Goal: Task Accomplishment & Management: Complete application form

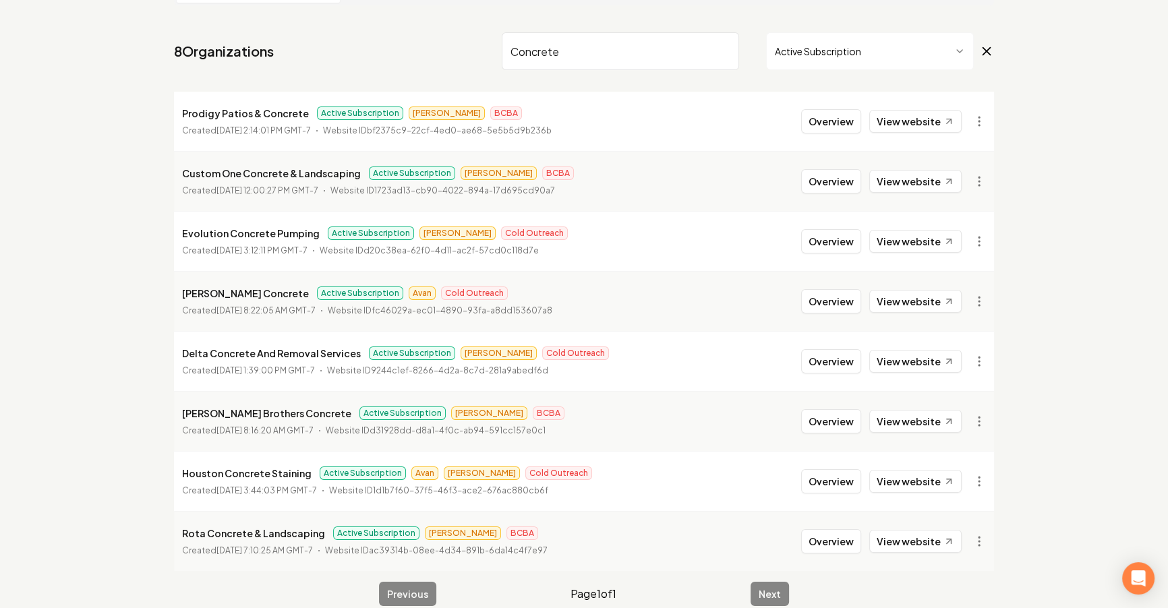
click at [727, 47] on input "Concrete" at bounding box center [620, 51] width 237 height 38
click at [714, 49] on input "Concrete" at bounding box center [620, 51] width 237 height 38
click at [719, 50] on input "Concrete" at bounding box center [620, 51] width 237 height 38
click at [723, 51] on input "Concrete" at bounding box center [620, 51] width 237 height 38
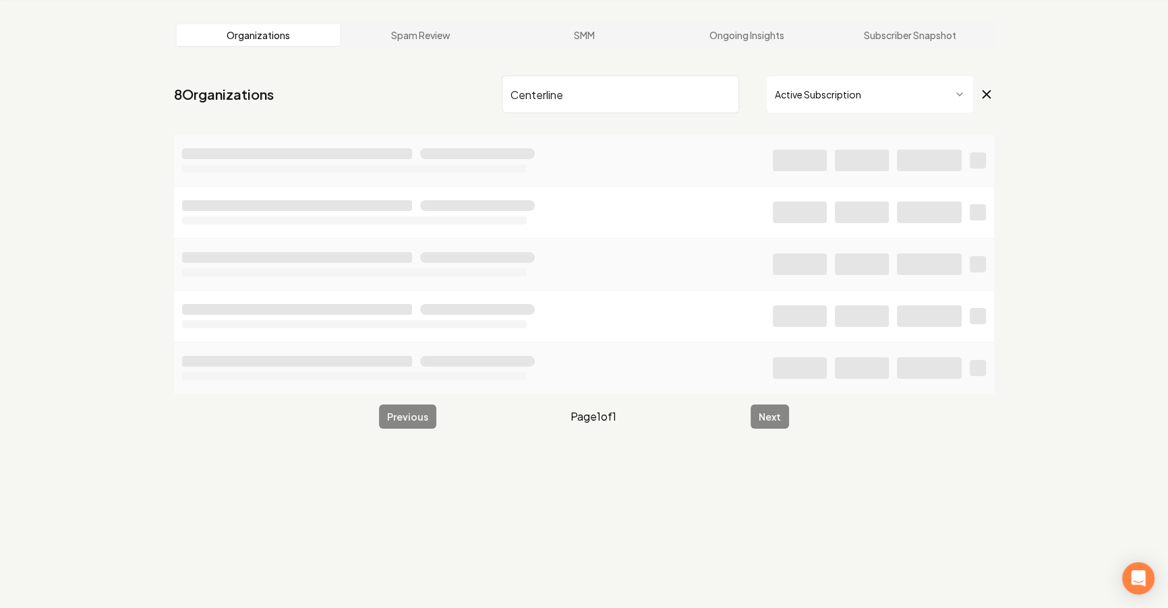
scroll to position [51, 0]
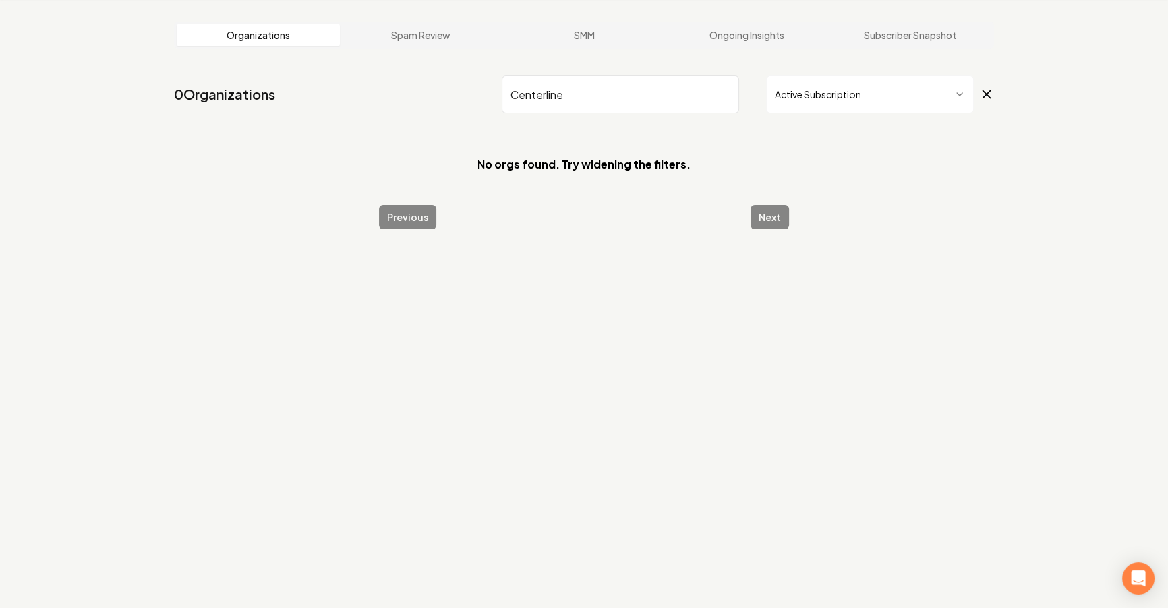
drag, startPoint x: 603, startPoint y: 92, endPoint x: 553, endPoint y: 98, distance: 49.6
click at [599, 92] on input "Centerline" at bounding box center [620, 95] width 237 height 38
click at [550, 97] on input "Centerline" at bounding box center [620, 95] width 237 height 38
click at [547, 96] on input "Centerline" at bounding box center [620, 95] width 237 height 38
click at [587, 93] on input "Center line" at bounding box center [620, 95] width 237 height 38
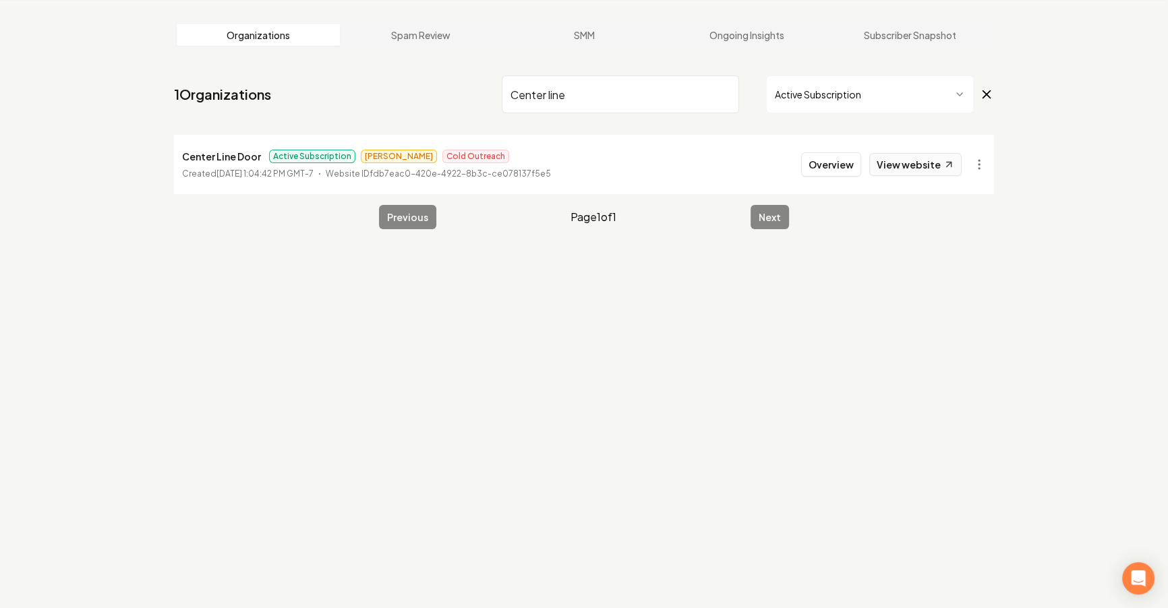
type input "Center line"
click at [918, 160] on link "View website" at bounding box center [915, 164] width 92 height 23
click at [648, 76] on input "Center line" at bounding box center [620, 95] width 237 height 38
click at [704, 93] on input "Center line" at bounding box center [620, 95] width 237 height 38
click at [713, 93] on input "Center line" at bounding box center [620, 95] width 237 height 38
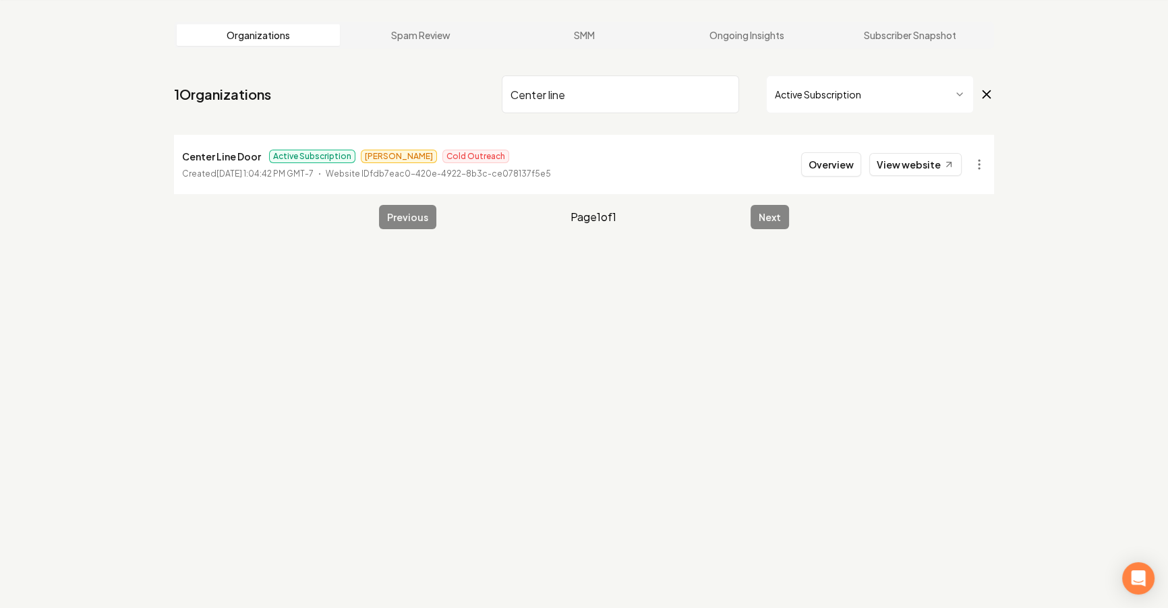
click at [713, 93] on input "Center line" at bounding box center [620, 95] width 237 height 38
click at [720, 93] on input "Center line" at bounding box center [620, 95] width 237 height 38
click at [726, 94] on input "Center line" at bounding box center [620, 95] width 237 height 38
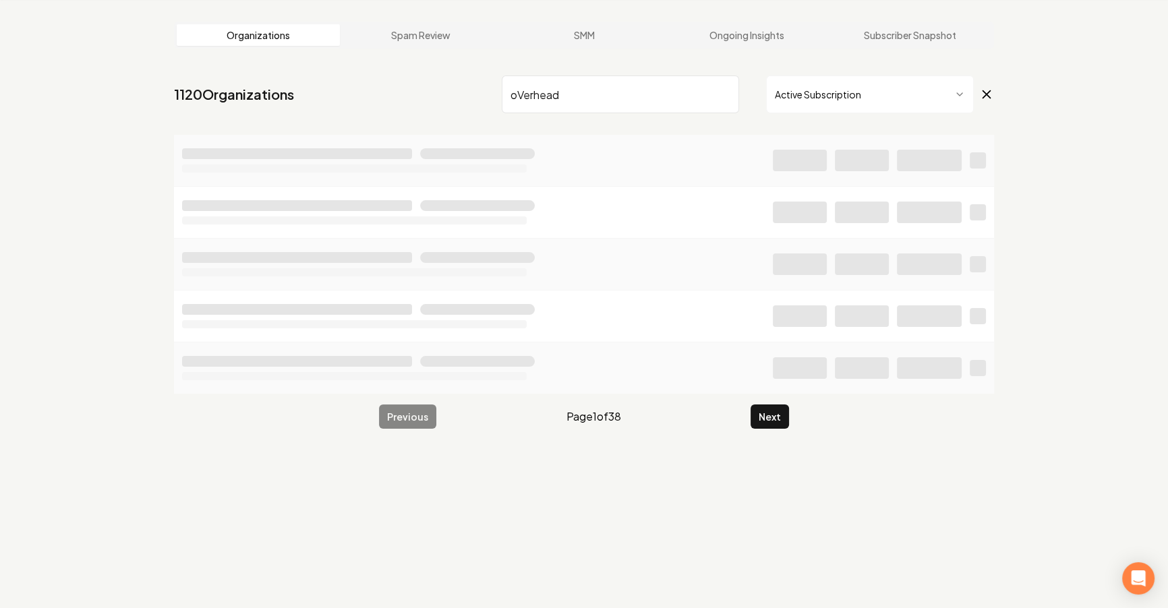
click at [523, 92] on input "oVerhead" at bounding box center [620, 95] width 237 height 38
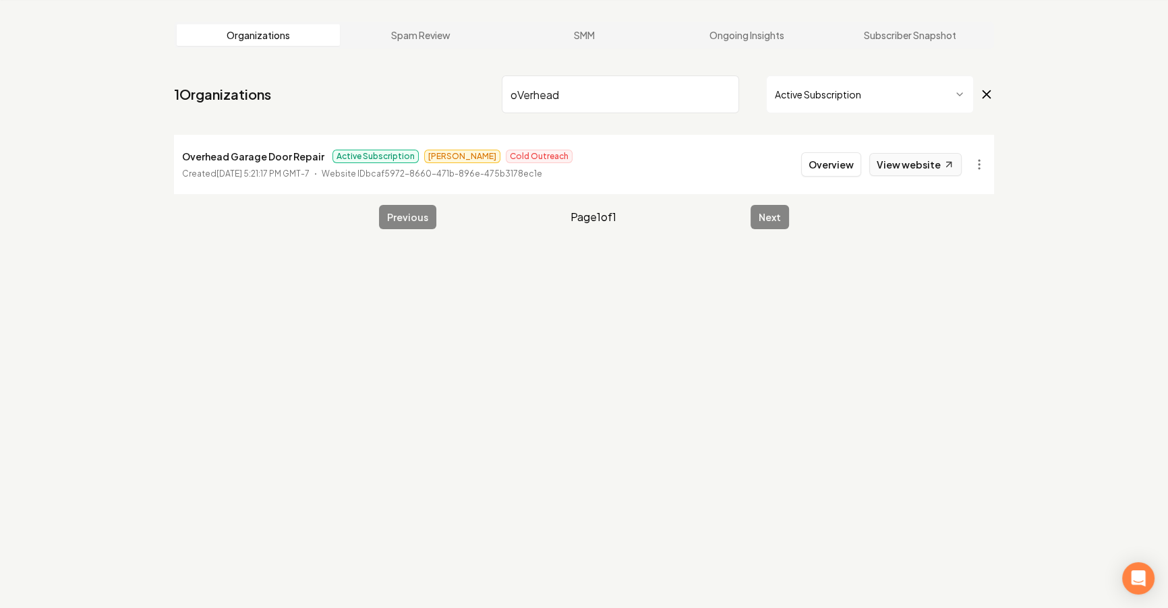
type input "oVerhead"
click at [929, 167] on link "View website" at bounding box center [915, 164] width 92 height 23
click at [828, 160] on button "Overview" at bounding box center [831, 164] width 60 height 24
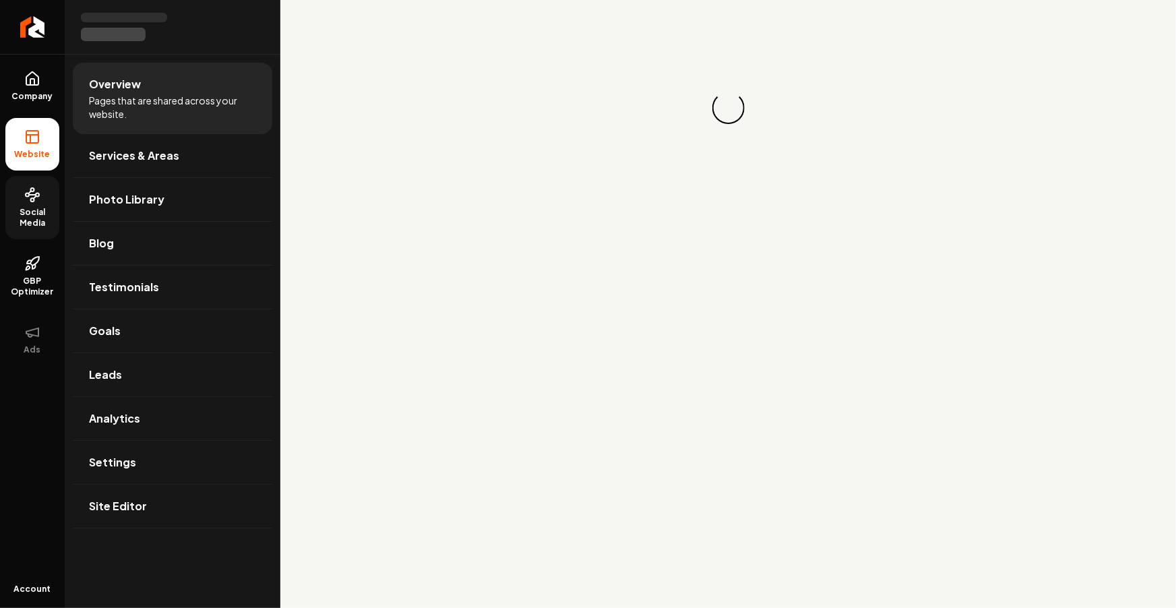
click at [34, 215] on span "Social Media" at bounding box center [32, 218] width 54 height 22
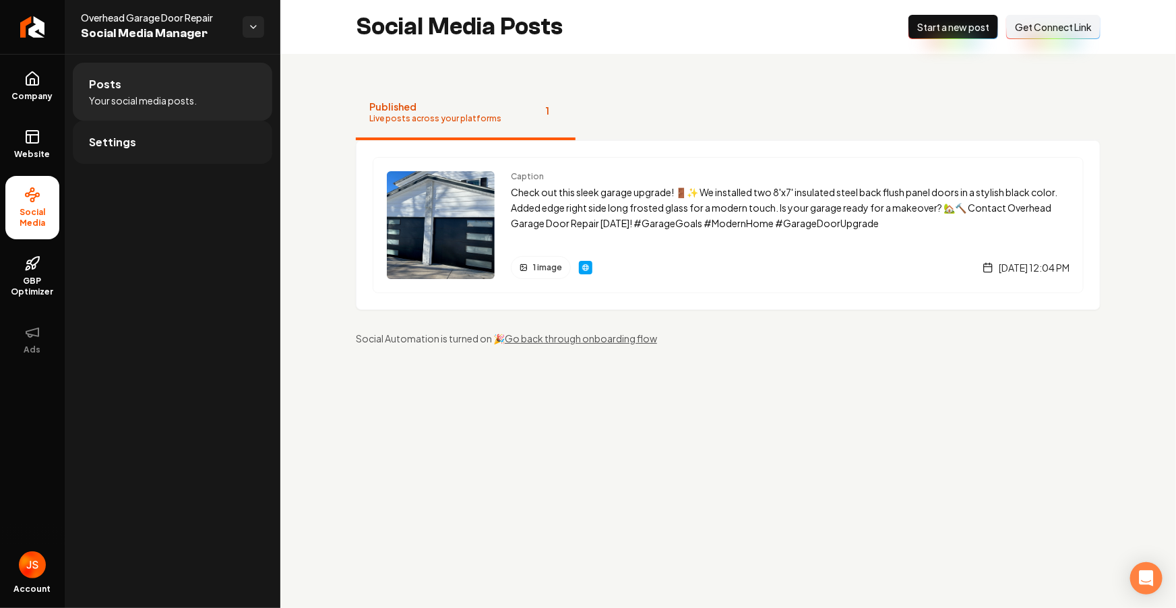
click at [158, 144] on link "Settings" at bounding box center [173, 142] width 200 height 43
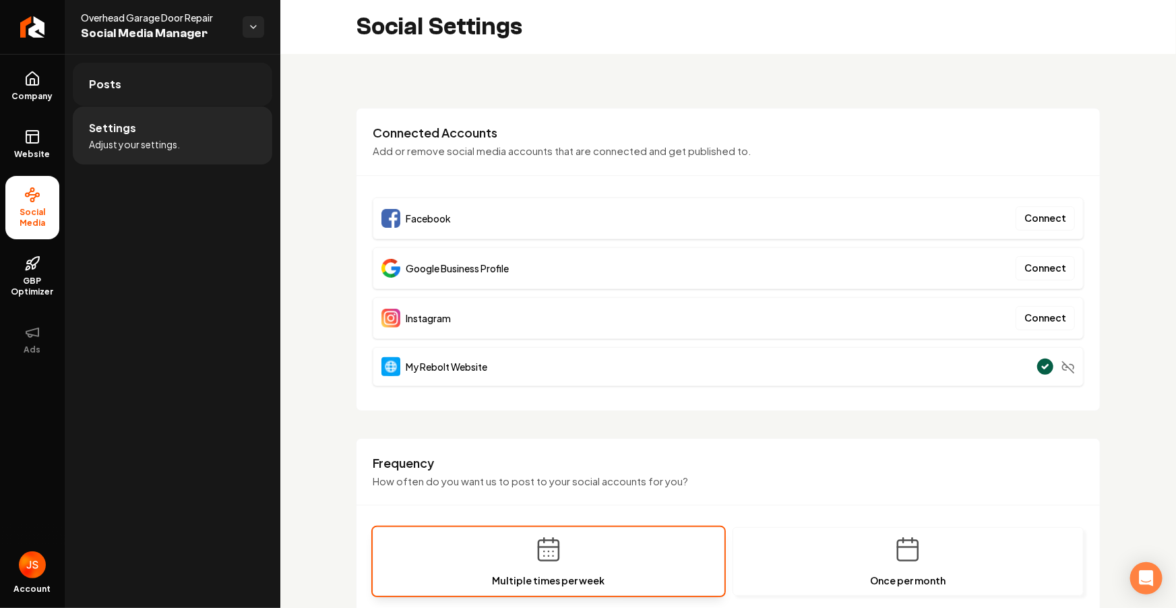
click at [86, 84] on link "Posts" at bounding box center [173, 84] width 200 height 43
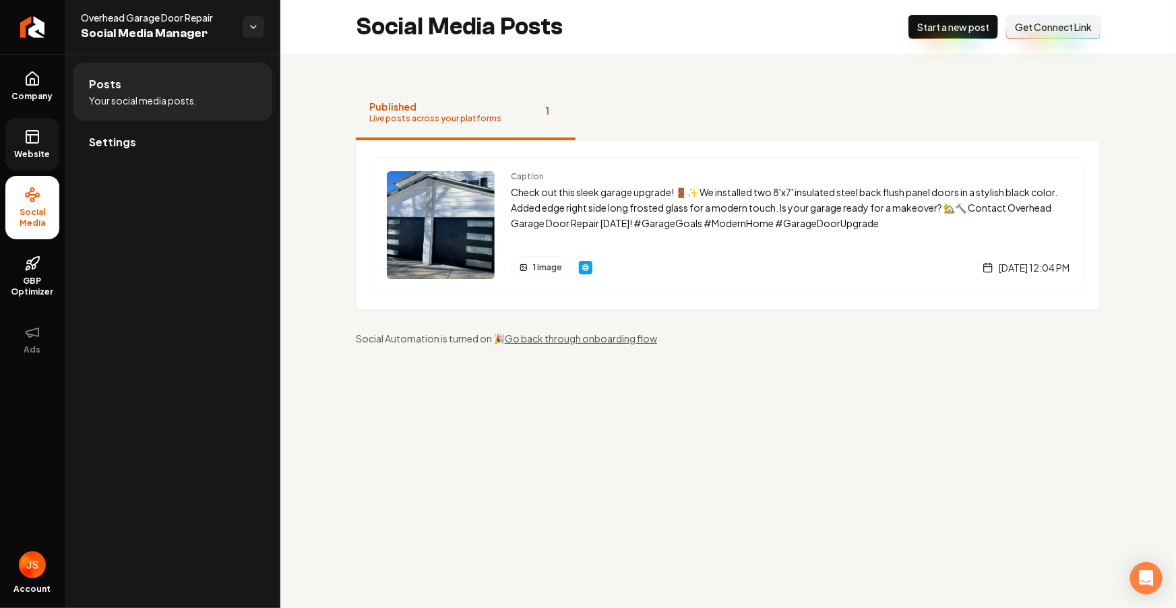
click at [30, 125] on link "Website" at bounding box center [32, 144] width 54 height 53
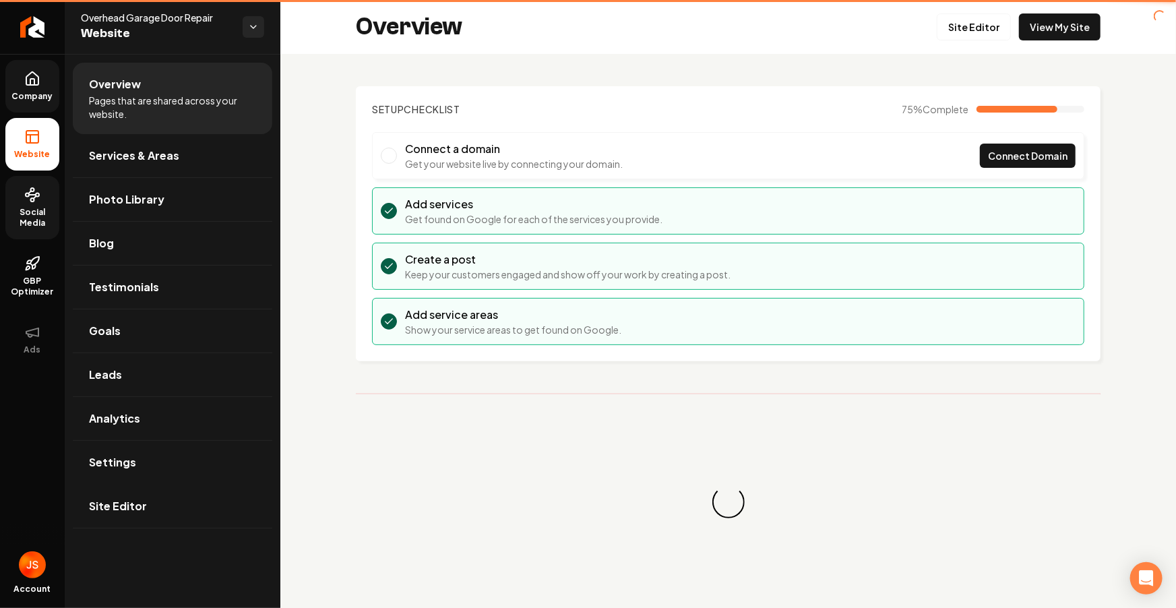
click at [29, 94] on span "Company" at bounding box center [33, 96] width 52 height 11
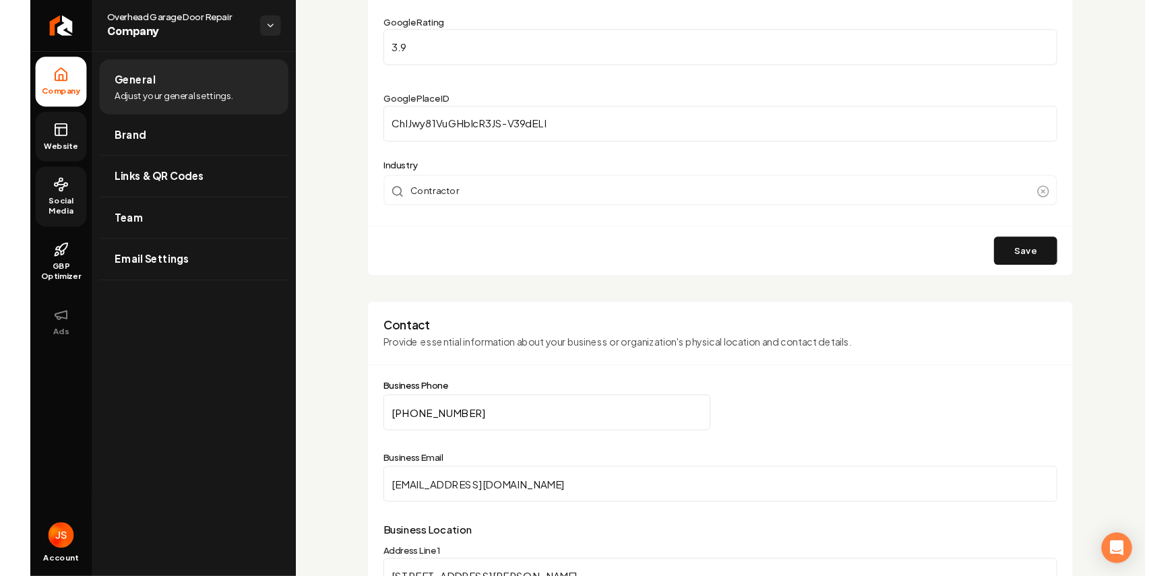
scroll to position [611, 0]
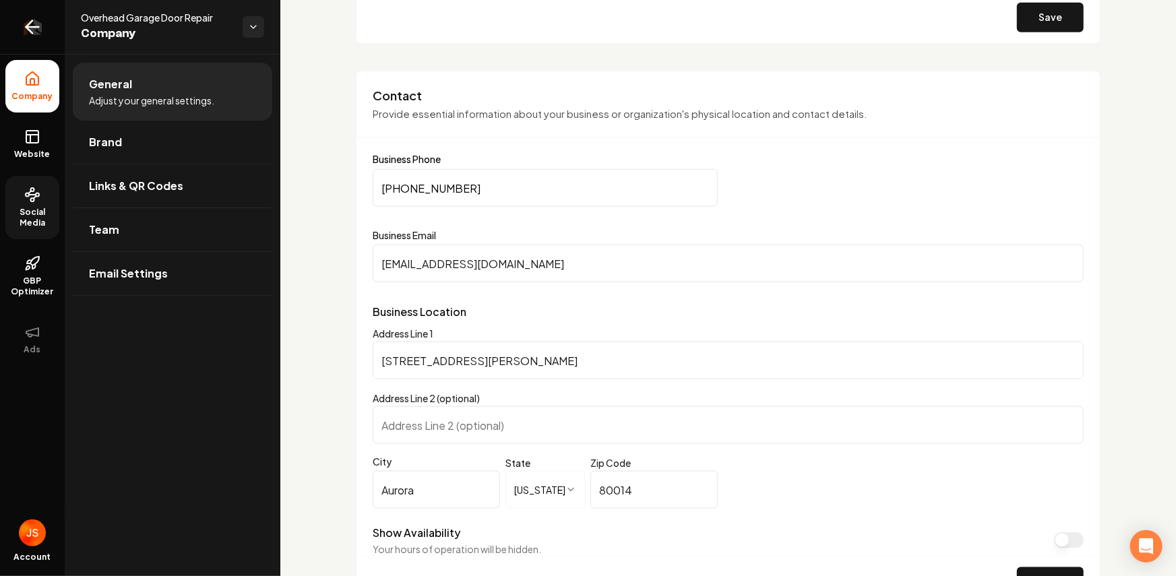
click at [27, 32] on icon "Return to dashboard" at bounding box center [33, 27] width 22 height 22
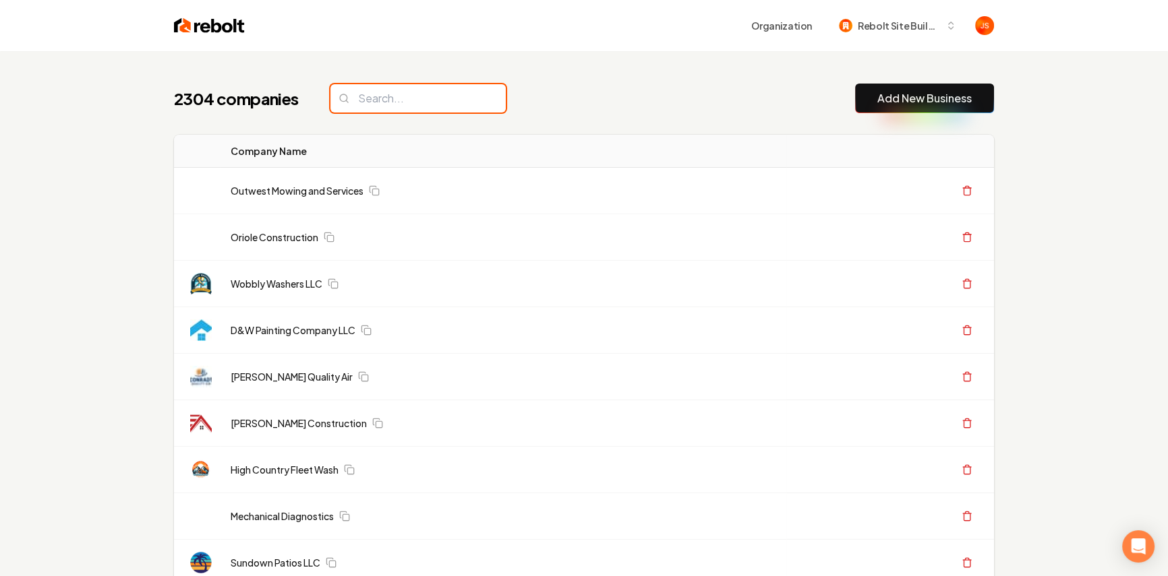
click at [392, 110] on input "search" at bounding box center [417, 98] width 175 height 28
paste input "[PERSON_NAME] Construction"
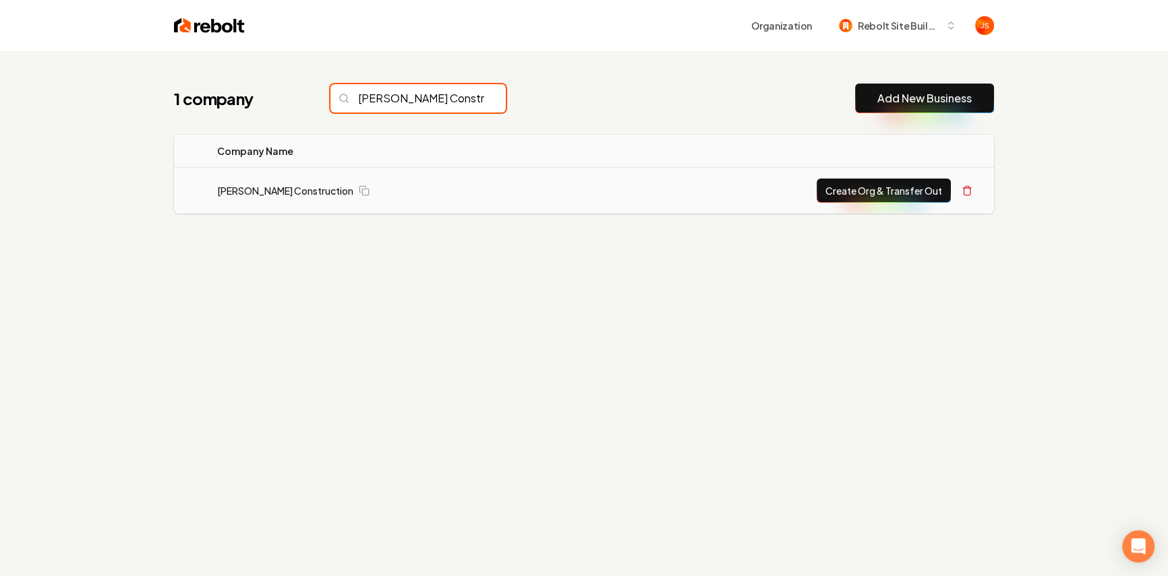
type input "[PERSON_NAME] Construction"
click at [857, 185] on button "Create Org & Transfer Out" at bounding box center [883, 191] width 134 height 24
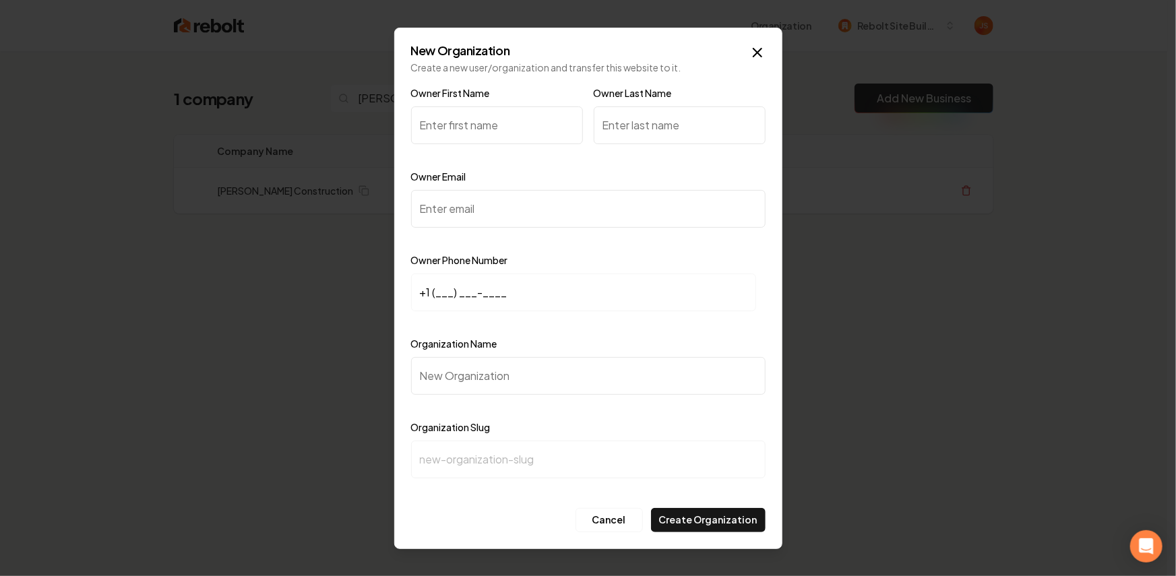
click at [470, 135] on input "Owner First Name" at bounding box center [497, 126] width 172 height 38
click at [465, 126] on input "Owner First Name" at bounding box center [497, 126] width 172 height 38
paste input "Tony fitzer"
drag, startPoint x: 472, startPoint y: 122, endPoint x: 444, endPoint y: 123, distance: 28.3
click at [444, 123] on input "Tony fitzer" at bounding box center [497, 126] width 172 height 38
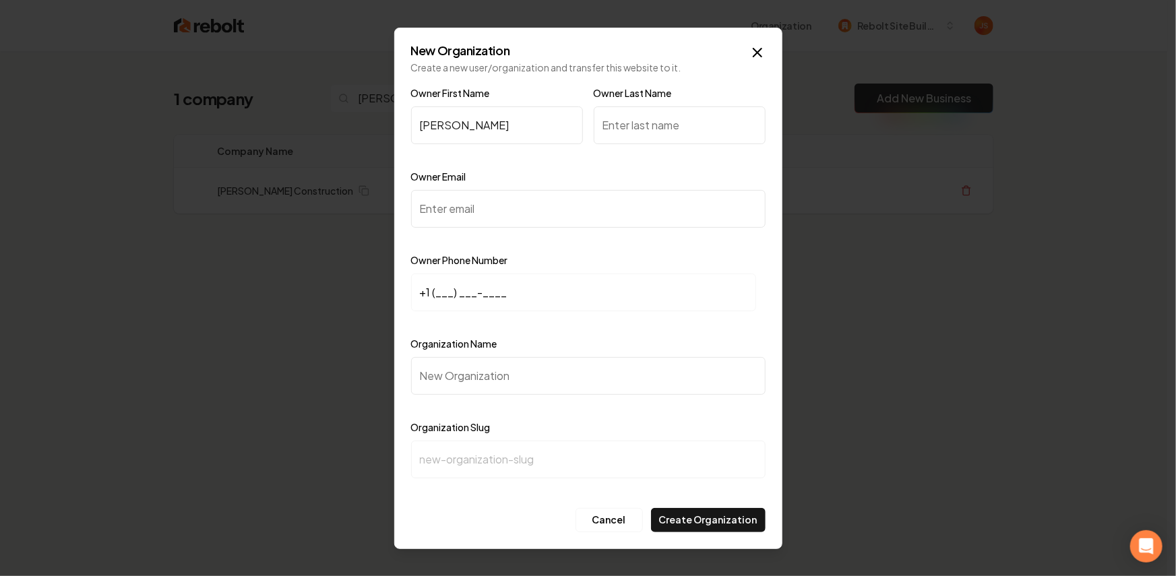
type input "Tony fitzer"
click at [675, 131] on input "Owner Last Name" at bounding box center [680, 126] width 172 height 38
paste input "fitzer"
type input "fitzer"
drag, startPoint x: 512, startPoint y: 124, endPoint x: 452, endPoint y: 123, distance: 60.0
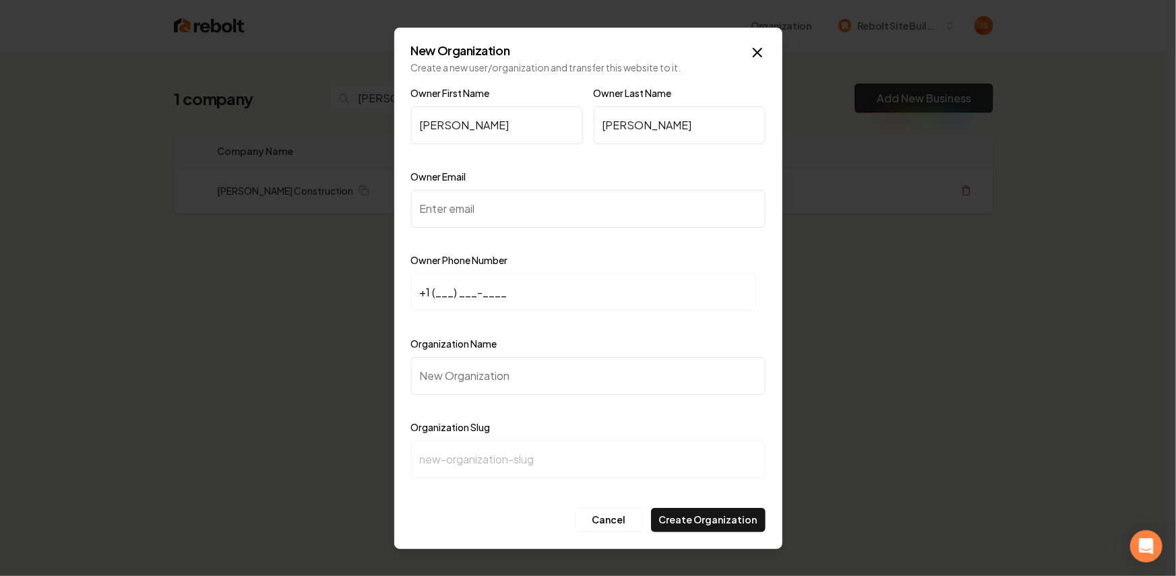
click at [452, 123] on input "Tony fitzer" at bounding box center [497, 126] width 172 height 38
type input "Tony"
click at [608, 121] on input "fitzer" at bounding box center [680, 126] width 172 height 38
type input "Fitzer"
click at [640, 183] on div "Owner Email" at bounding box center [588, 208] width 355 height 78
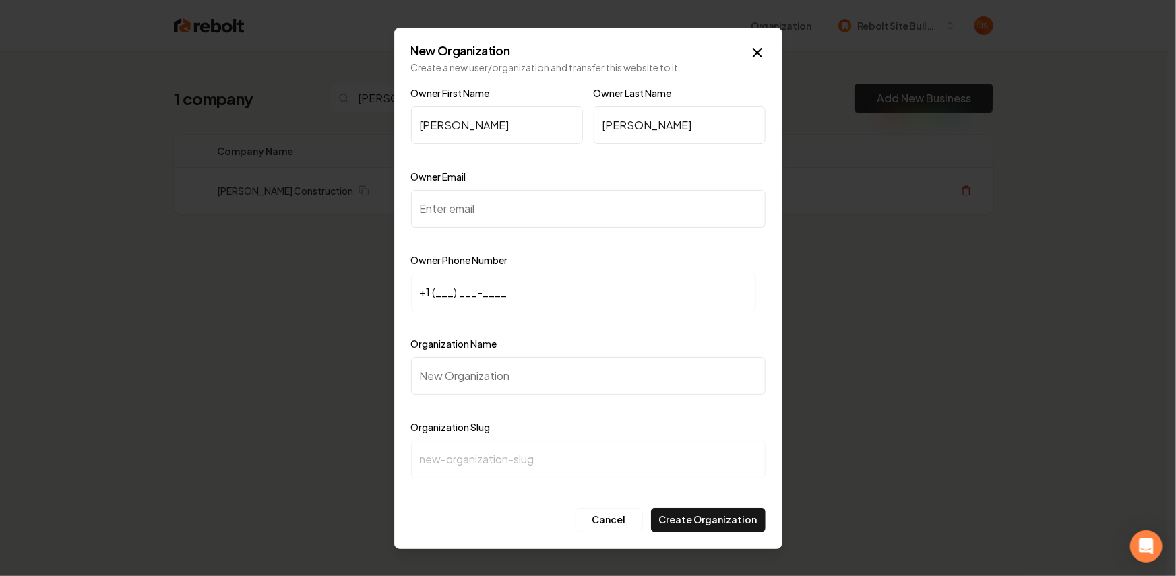
click at [617, 195] on input "Owner Email" at bounding box center [588, 209] width 355 height 38
paste input "[EMAIL_ADDRESS][DOMAIN_NAME]"
type input "[EMAIL_ADDRESS][DOMAIN_NAME]"
click at [437, 289] on input "+1 (___) ___-____" at bounding box center [583, 293] width 345 height 38
paste input "218) 839-2794"
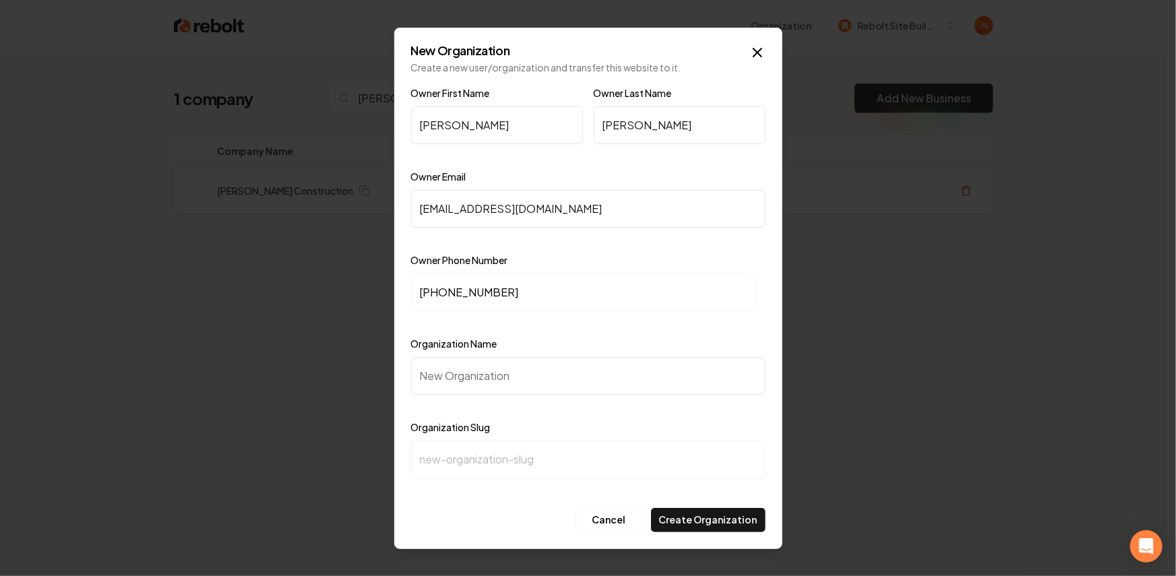
type input "+1 (218) 839-2794"
click at [513, 378] on input "Organization Name" at bounding box center [588, 376] width 355 height 38
type input "F"
type input "f"
type input "Fi"
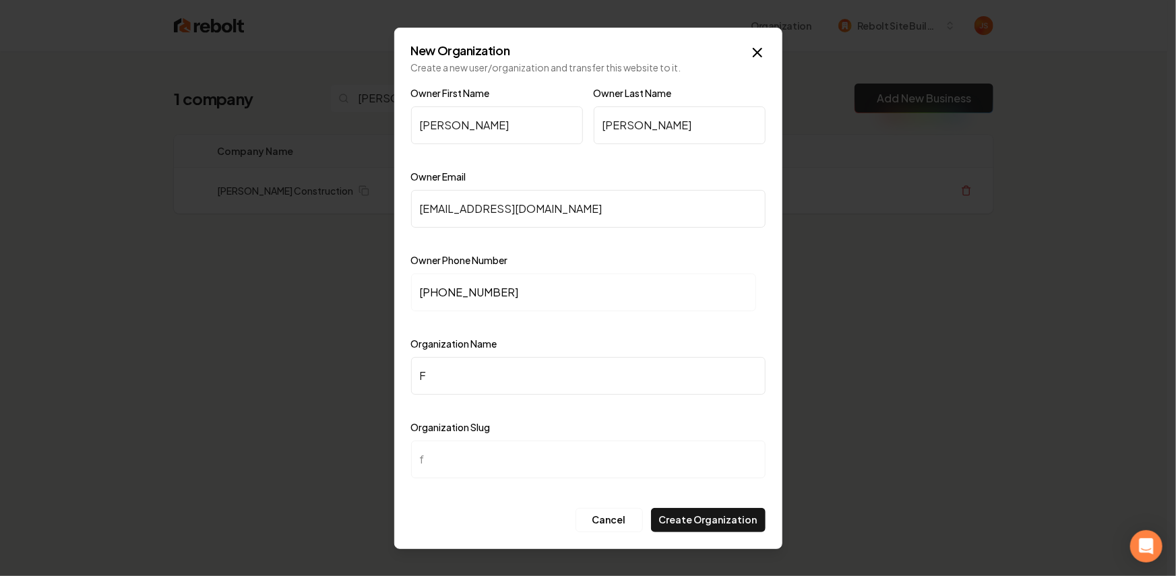
type input "fi"
type input "Fit"
type input "fit"
type input "Fitz"
type input "fitz"
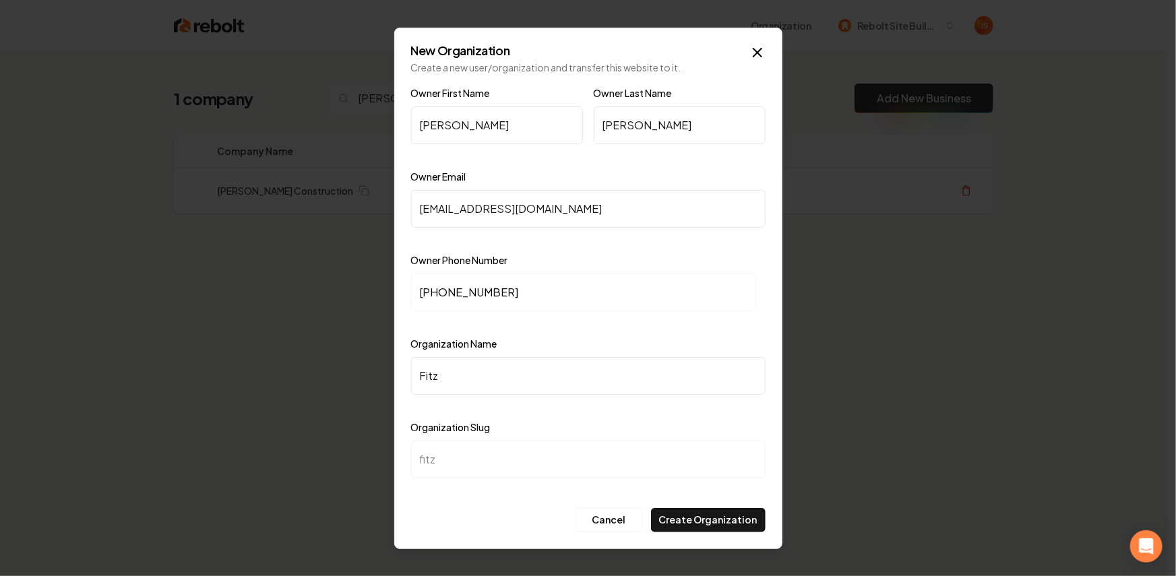
type input "Fitze"
type input "fitze"
type input "Fitzer"
type input "fitzer"
type input "Fitzer C"
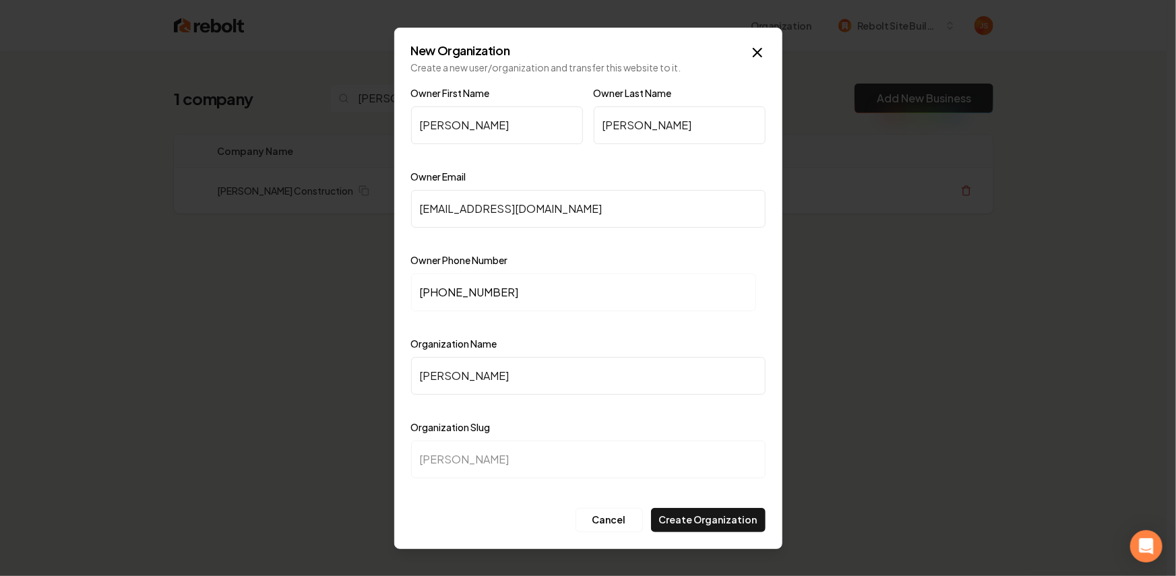
type input "fitzer-c"
type input "Fitzer CO"
type input "fitzer-co"
type input "Fitzer COn"
type input "fitzer-con"
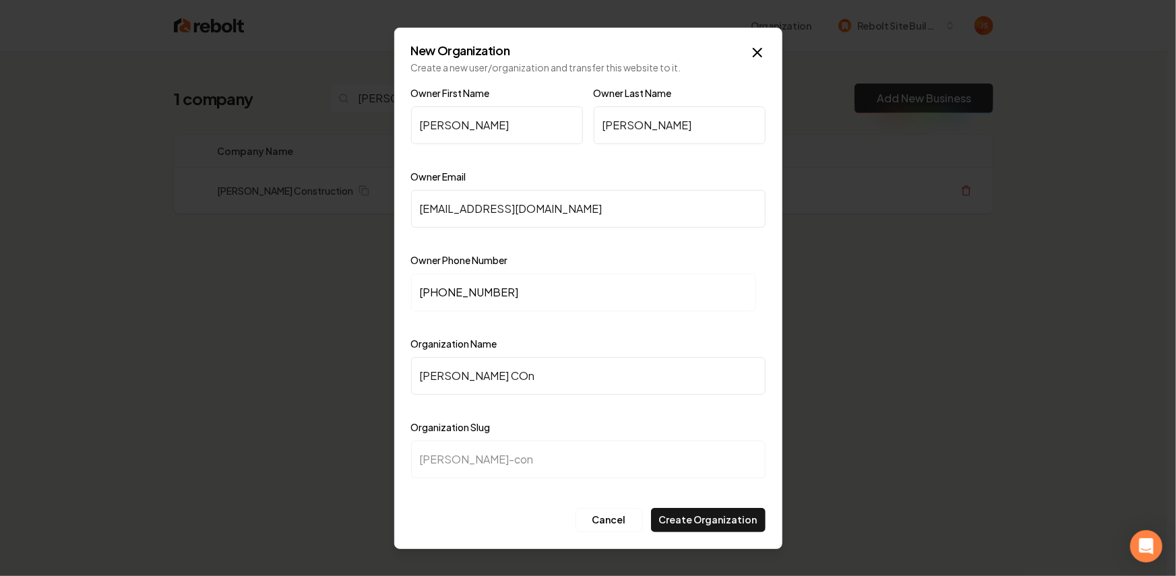
type input "Fitzer COns"
type input "fitzer-cons"
type input "Fitzer COnst"
type input "fitzer-const"
type input "Fitzer COns"
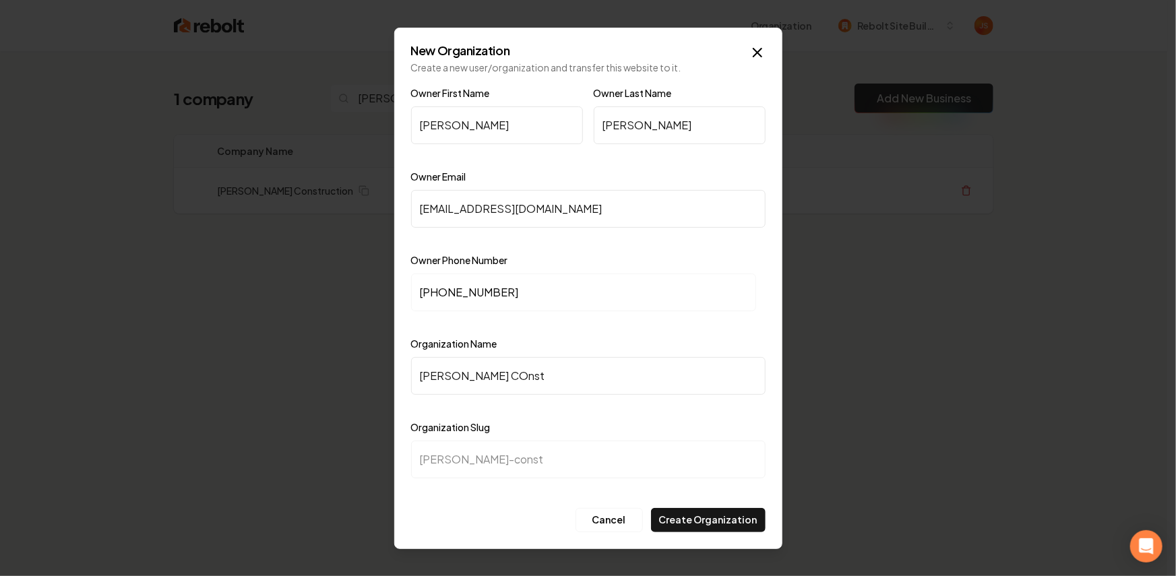
type input "fitzer-cons"
type input "Fitzer COn"
type input "fitzer-con"
type input "Fitzer CO"
type input "fitzer-co"
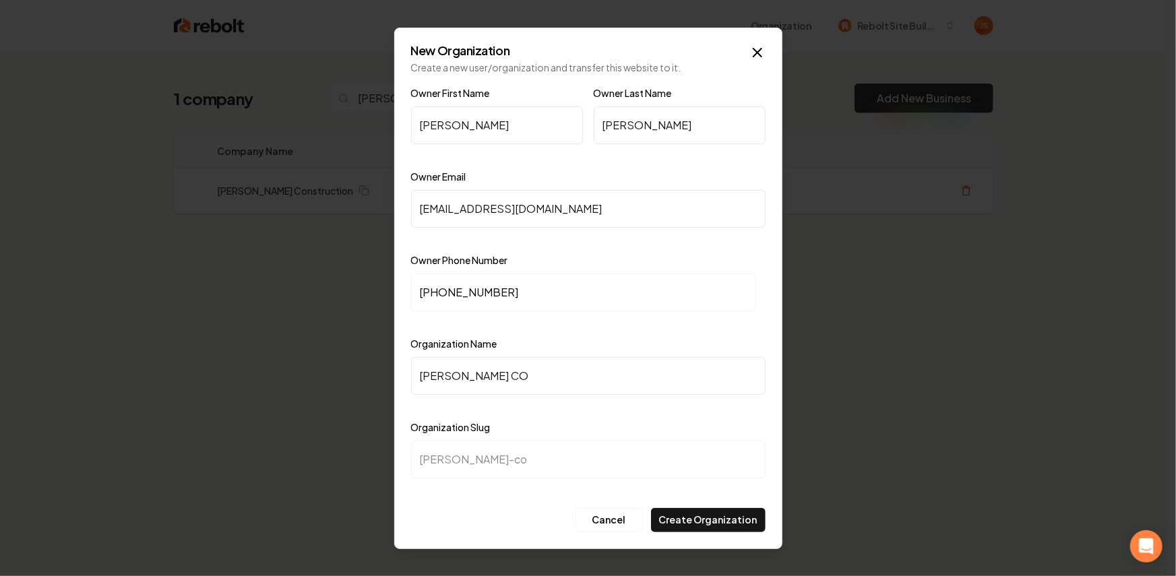
type input "Fitzer C"
type input "fitzer-c"
type input "Fitzer"
type input "fitzer"
type input "Fitzer C"
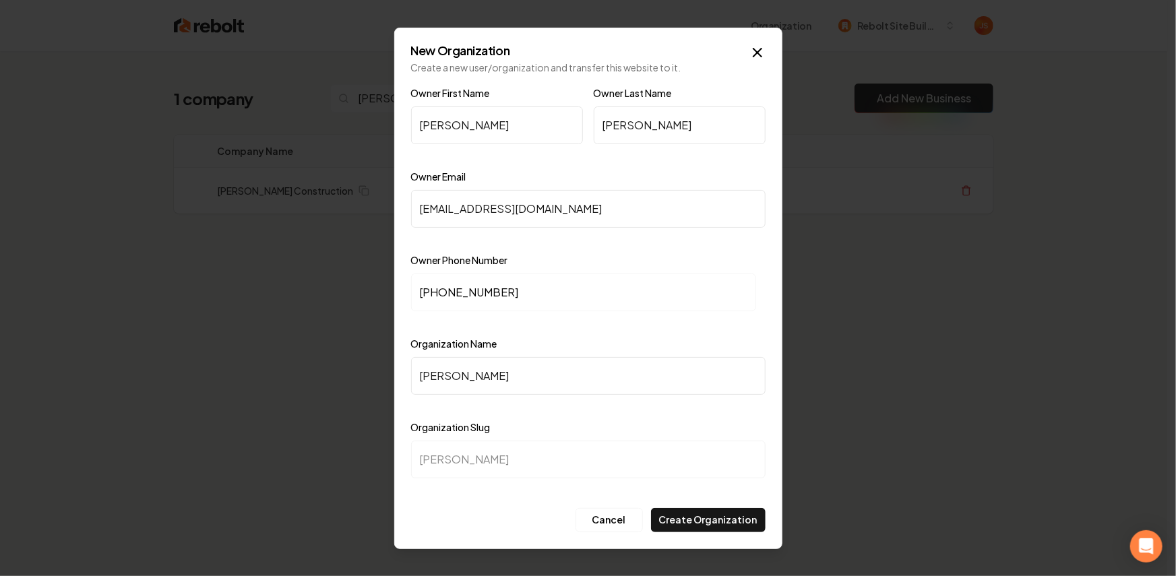
type input "fitzer-c"
type input "Fitzer Co"
type input "fitzer-co"
type input "Fitzer Cos"
type input "fitzer-cos"
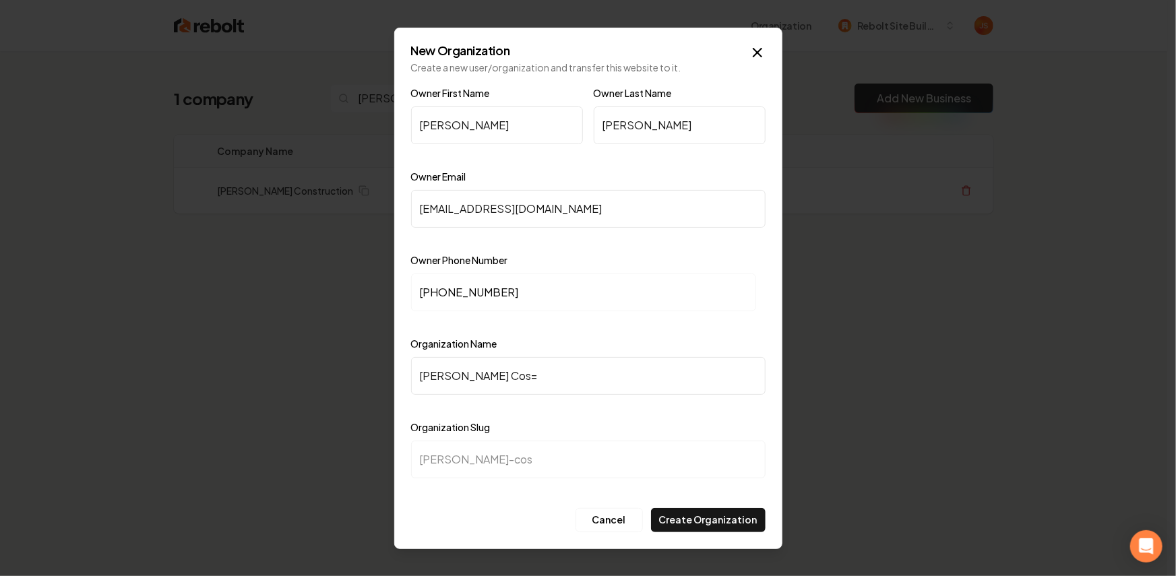
type input "Fitzer Cos=n"
type input "fitzer-cosn"
type input "Fitzer Cos=ns"
type input "fitzer-cosns"
type input "Fitzer Cos=nst"
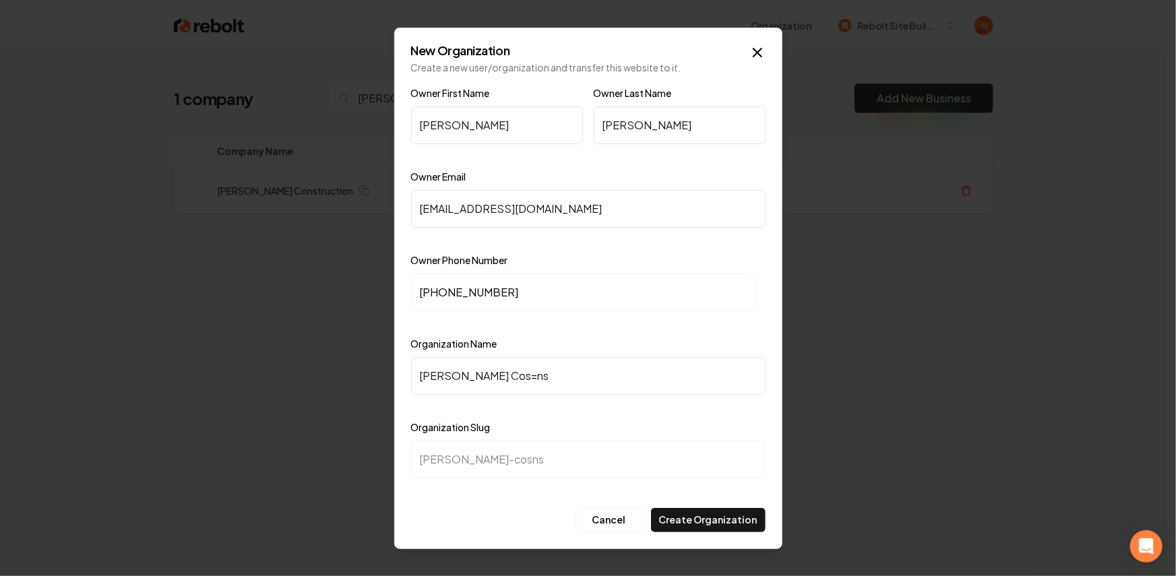
type input "fitzer-cosnst"
type input "Fitzer Cos=nstr"
type input "fitzer-cosnstr"
type input "Fitzer Cos=nstru"
type input "fitzer-cosnstru"
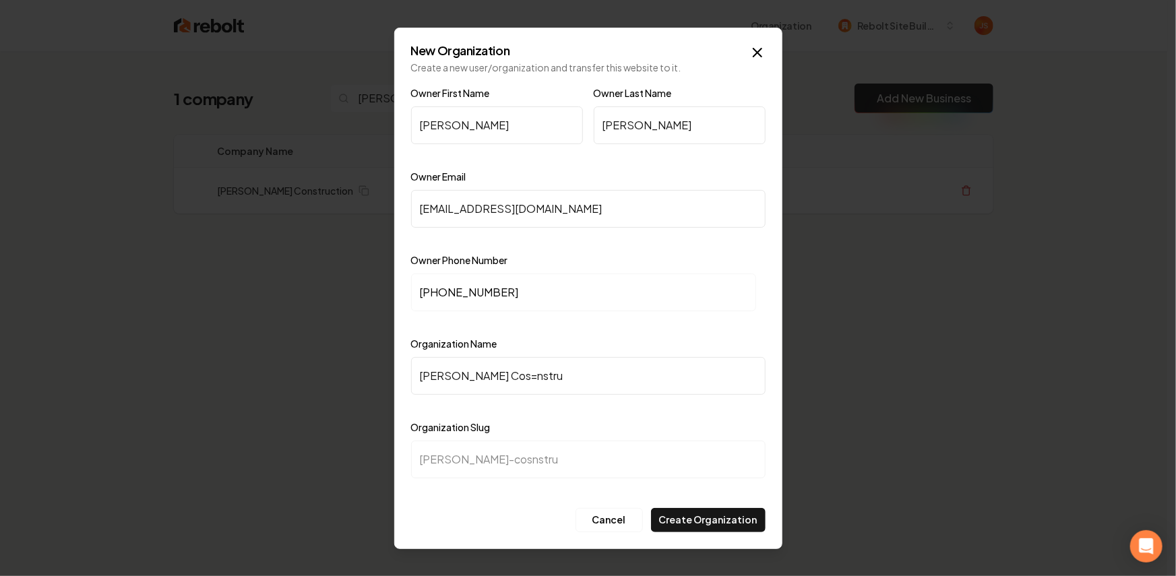
type input "Fitzer Cos=nstruc"
type input "fitzer-cosnstruc"
type input "Fitzer Cos=nstruct"
type input "fitzer-cosnstruct"
type input "Fitzer Cos=nstructi"
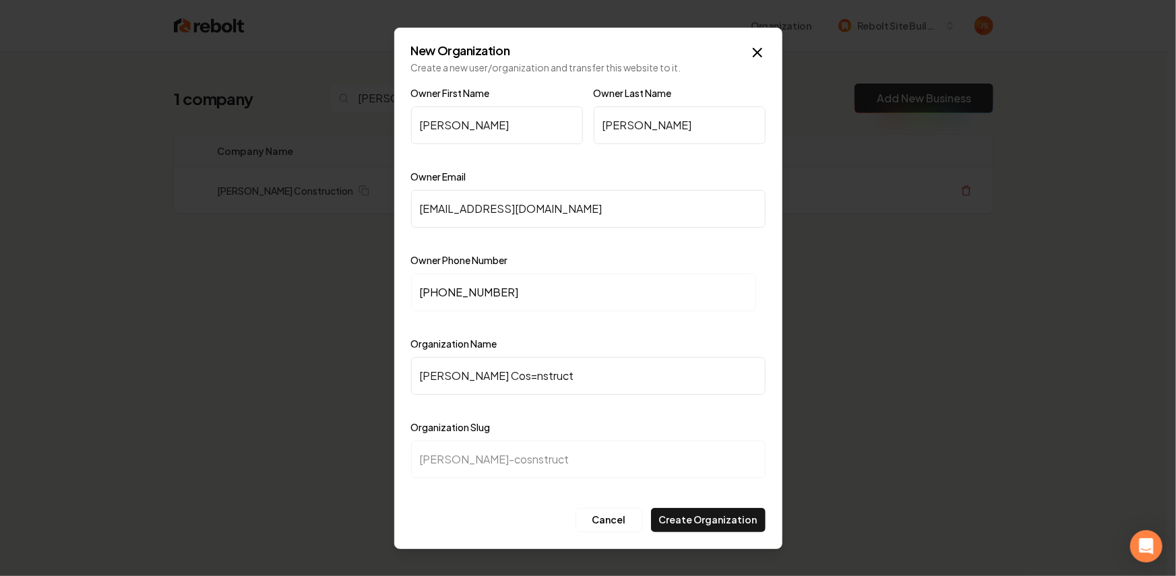
type input "fitzer-cosnstructi"
type input "Fitzer Cos=nstructio"
type input "fitzer-cosnstructio"
type input "Fitzer Cos=nstructi"
type input "fitzer-cosnstructi"
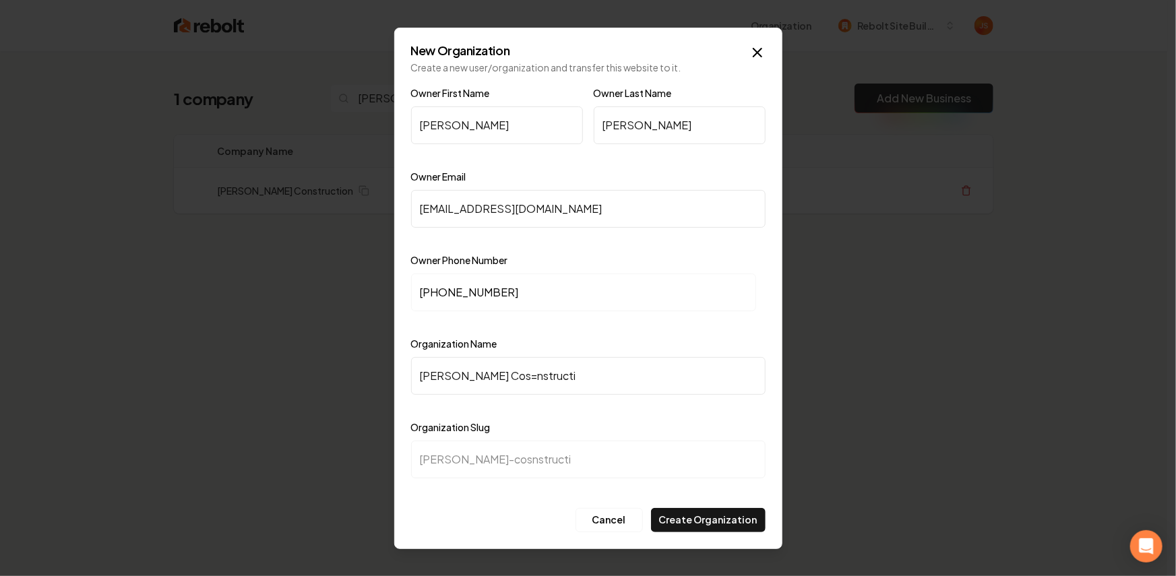
type input "Fitzer Cos=nstruct"
type input "fitzer-cosnstruct"
type input "Fitzer Cos=nstruc"
type input "fitzer-cosnstruc"
type input "Fitzer Cos=nstru"
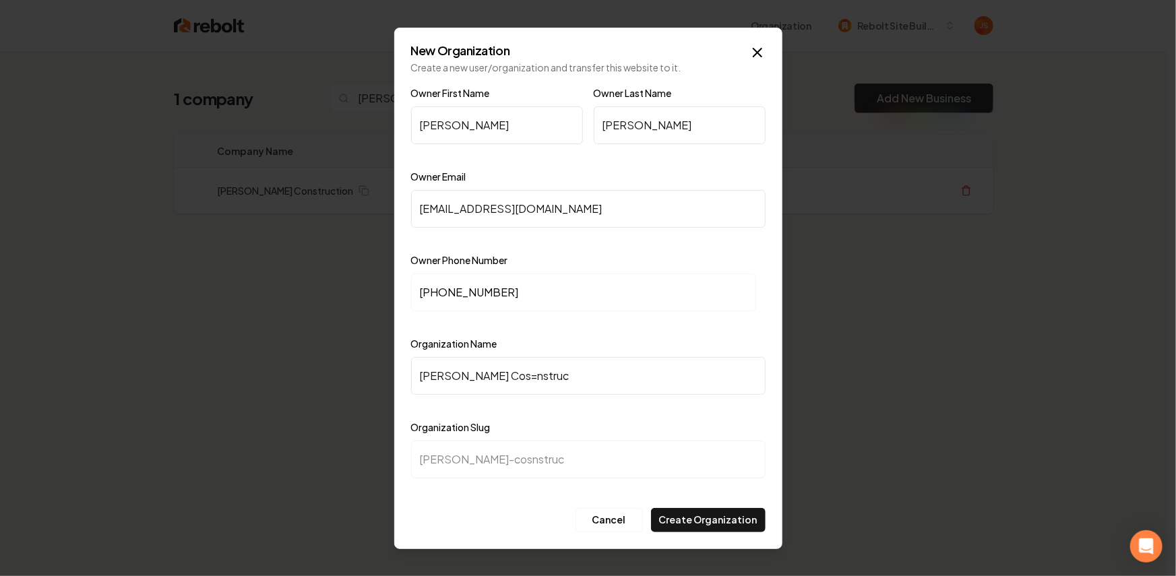
type input "fitzer-cosnstru"
type input "Fitzer Cos=nstr"
type input "fitzer-cosnstr"
type input "Fitzer Cos=nst"
type input "fitzer-cosnst"
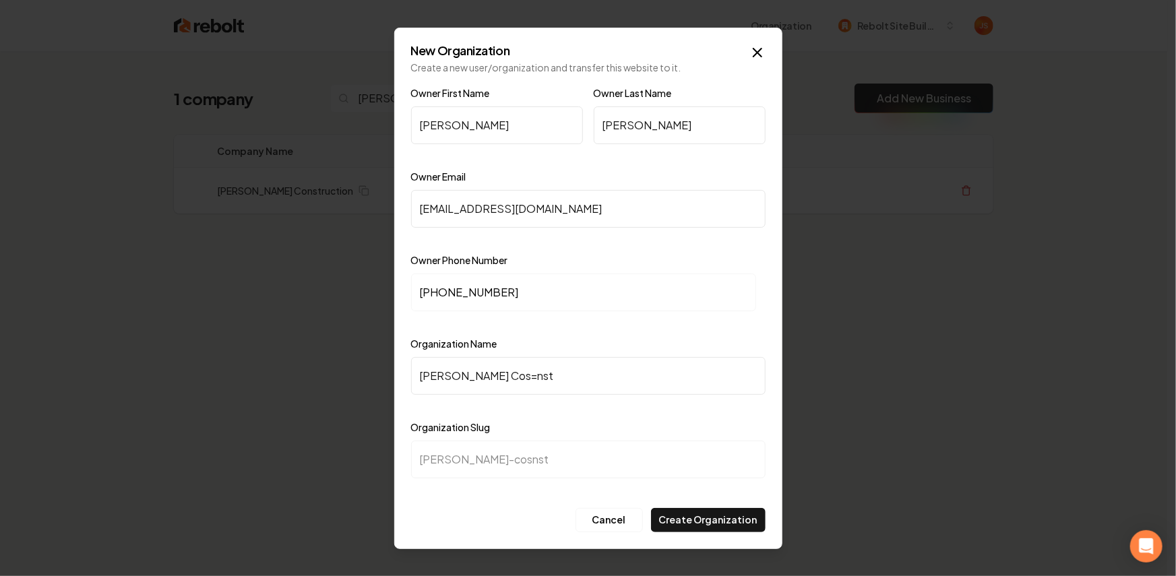
type input "Fitzer Cos=ns"
type input "fitzer-cosns"
type input "Fitzer Cos=n"
type input "fitzer-cosn"
type input "Fitzer Cos="
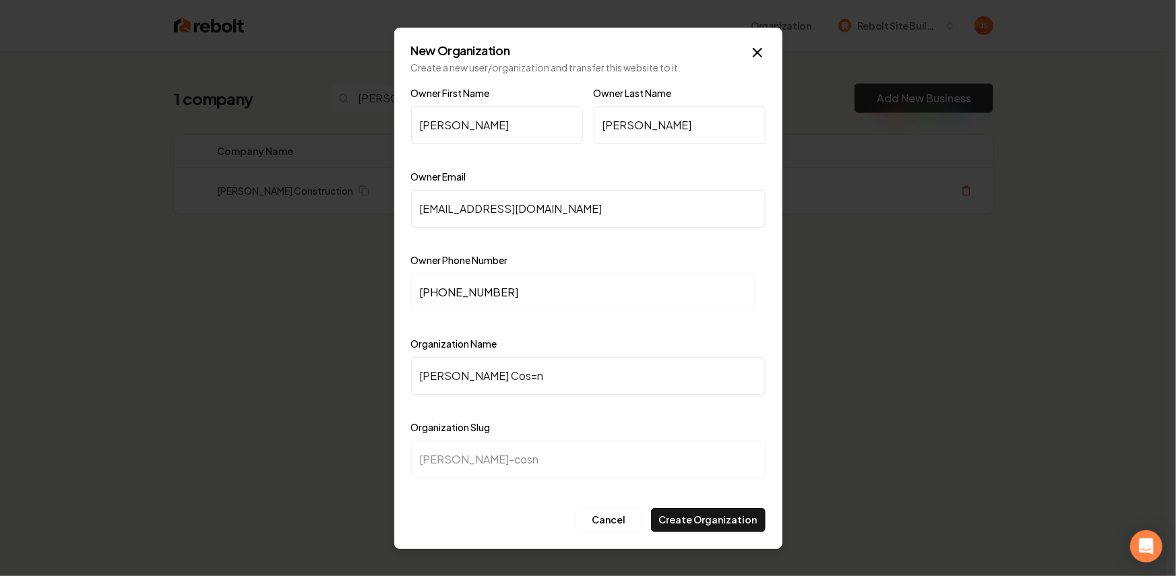
type input "fitzer-cos"
type input "Fitzer Co"
type input "fitzer-co"
type input "Fitzer C"
type input "fitzer-c"
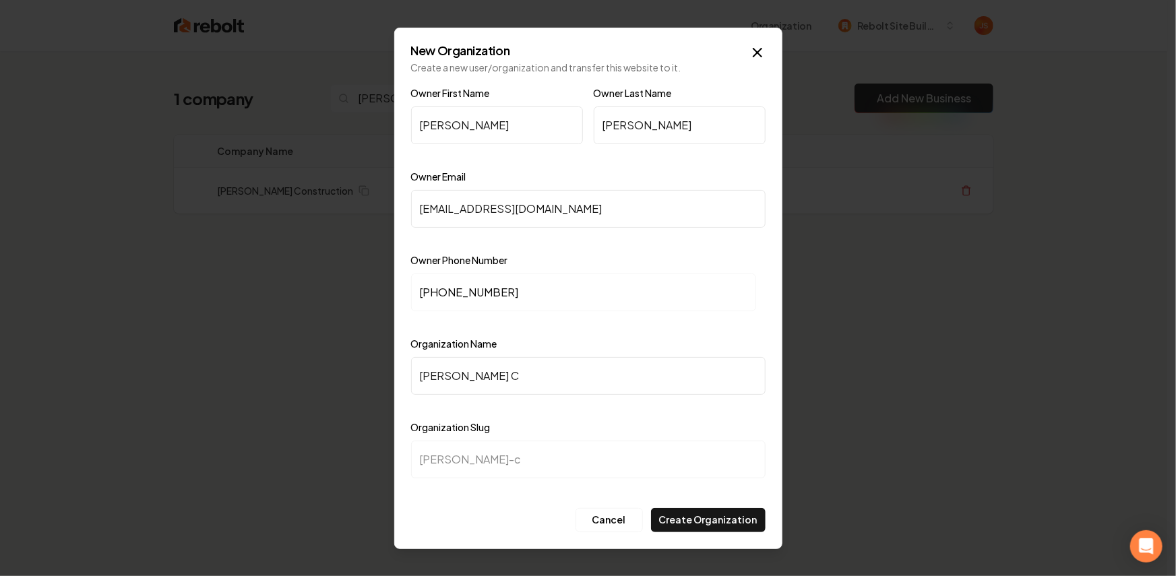
type input "Fitzer Co"
type input "fitzer-co"
type input "Fitzer Con"
type input "fitzer-con"
type input "Fitzer Cons"
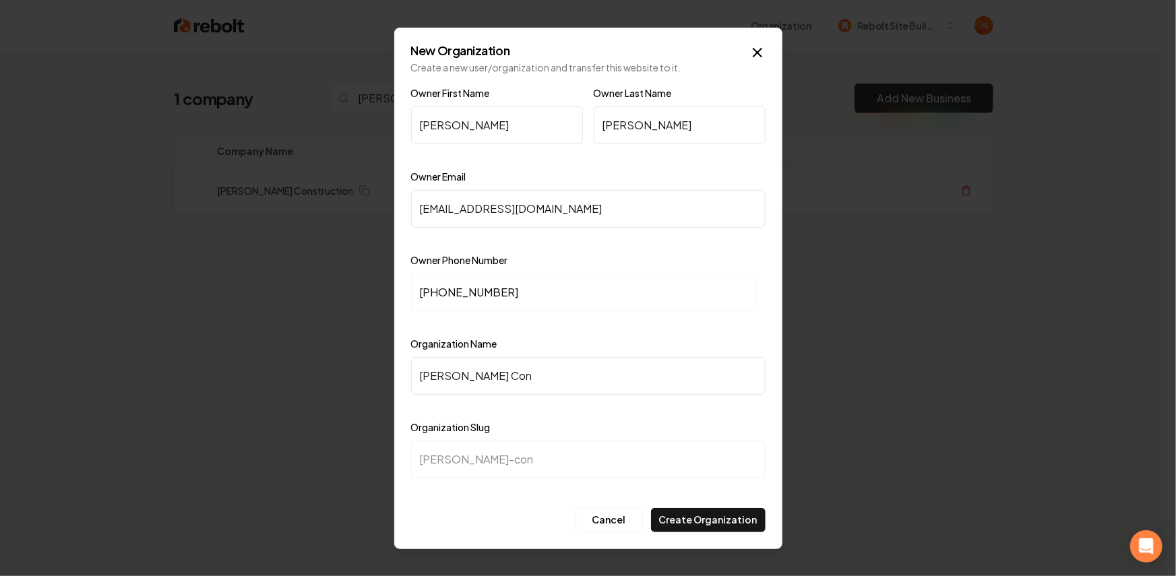
type input "fitzer-cons"
type input "Fitzer Const"
type input "fitzer-const"
type input "Fitzer Constr"
type input "fitzer-constr"
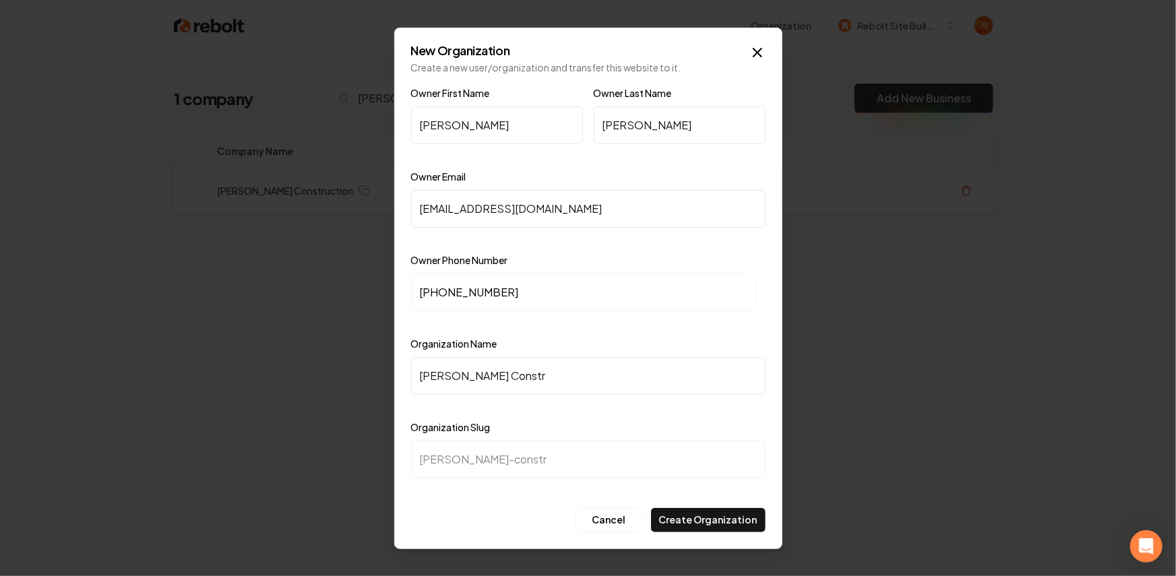
type input "Fitzer Constru"
type input "fitzer-constru"
type input "Fitzer Construc"
type input "fitzer-construc"
type input "Fitzer Construct"
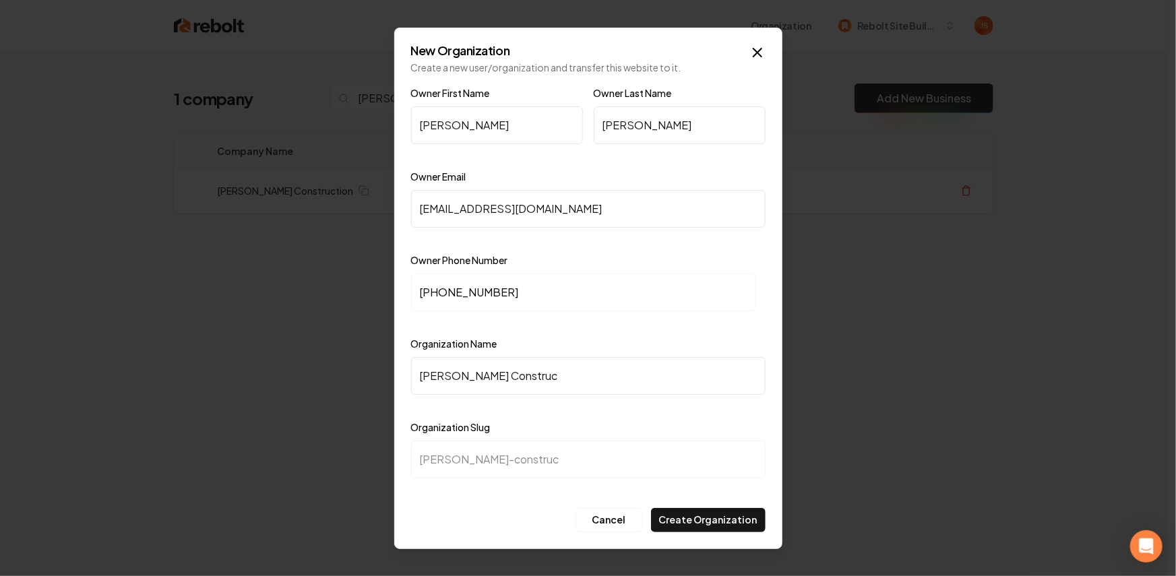
type input "fitzer-construct"
type input "Fitzer Constructi"
type input "fitzer-constructi"
type input "[PERSON_NAME] Constructio"
type input "fitzer-constructio"
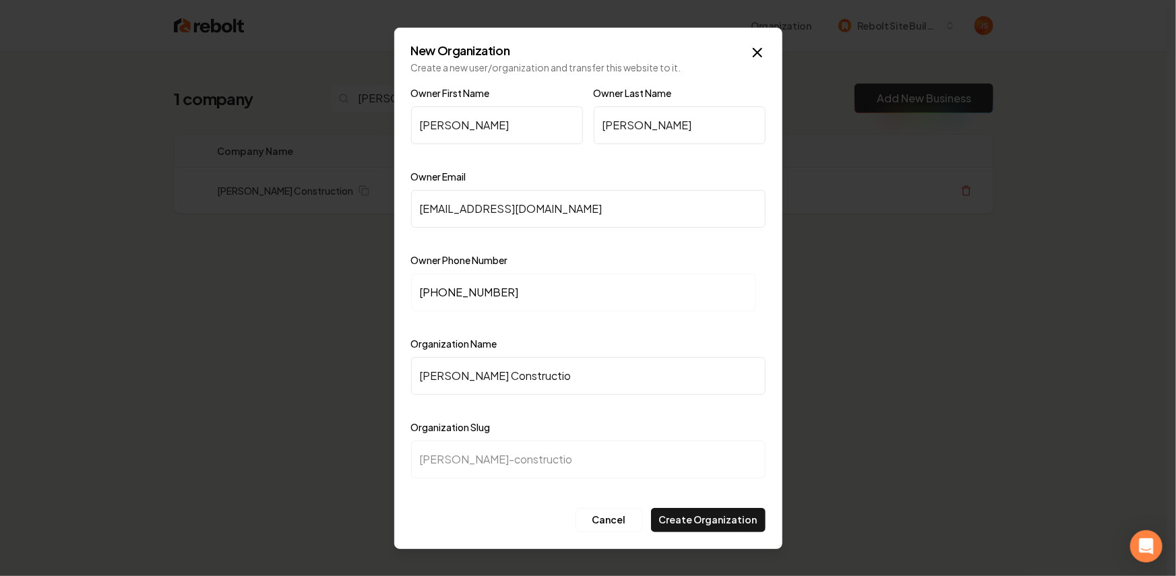
type input "[PERSON_NAME] Construction"
type input "fitzer-construction"
type input "[PERSON_NAME] Construction"
click at [739, 521] on button "Create Organization" at bounding box center [708, 520] width 115 height 24
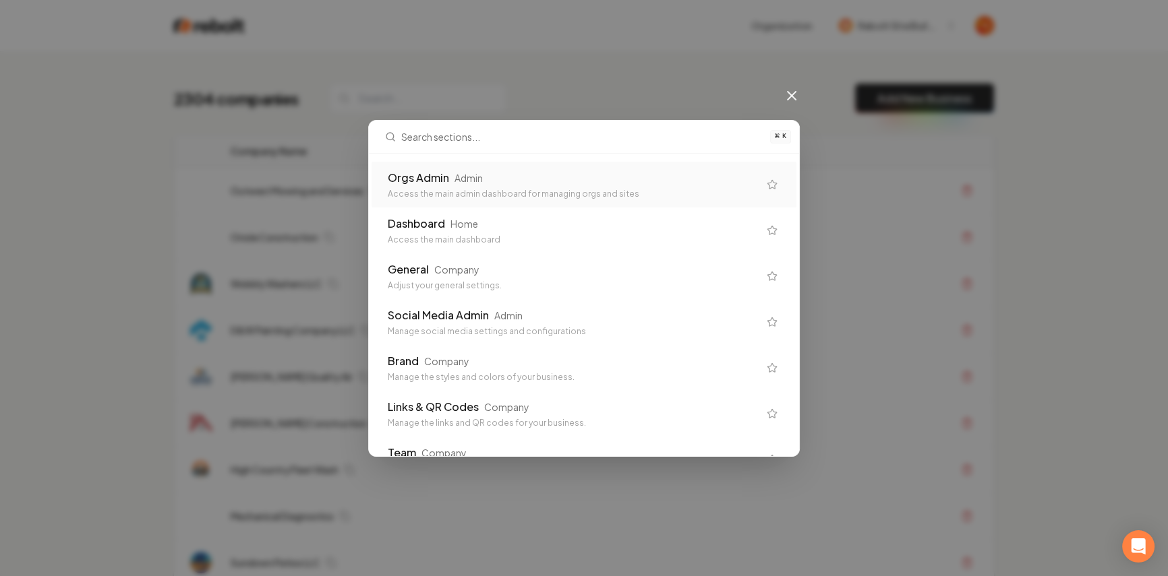
click at [599, 190] on div "Access the main admin dashboard for managing orgs and sites" at bounding box center [573, 194] width 371 height 11
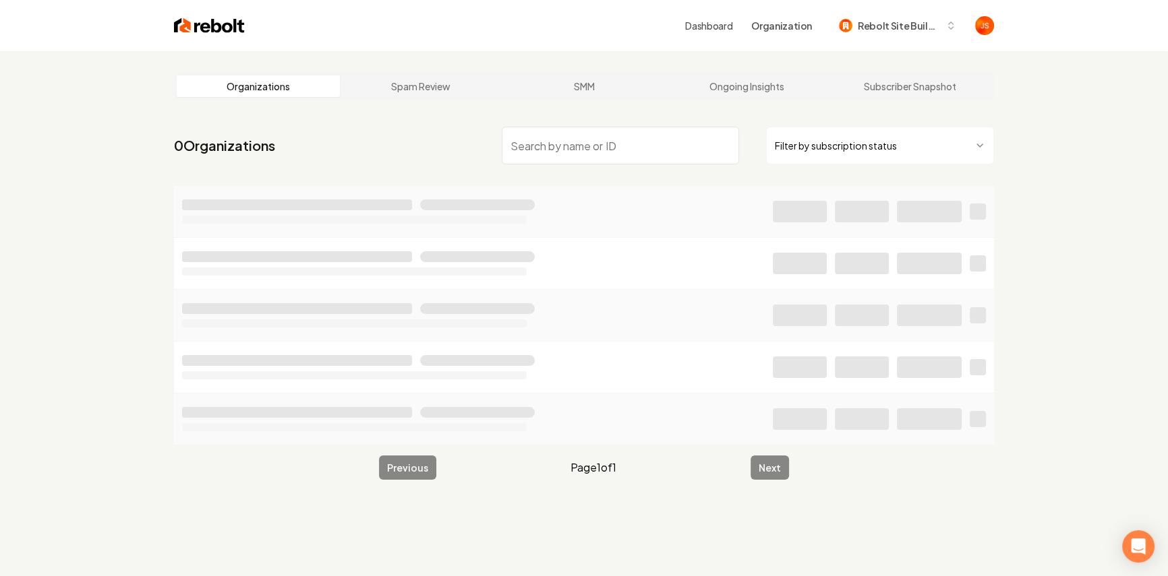
click at [864, 150] on html "Dashboard Organization Rebolt Site Builder Organizations Spam Review SMM Ongoin…" at bounding box center [584, 288] width 1168 height 576
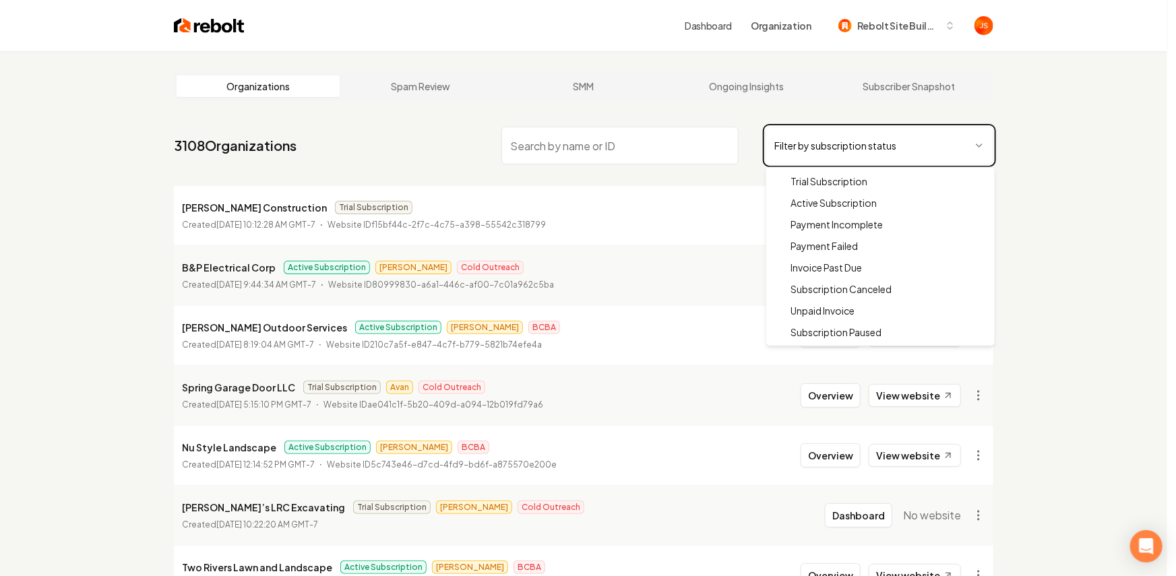
click at [1004, 148] on html "Dashboard Organization Rebolt Site Builder Organizations Spam Review SMM Ongoin…" at bounding box center [588, 288] width 1176 height 576
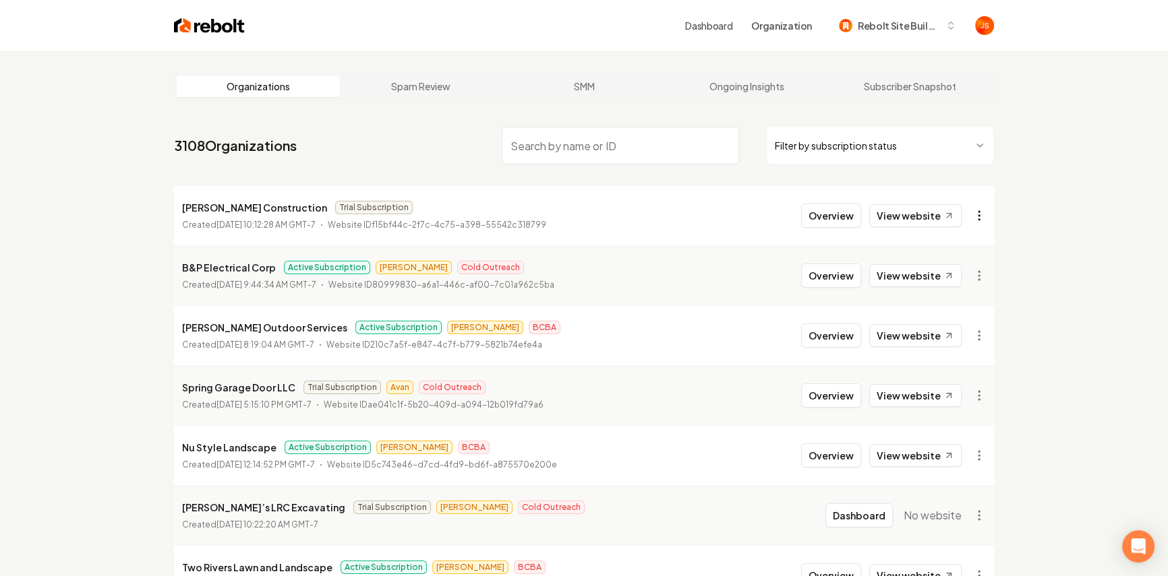
click at [982, 214] on html "Dashboard Organization Rebolt Site Builder Organizations Spam Review SMM Ongoin…" at bounding box center [584, 288] width 1168 height 576
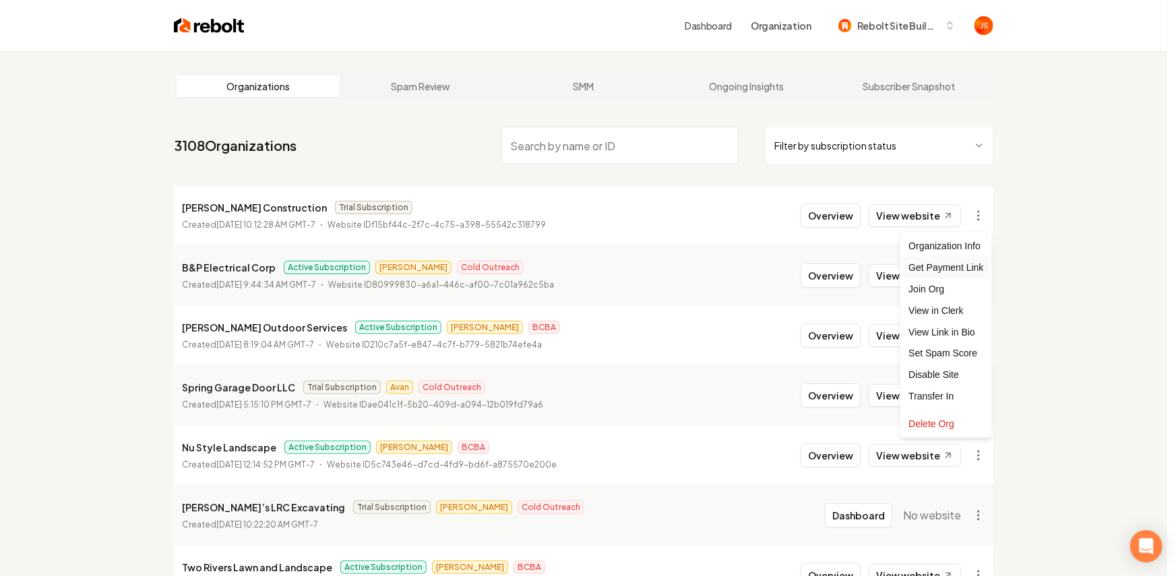
click at [923, 266] on div "Get Payment Link" at bounding box center [946, 268] width 86 height 22
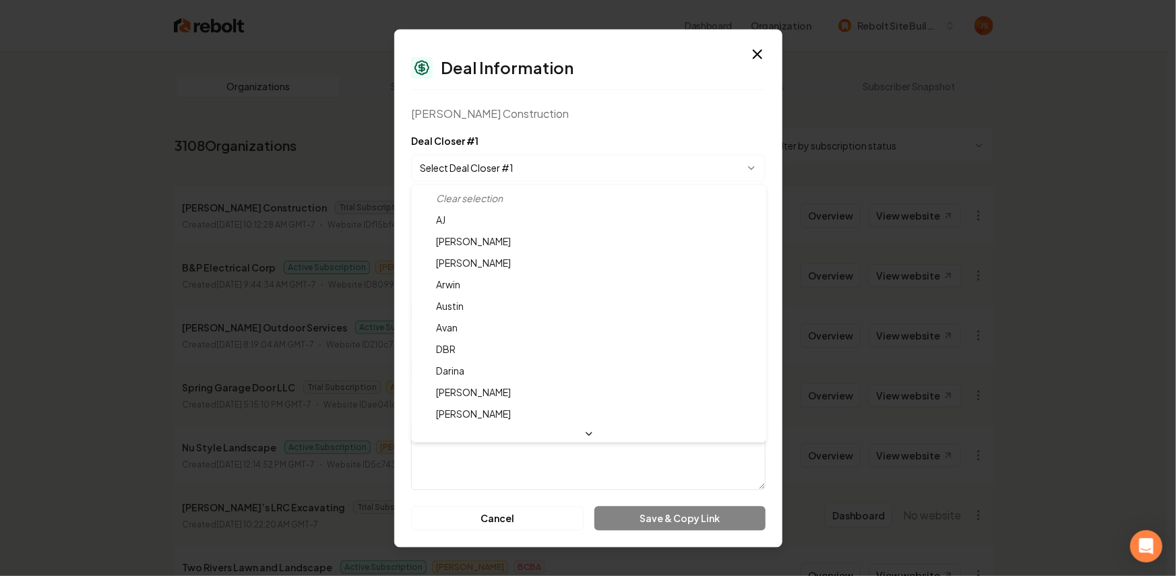
click at [523, 170] on body "Dashboard Organization Rebolt Site Builder Organizations Spam Review SMM Ongoin…" at bounding box center [584, 288] width 1168 height 576
select select "**********"
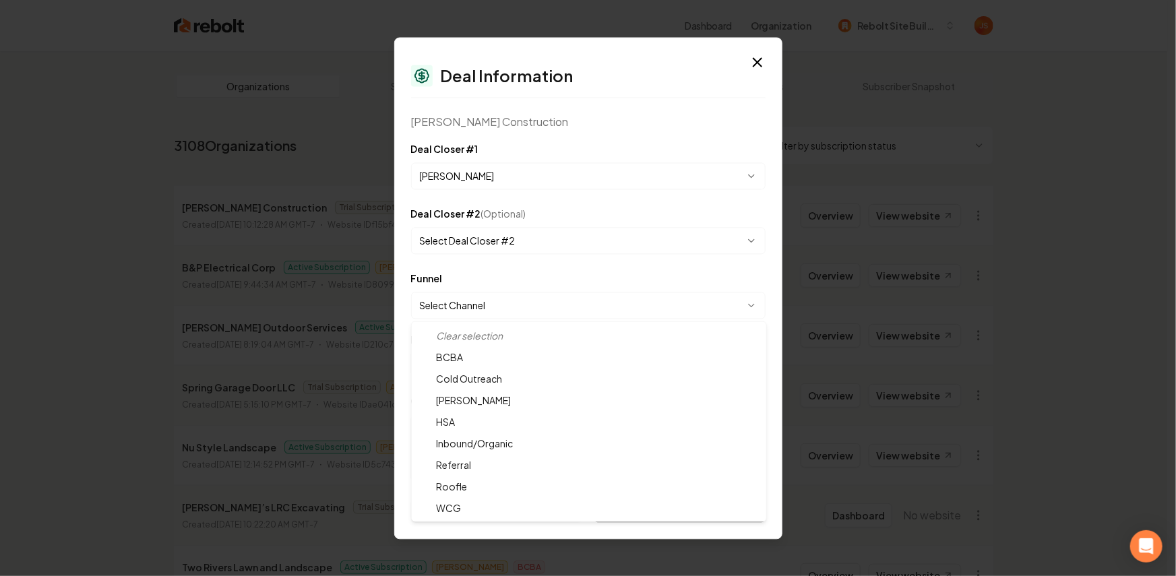
click at [494, 307] on body "Dashboard Organization Rebolt Site Builder Organizations Spam Review SMM Ongoin…" at bounding box center [584, 288] width 1168 height 576
select select "**********"
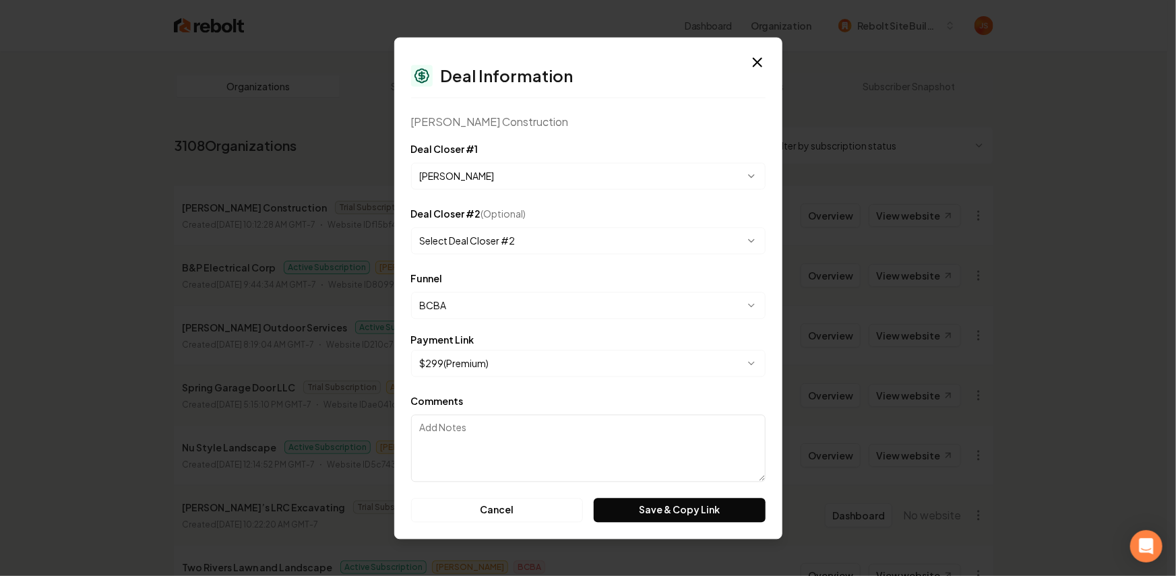
click at [482, 344] on div "**********" at bounding box center [588, 356] width 355 height 42
click at [477, 371] on body "Dashboard Organization Rebolt Site Builder Organizations Spam Review SMM Ongoin…" at bounding box center [584, 288] width 1168 height 576
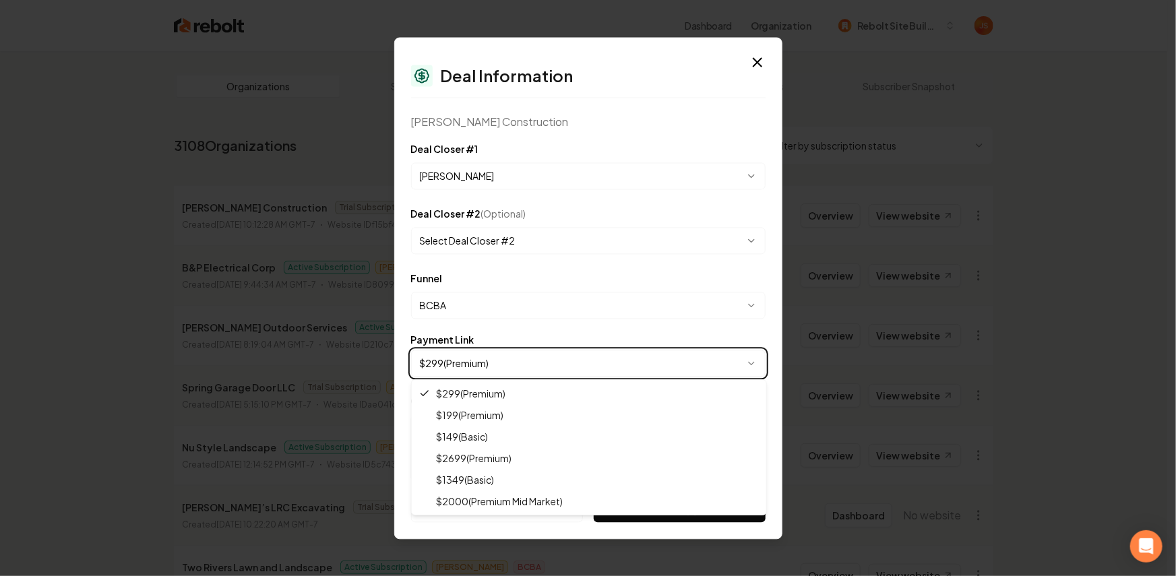
click at [475, 363] on body "Dashboard Organization Rebolt Site Builder Organizations Spam Review SMM Ongoin…" at bounding box center [584, 288] width 1168 height 576
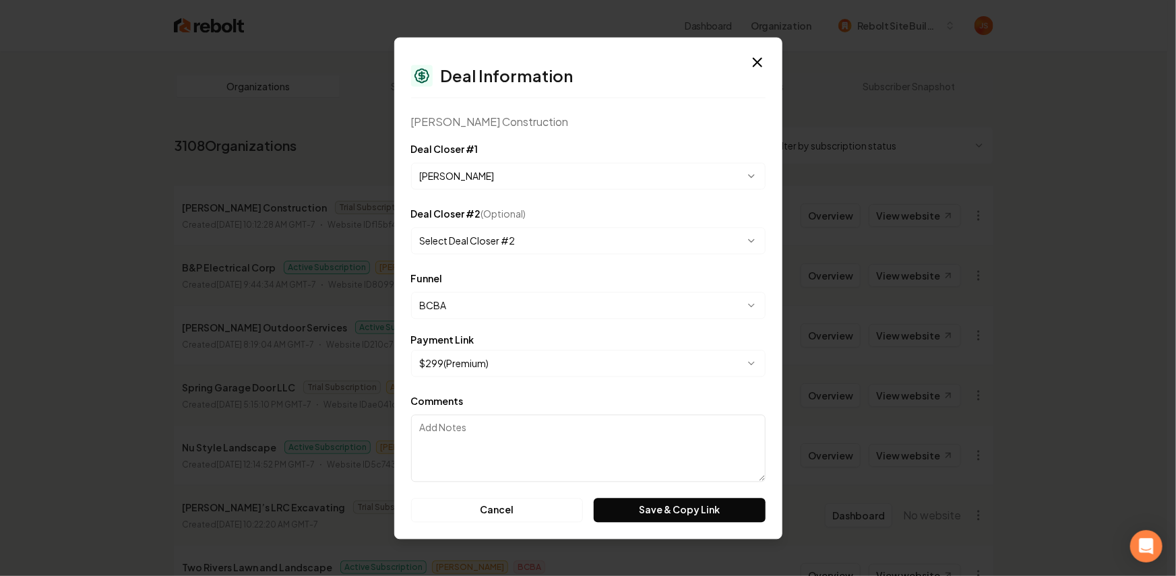
click at [466, 361] on body "Dashboard Organization Rebolt Site Builder Organizations Spam Review SMM Ongoin…" at bounding box center [584, 288] width 1168 height 576
click at [642, 512] on button "Save & Copy Link" at bounding box center [679, 510] width 171 height 24
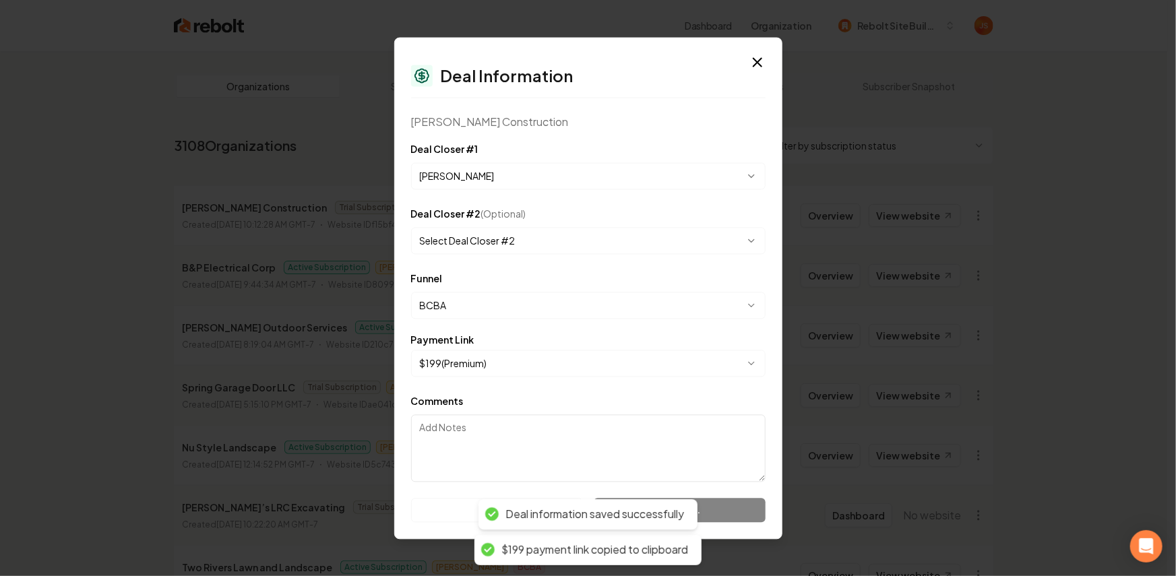
select select "**********"
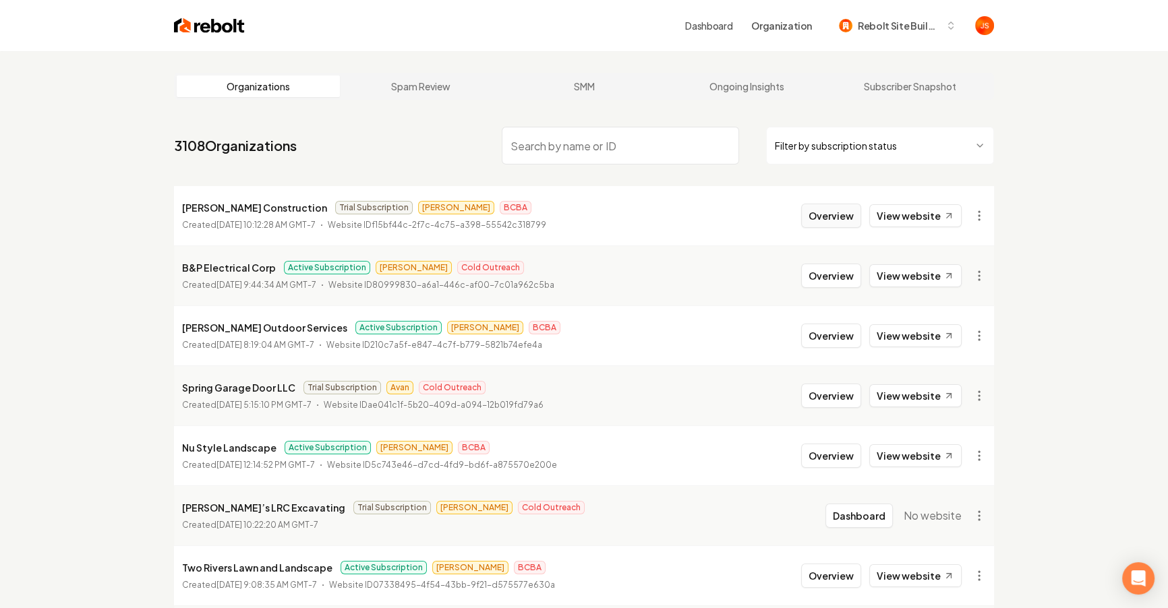
click at [828, 222] on button "Overview" at bounding box center [831, 216] width 60 height 24
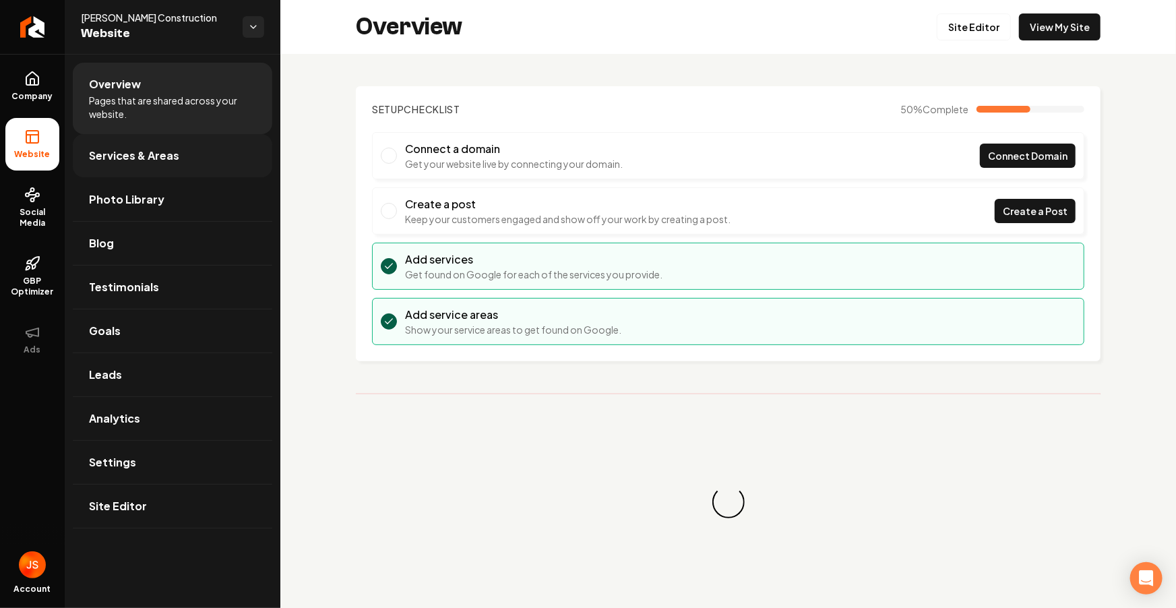
click at [144, 163] on span "Services & Areas" at bounding box center [134, 156] width 90 height 16
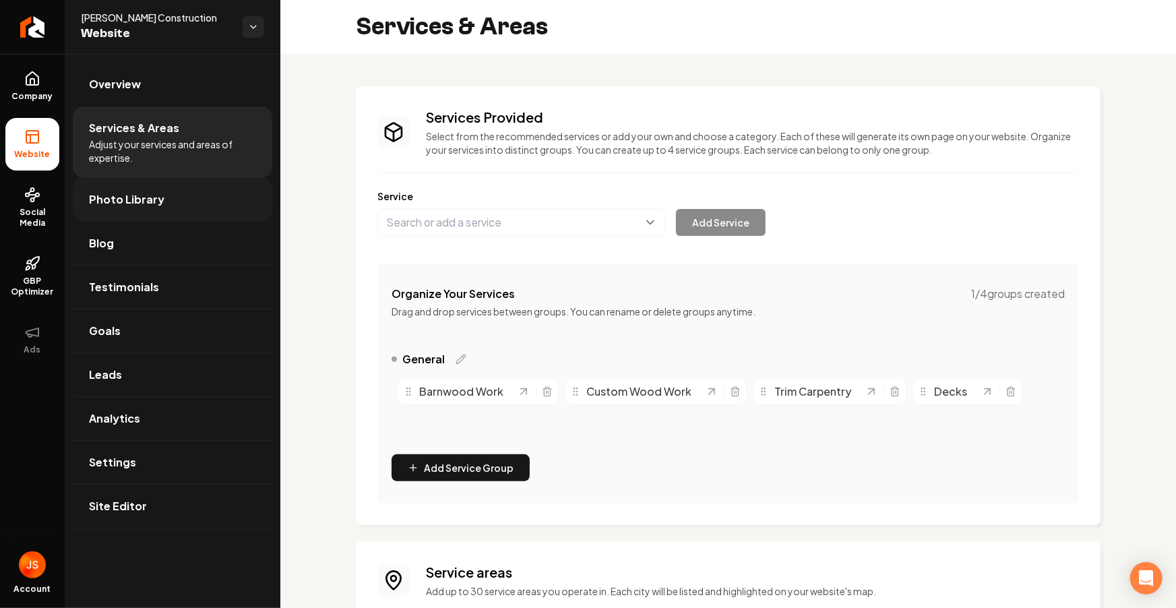
scroll to position [168, 0]
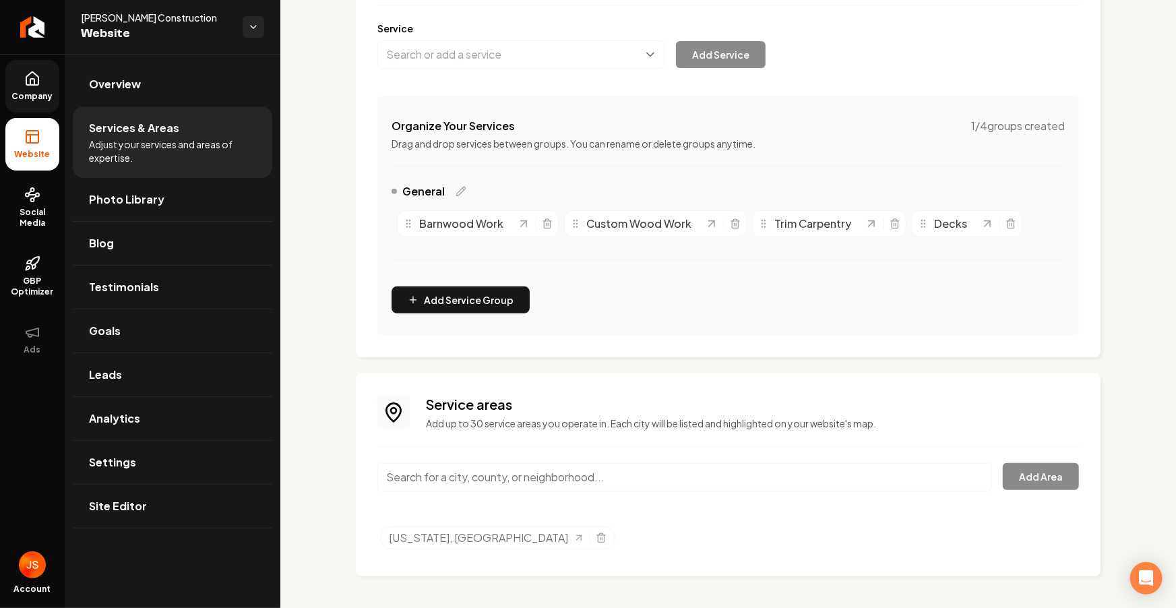
click at [59, 95] on ul "Company Website Social Media GBP Optimizer Ads" at bounding box center [32, 213] width 65 height 318
click at [36, 74] on icon at bounding box center [32, 79] width 16 height 16
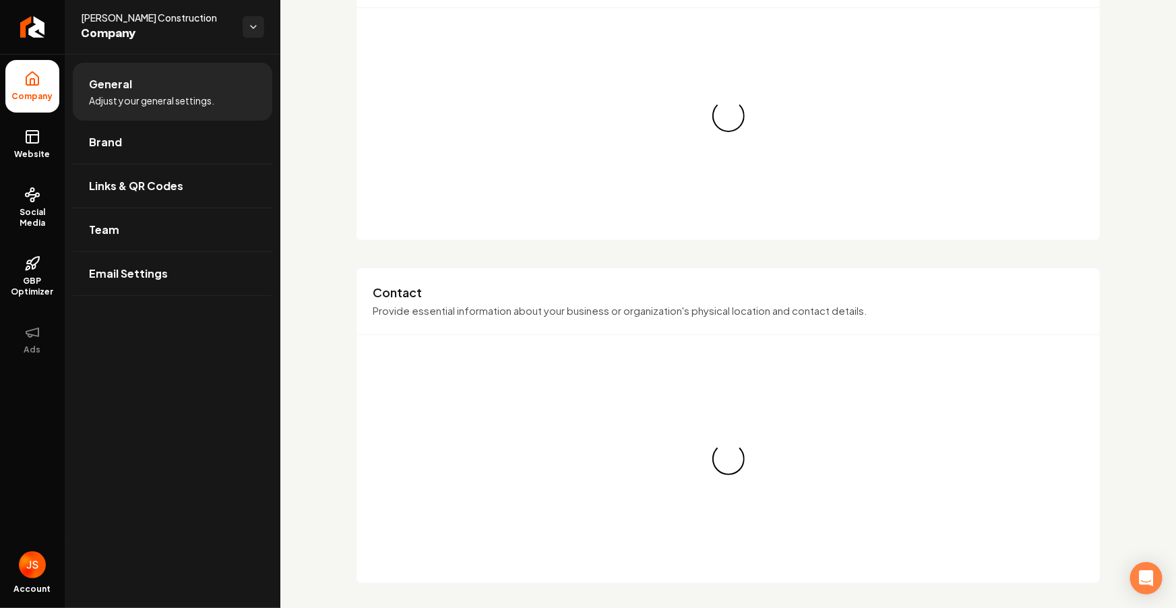
click at [33, 125] on link "Website" at bounding box center [32, 144] width 54 height 53
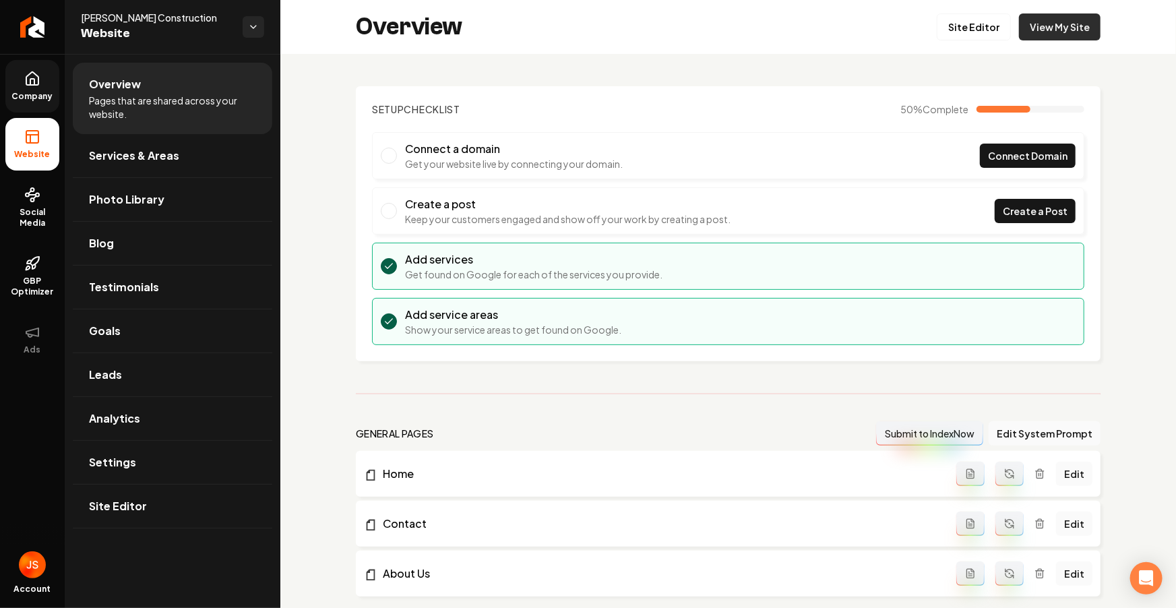
click at [1045, 28] on link "View My Site" at bounding box center [1060, 26] width 82 height 27
click at [97, 137] on link "Services & Areas" at bounding box center [173, 155] width 200 height 43
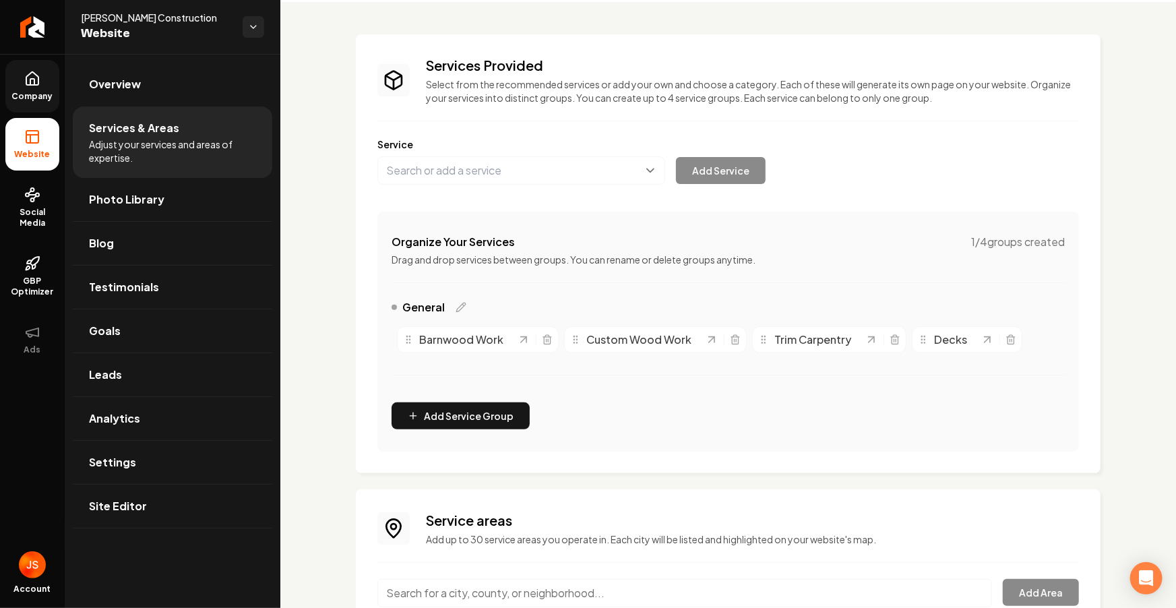
scroll to position [168, 0]
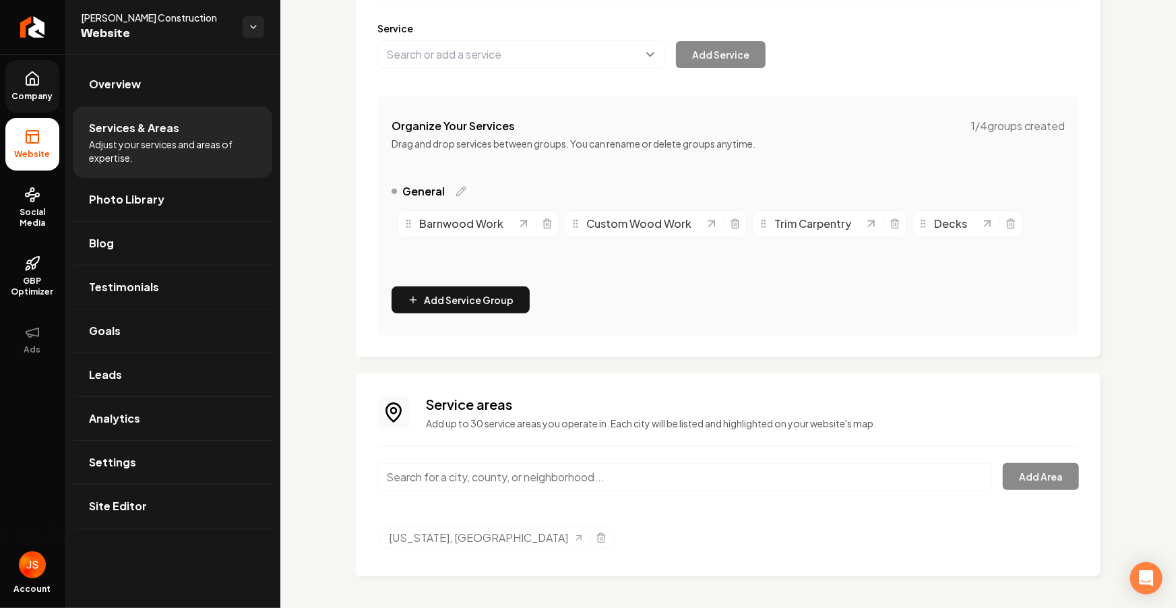
click at [26, 109] on link "Company" at bounding box center [32, 86] width 54 height 53
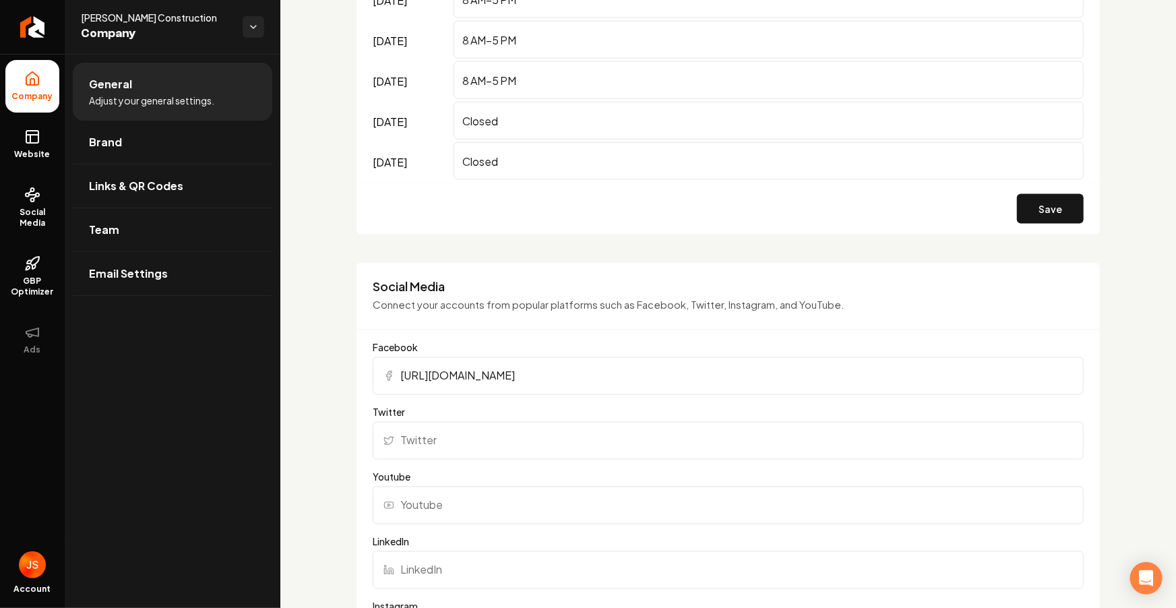
scroll to position [1312, 0]
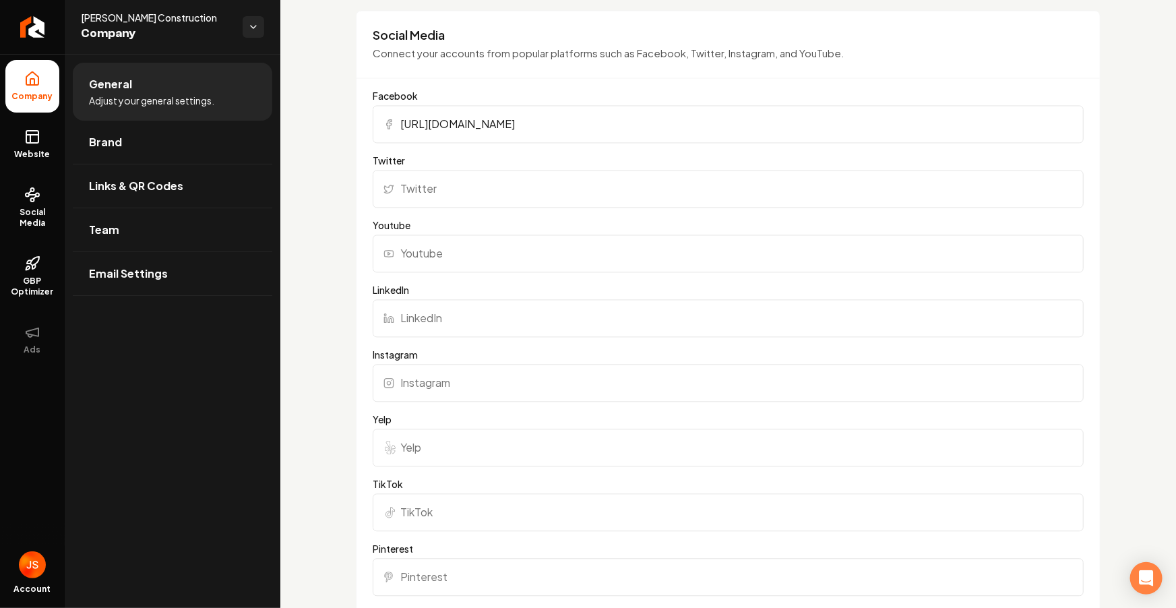
click at [435, 370] on input "Instagram" at bounding box center [728, 383] width 711 height 38
paste input "[URL][DOMAIN_NAME]"
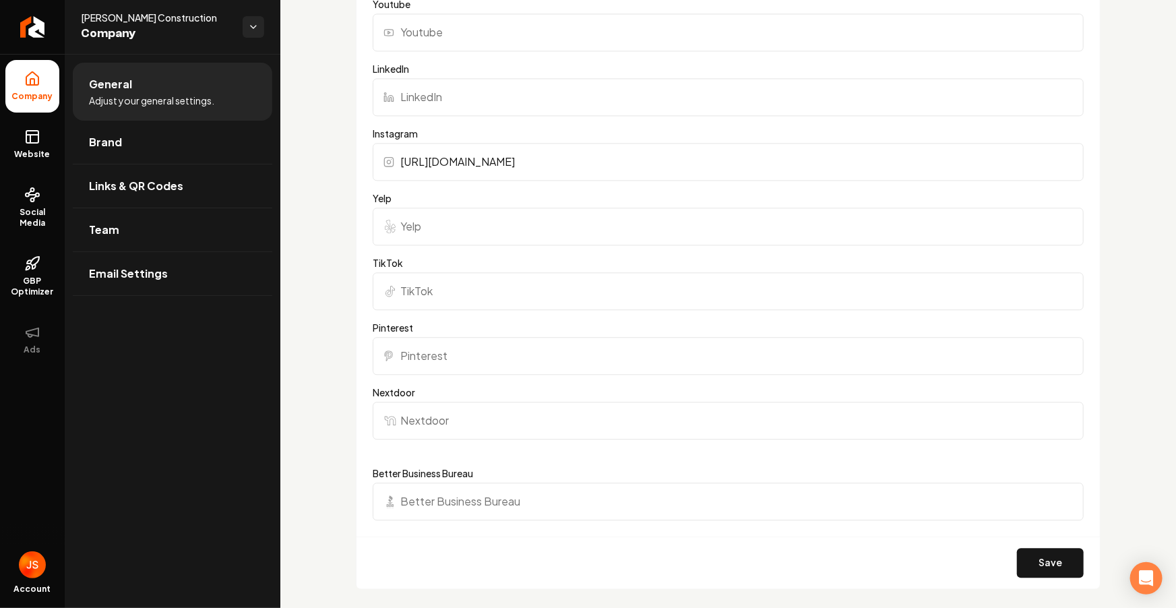
scroll to position [1552, 0]
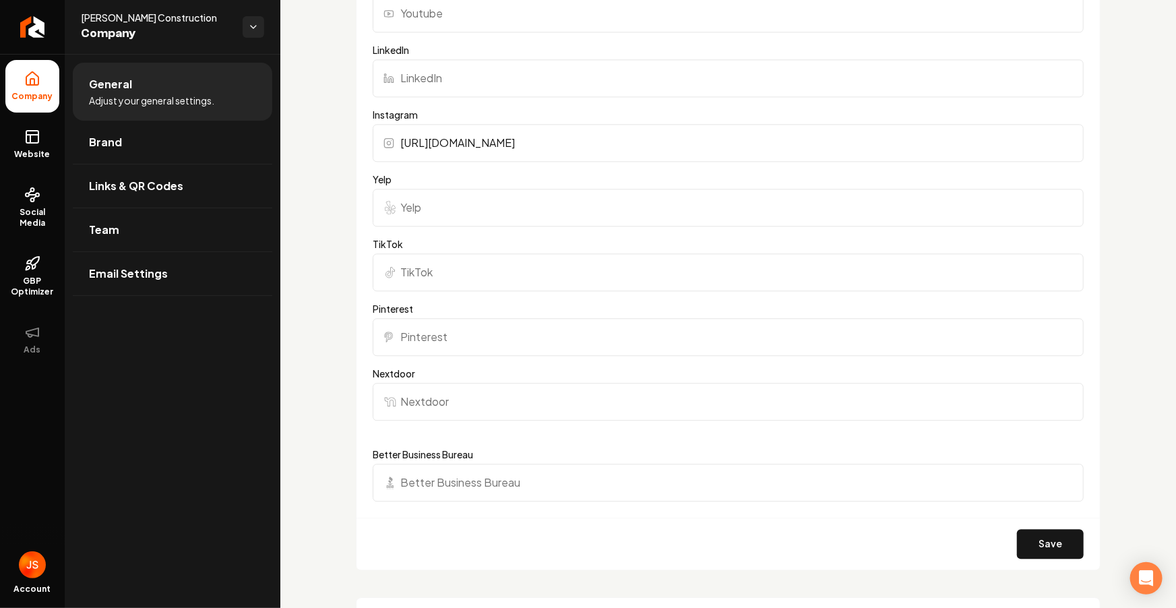
type input "[URL][DOMAIN_NAME]"
click at [1052, 536] on button "Save" at bounding box center [1050, 544] width 67 height 30
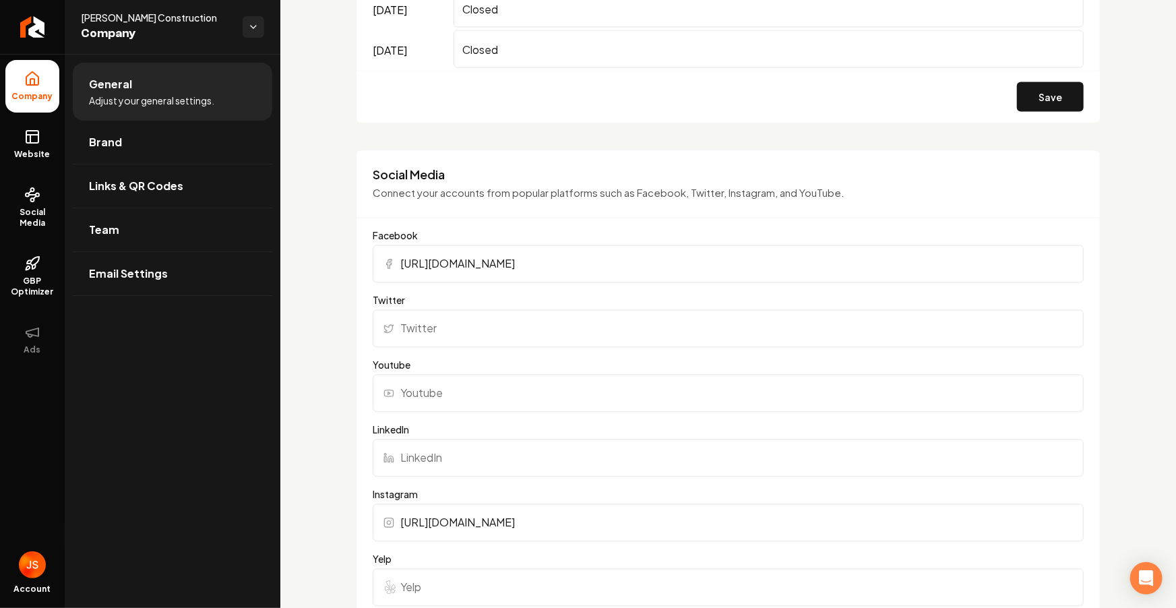
scroll to position [528, 0]
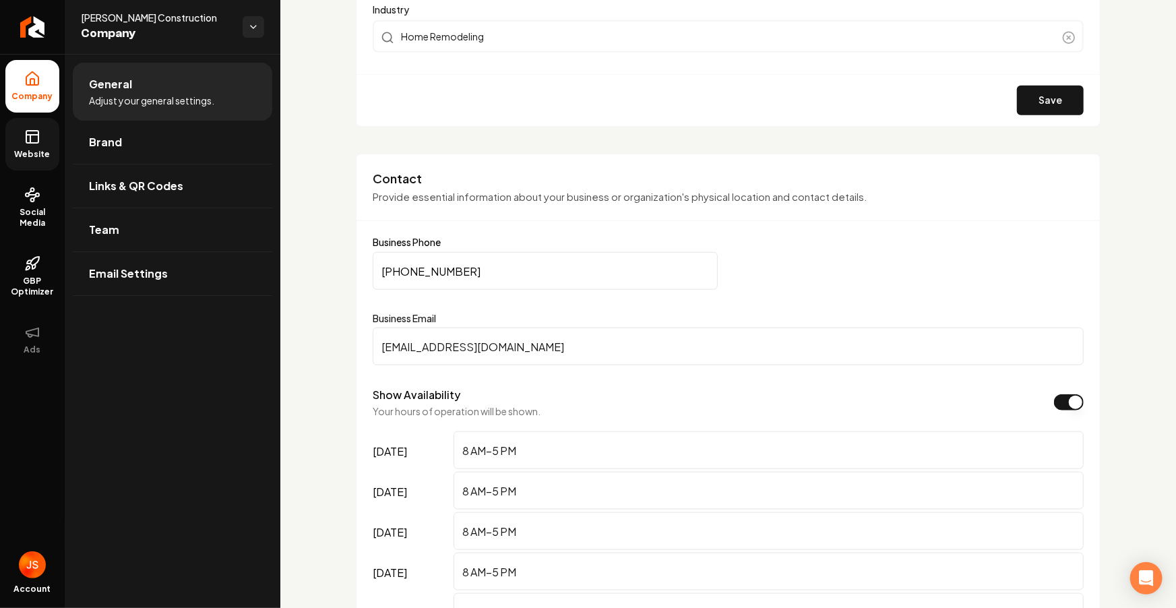
click at [22, 135] on link "Website" at bounding box center [32, 144] width 54 height 53
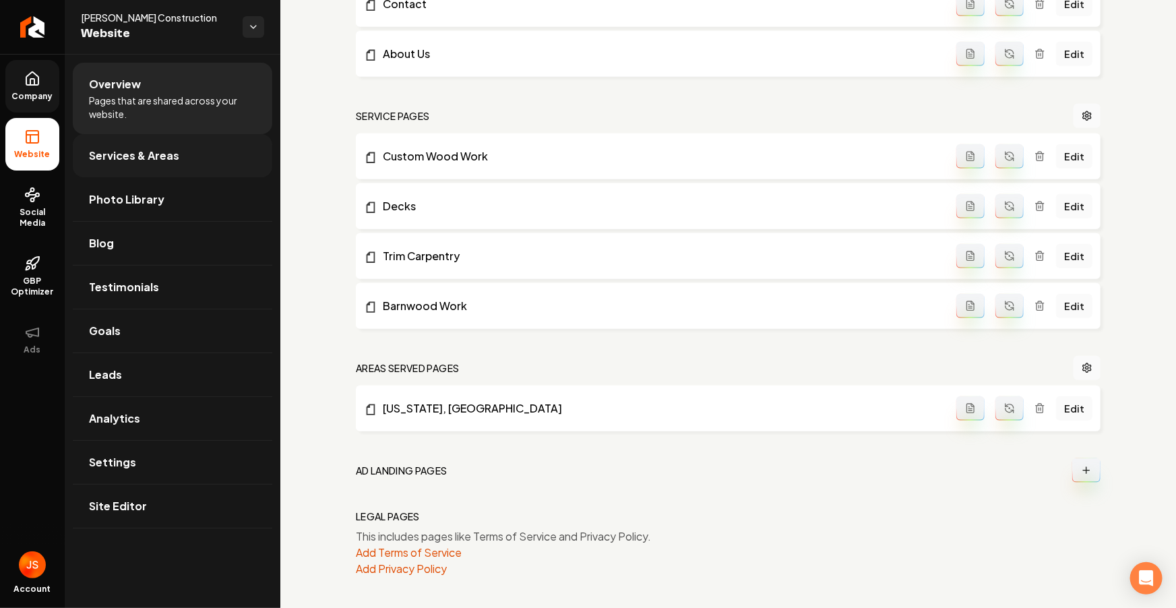
click at [99, 149] on span "Services & Areas" at bounding box center [134, 156] width 90 height 16
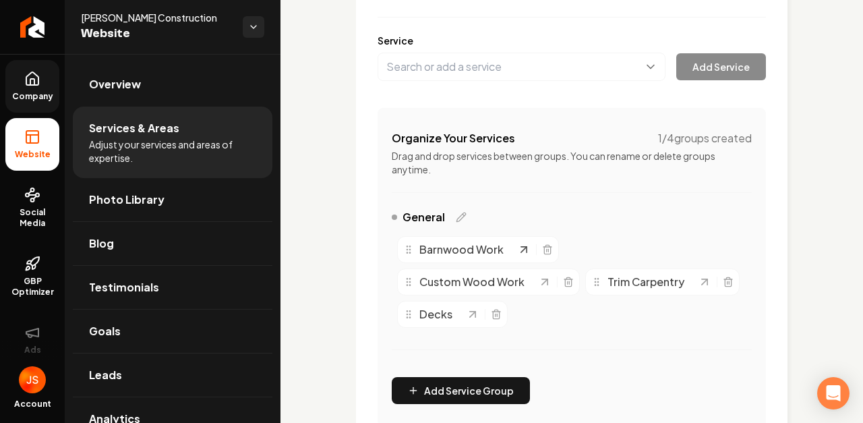
scroll to position [185, 0]
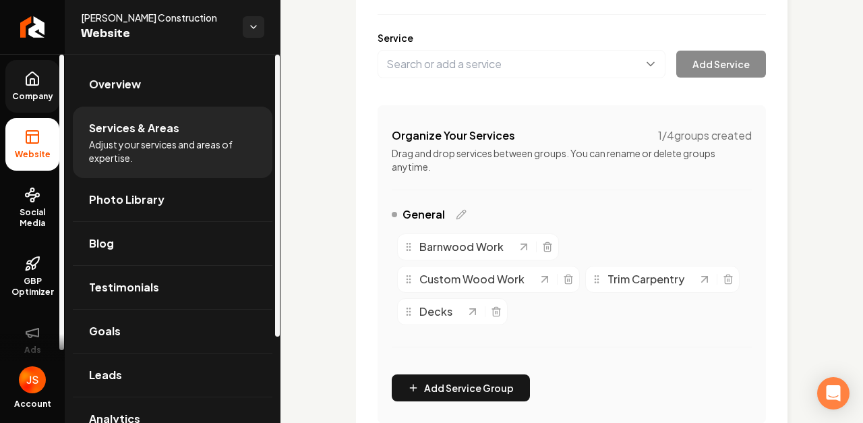
click at [26, 102] on link "Company" at bounding box center [32, 86] width 54 height 53
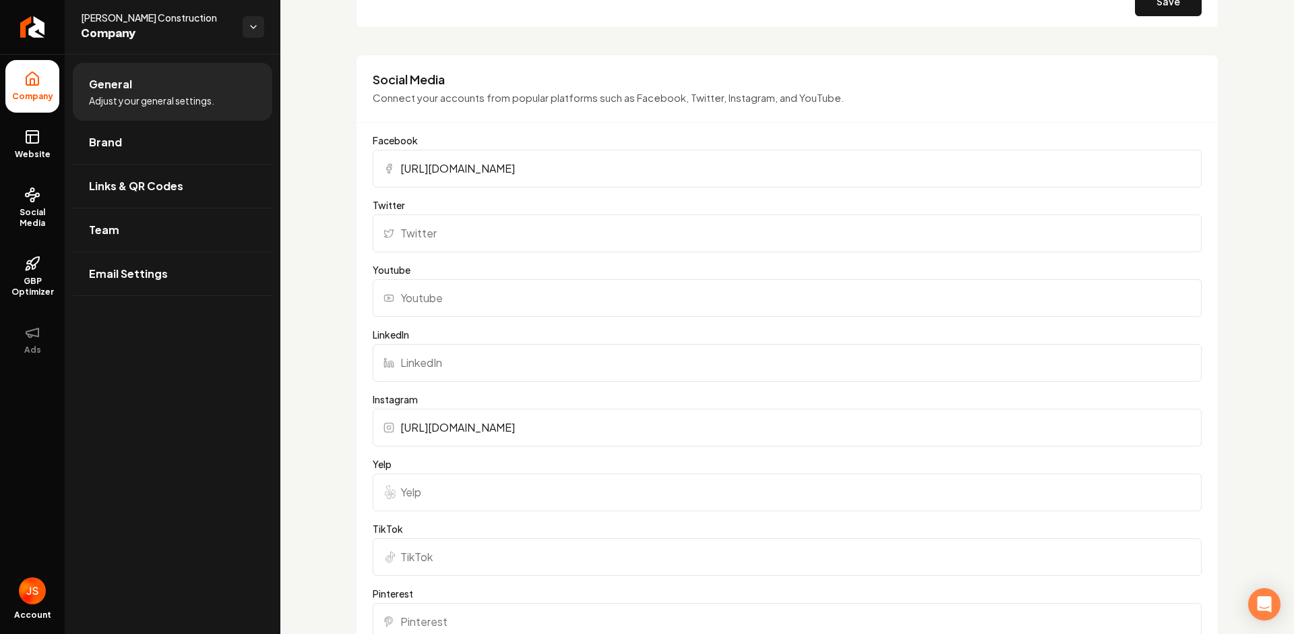
scroll to position [1547, 0]
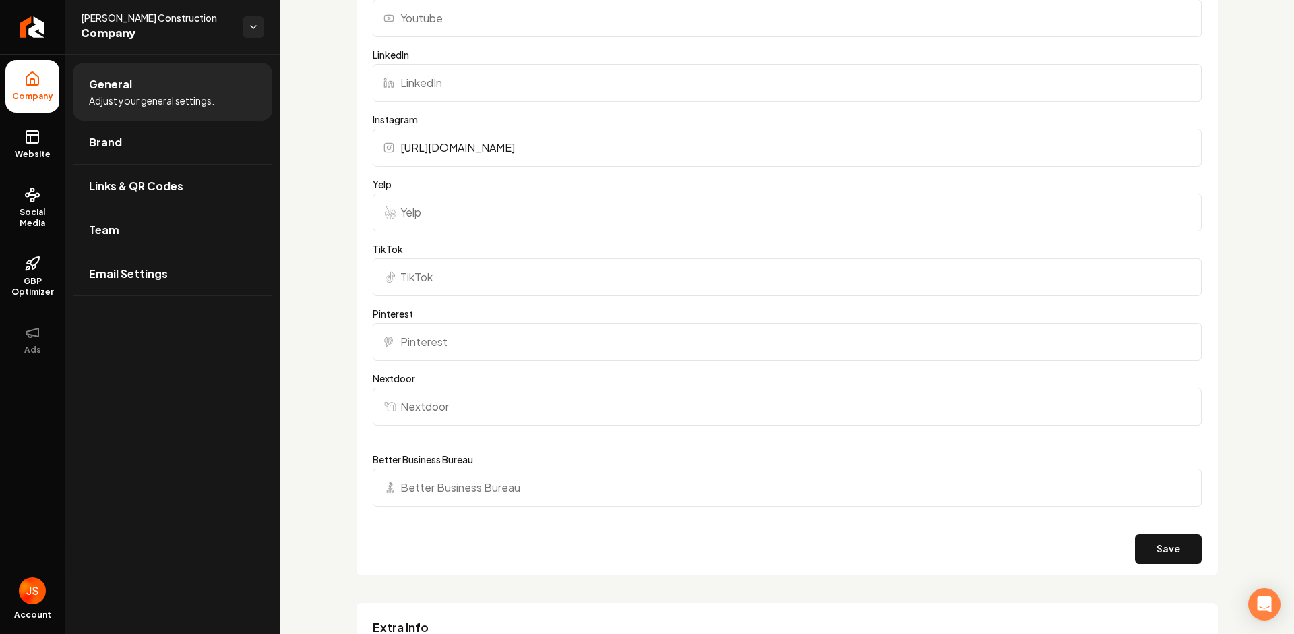
click at [444, 494] on input "Better Business Bureau" at bounding box center [787, 488] width 829 height 38
paste input "[URL][DOMAIN_NAME][PERSON_NAME]"
type input "[URL][DOMAIN_NAME][PERSON_NAME]"
click at [648, 545] on div "Save" at bounding box center [788, 548] width 862 height 52
click at [1167, 539] on button "Save" at bounding box center [1168, 549] width 67 height 30
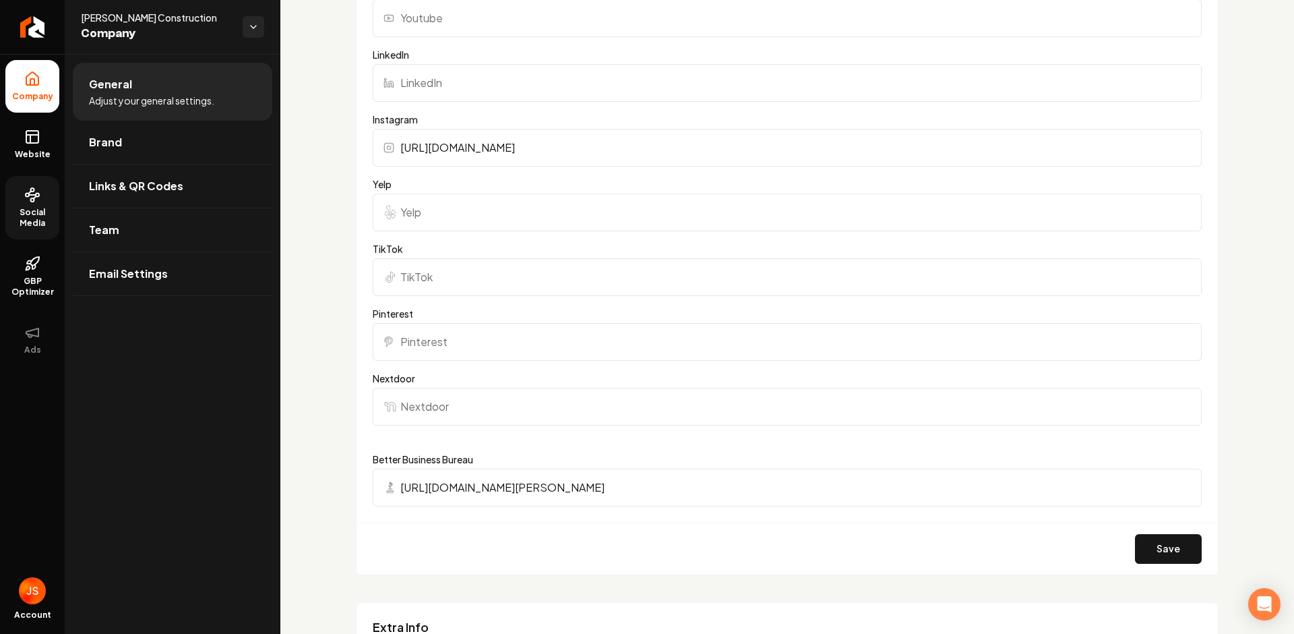
click at [30, 177] on link "Social Media" at bounding box center [32, 207] width 54 height 63
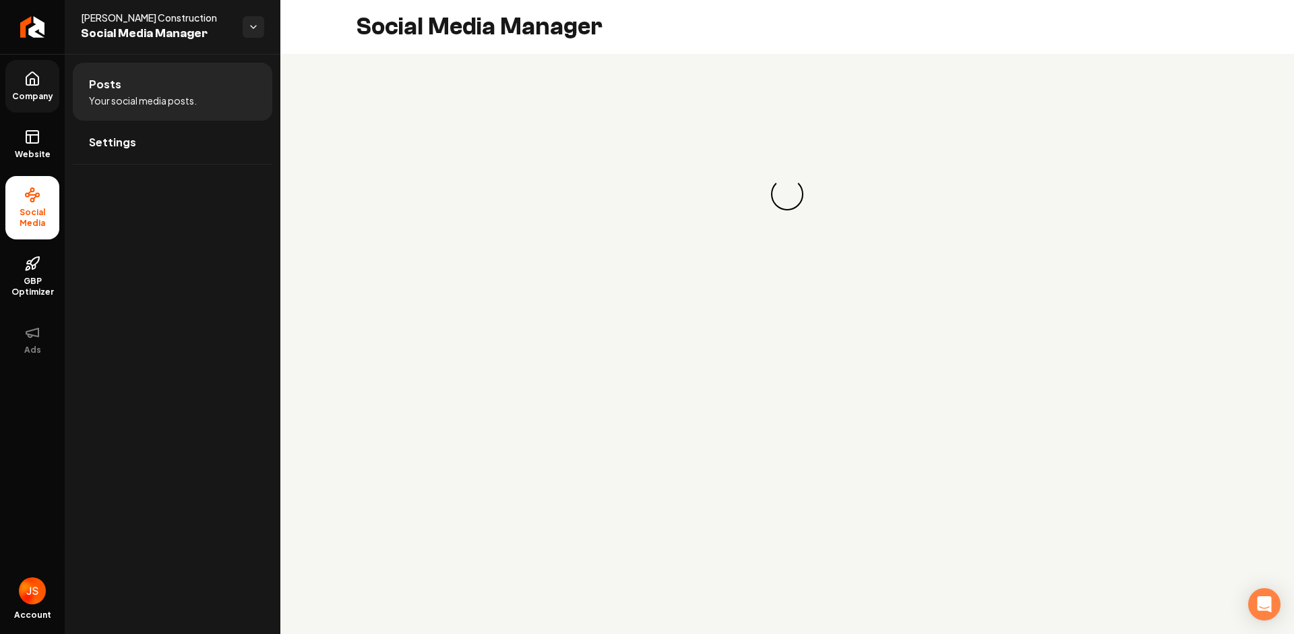
click at [30, 227] on span "Social Media" at bounding box center [32, 218] width 54 height 22
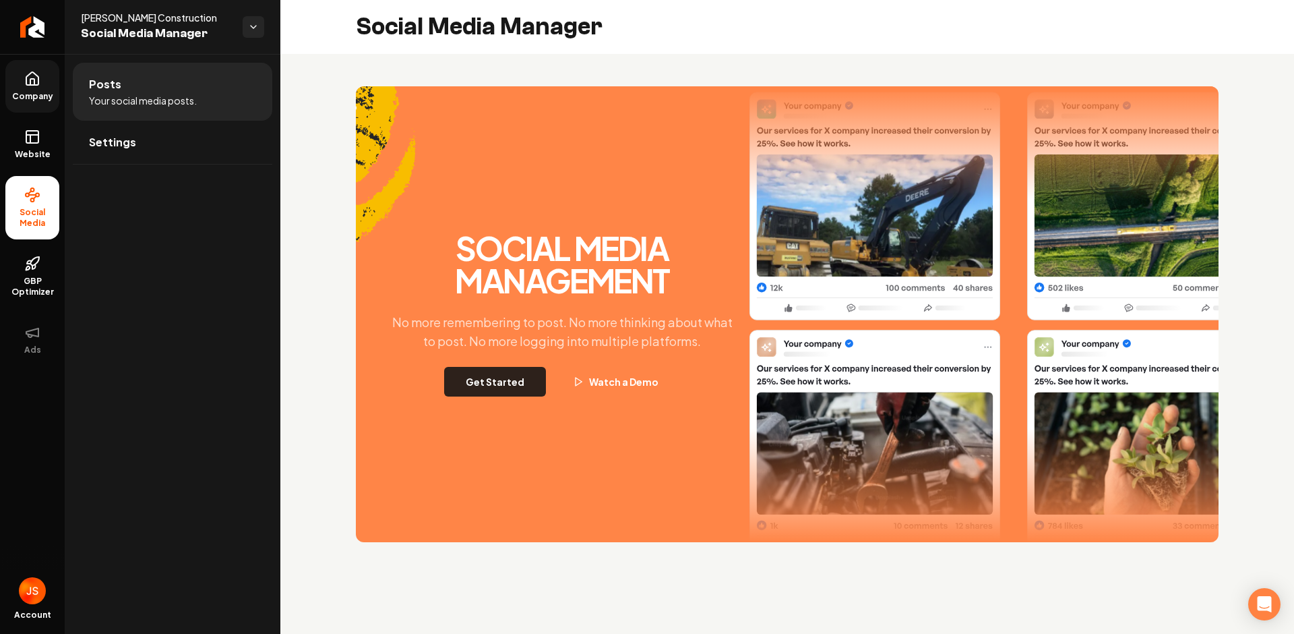
click at [485, 386] on button "Get Started" at bounding box center [495, 382] width 102 height 30
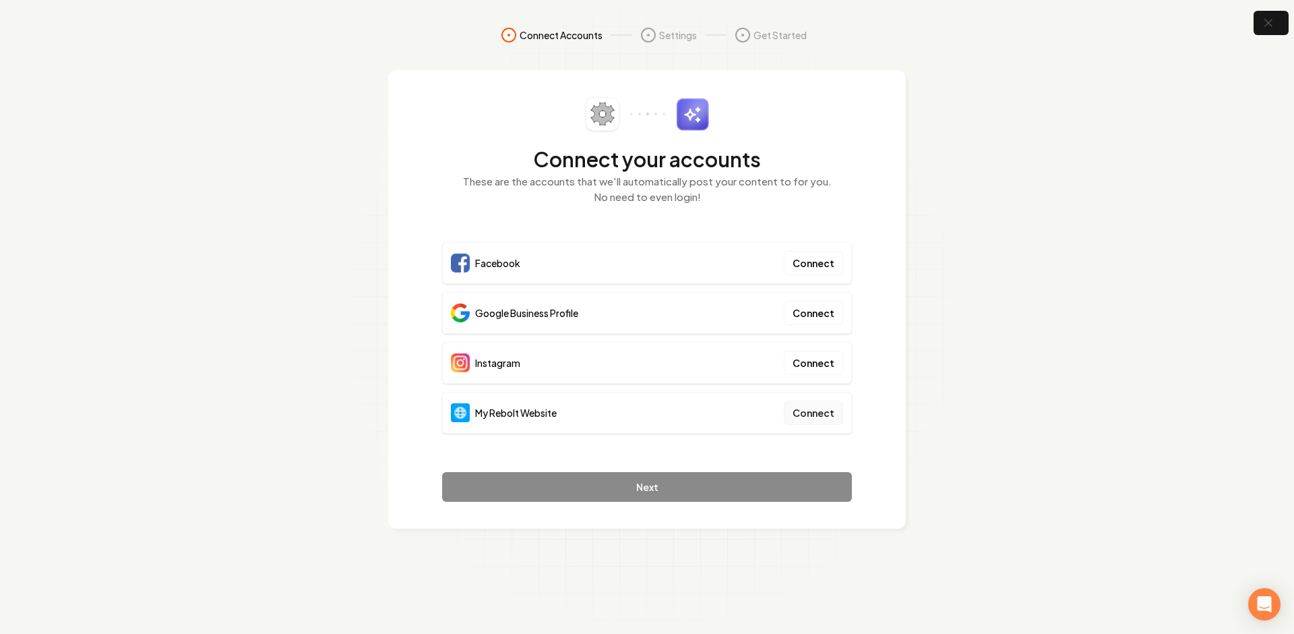
click at [824, 409] on button "Connect" at bounding box center [813, 412] width 59 height 24
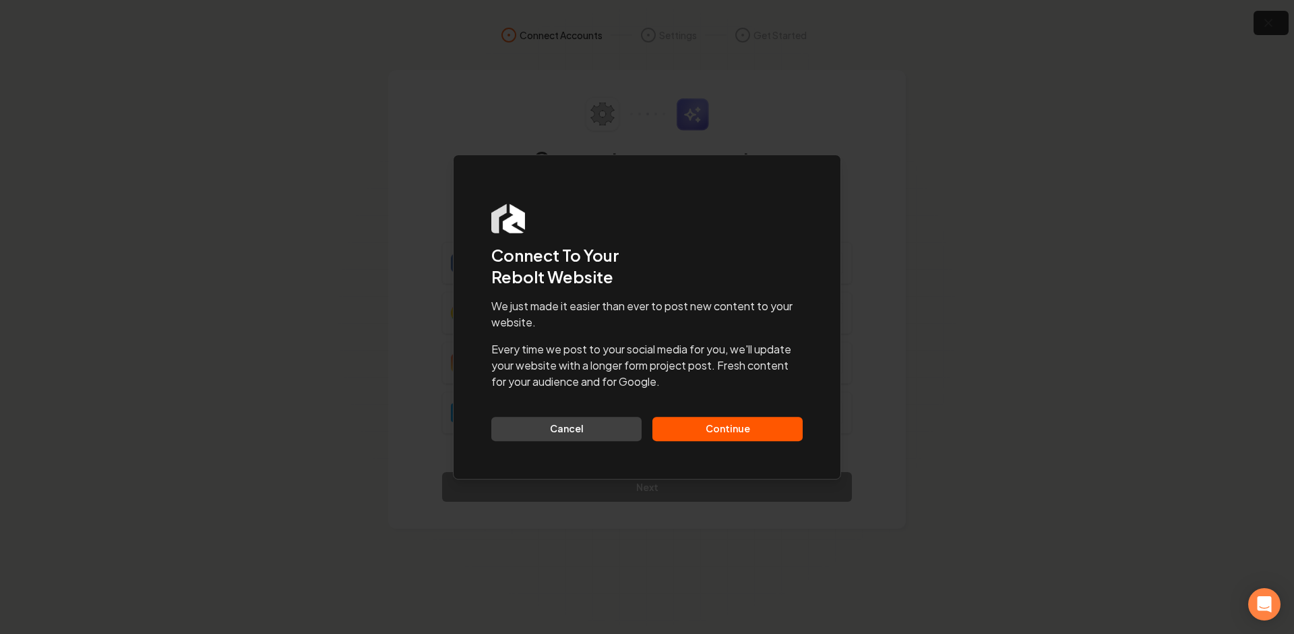
click at [744, 432] on button "Continue" at bounding box center [728, 429] width 150 height 24
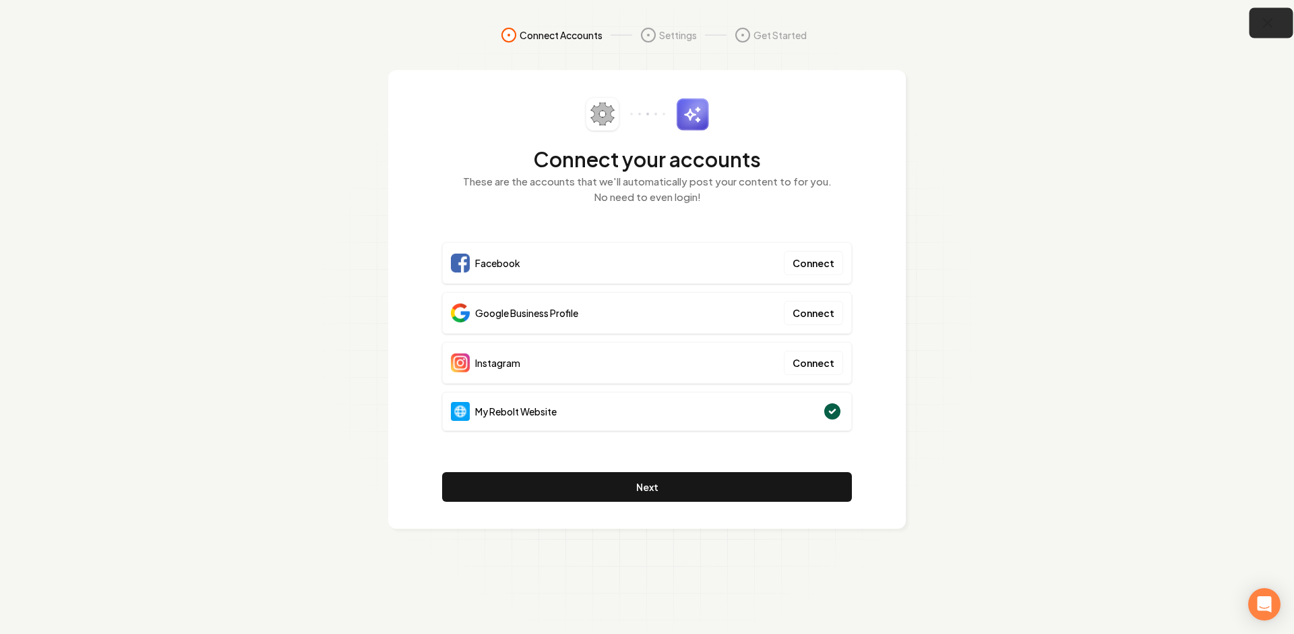
click at [1167, 27] on icon "button" at bounding box center [1268, 23] width 17 height 17
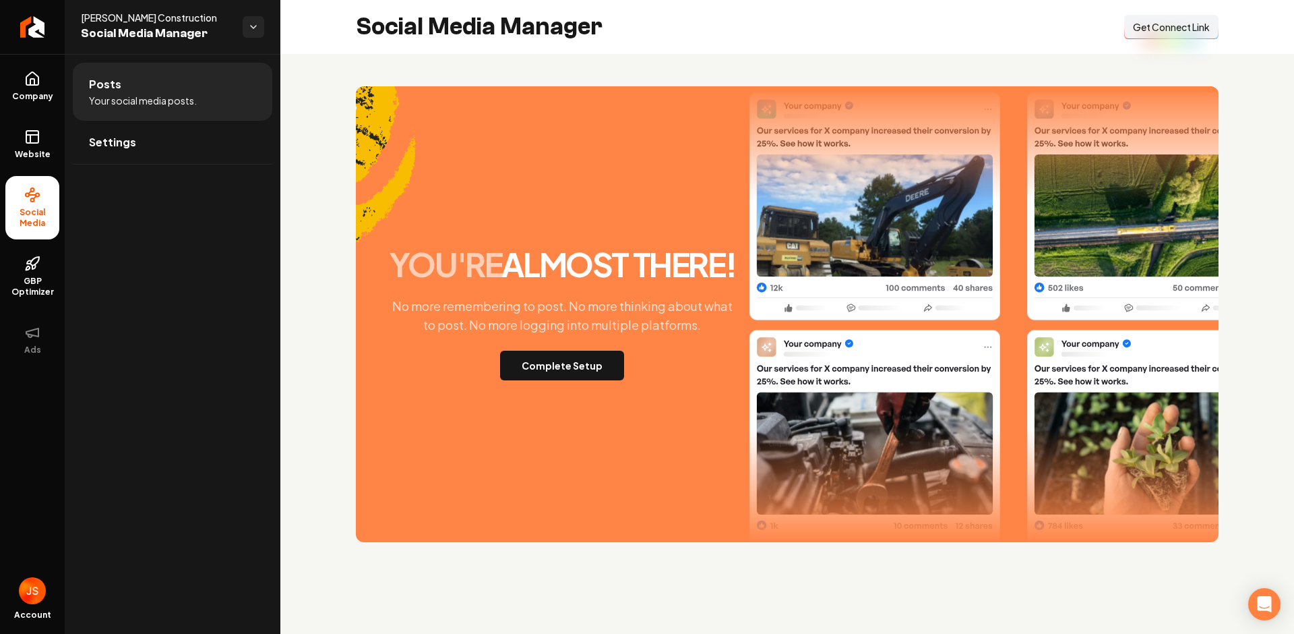
click at [1167, 26] on span "Get Connect Link" at bounding box center [1171, 26] width 77 height 13
click at [555, 357] on button "Complete Setup" at bounding box center [562, 366] width 124 height 30
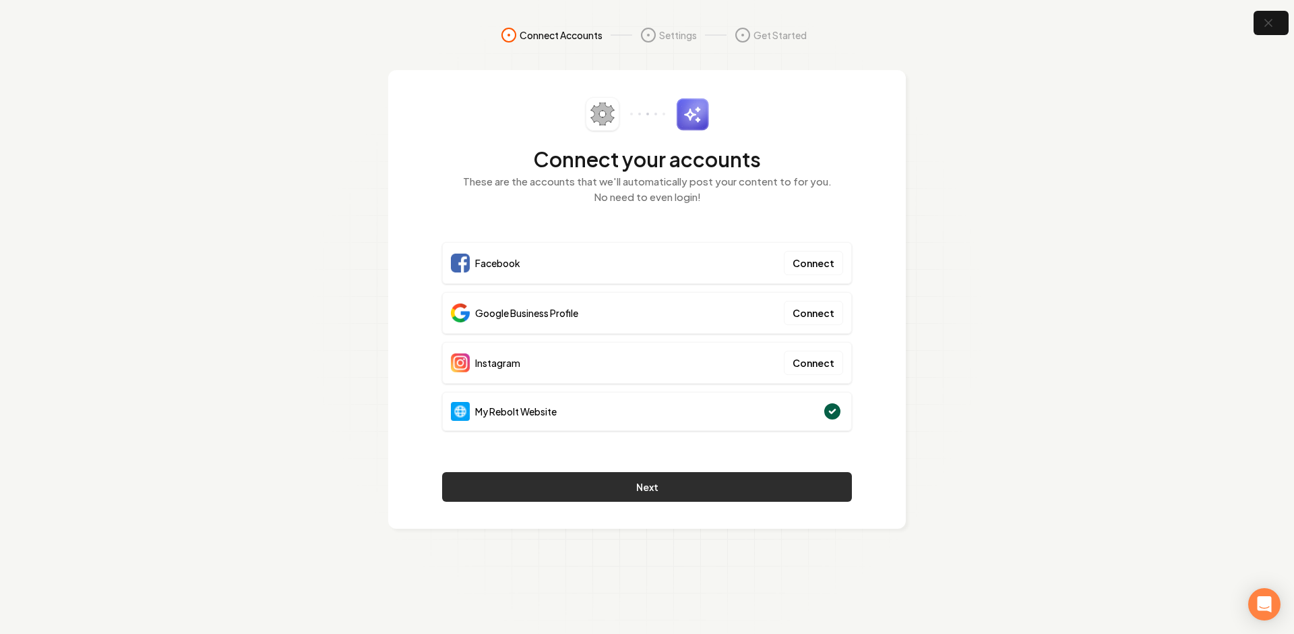
click at [594, 489] on button "Next" at bounding box center [647, 487] width 410 height 30
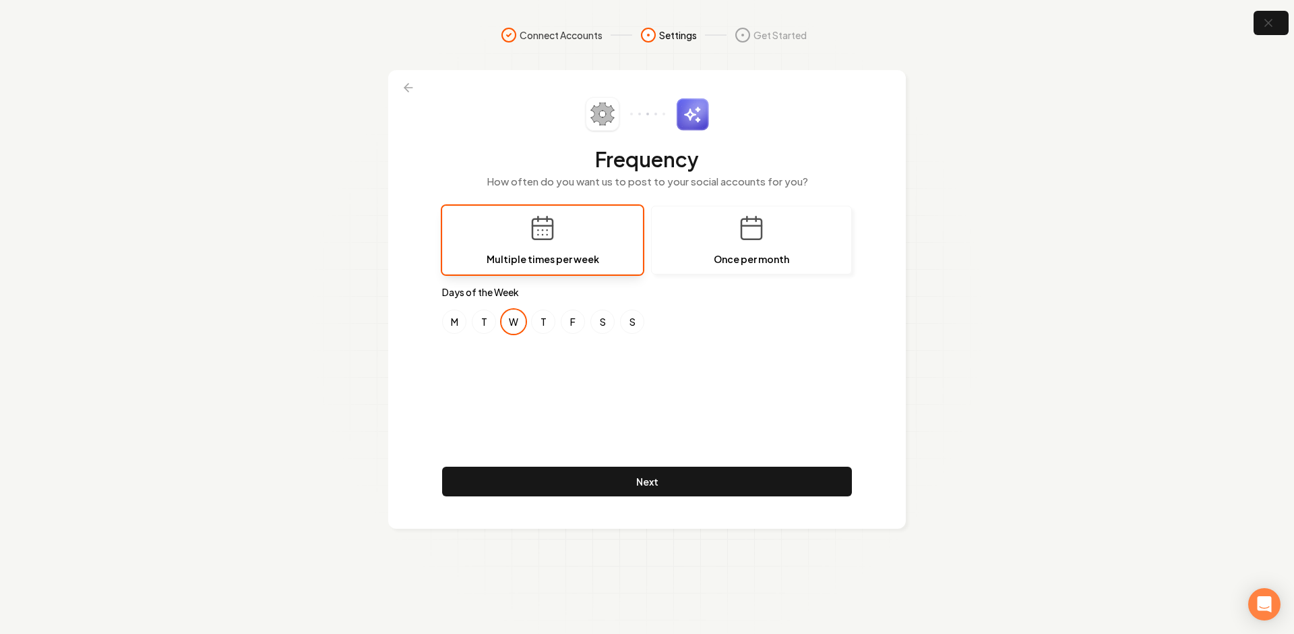
click at [665, 368] on div "Frequency How often do you want us to post to your social accounts for you? Mul…" at bounding box center [647, 299] width 410 height 404
click at [482, 326] on button "T" at bounding box center [484, 321] width 24 height 24
click at [556, 326] on div "M T W T F S S" at bounding box center [647, 321] width 410 height 24
click at [549, 321] on button "T" at bounding box center [543, 321] width 24 height 24
drag, startPoint x: 571, startPoint y: 320, endPoint x: 579, endPoint y: 320, distance: 8.1
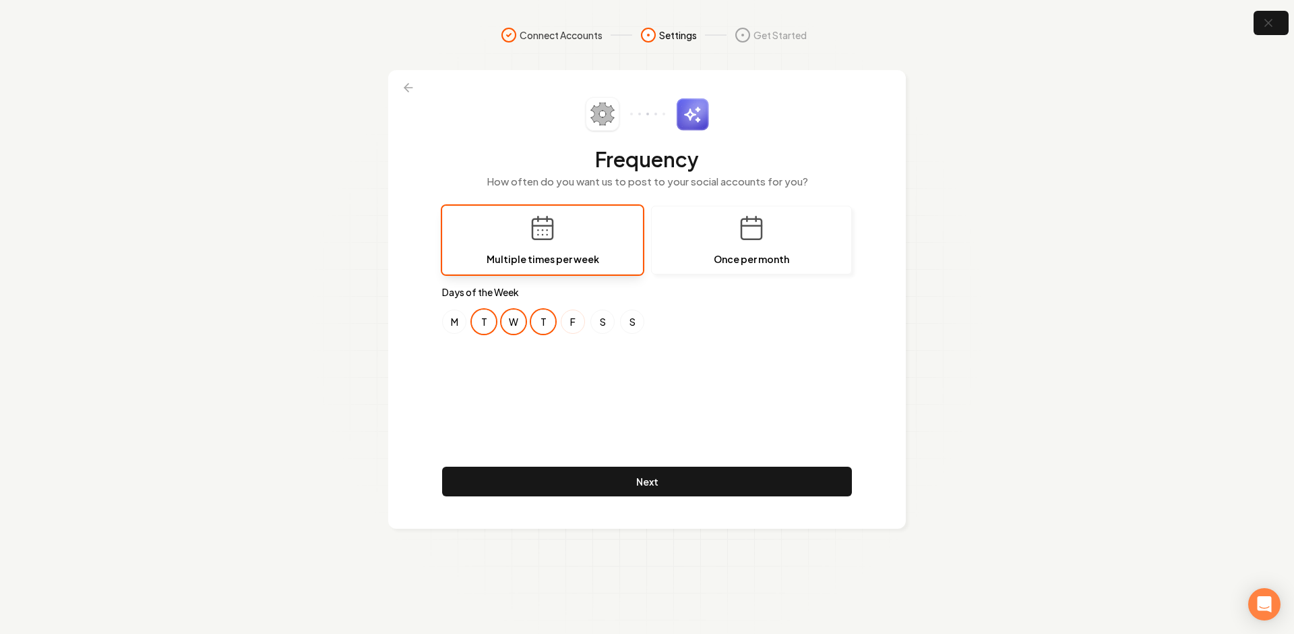
click at [572, 320] on button "F" at bounding box center [573, 321] width 24 height 24
drag, startPoint x: 630, startPoint y: 324, endPoint x: 622, endPoint y: 324, distance: 8.1
click at [626, 324] on button "S" at bounding box center [632, 321] width 24 height 24
drag, startPoint x: 615, startPoint y: 322, endPoint x: 577, endPoint y: 322, distance: 38.4
click at [615, 322] on div "M T W T F S S" at bounding box center [647, 321] width 410 height 24
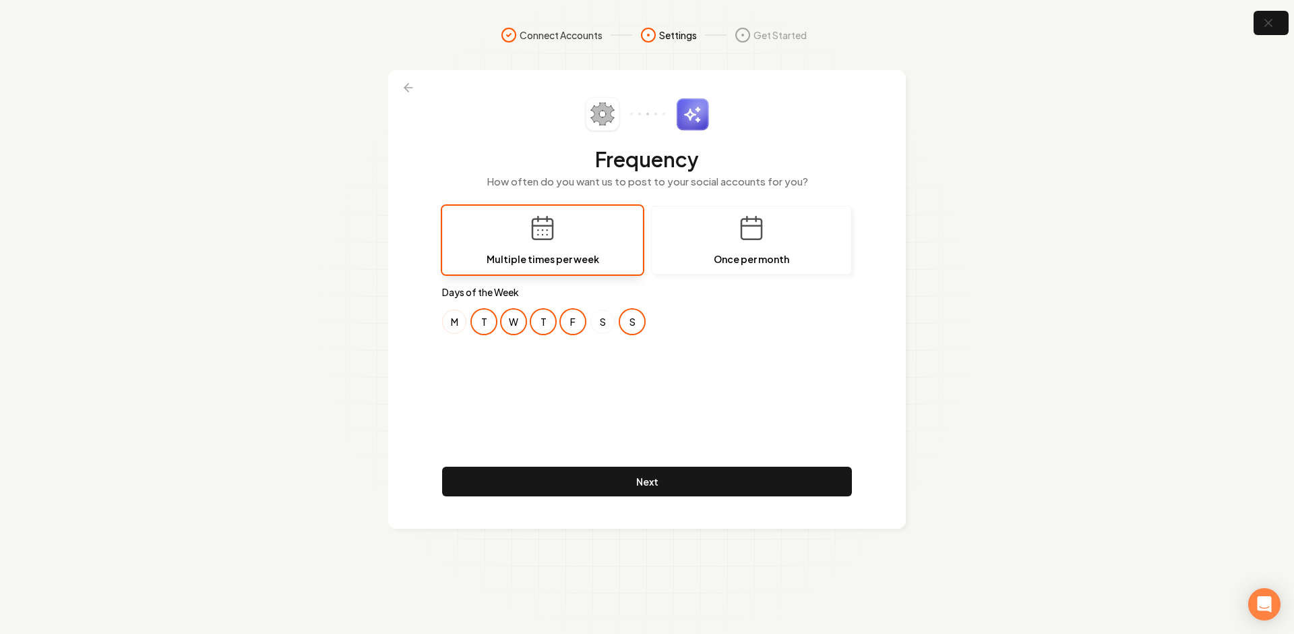
click at [466, 322] on button "M" at bounding box center [454, 321] width 24 height 24
click at [603, 324] on button "S" at bounding box center [603, 321] width 24 height 24
click at [485, 322] on button "T" at bounding box center [484, 321] width 24 height 24
drag, startPoint x: 460, startPoint y: 320, endPoint x: 560, endPoint y: 322, distance: 100.5
click at [474, 320] on div "M T W T F S S" at bounding box center [647, 321] width 410 height 24
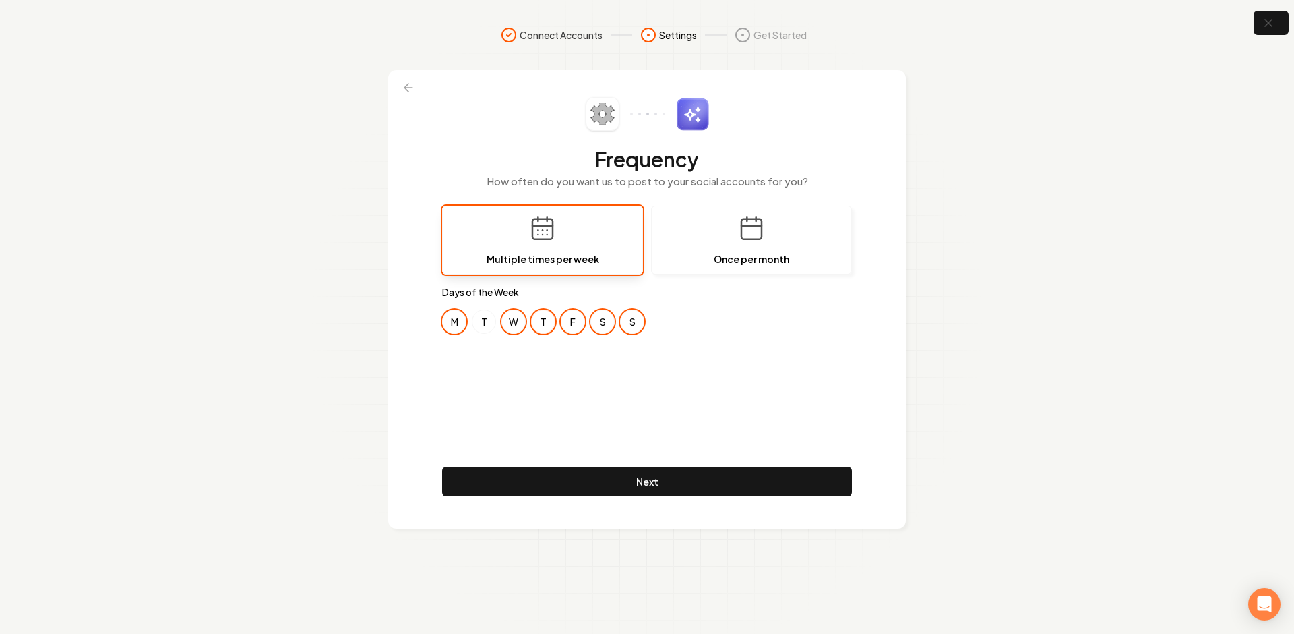
click at [545, 324] on button "T" at bounding box center [543, 321] width 24 height 24
drag, startPoint x: 599, startPoint y: 325, endPoint x: 637, endPoint y: 326, distance: 37.8
click at [604, 325] on button "S" at bounding box center [603, 321] width 24 height 24
drag, startPoint x: 640, startPoint y: 326, endPoint x: 595, endPoint y: 326, distance: 44.5
click at [634, 326] on button "S" at bounding box center [632, 321] width 24 height 24
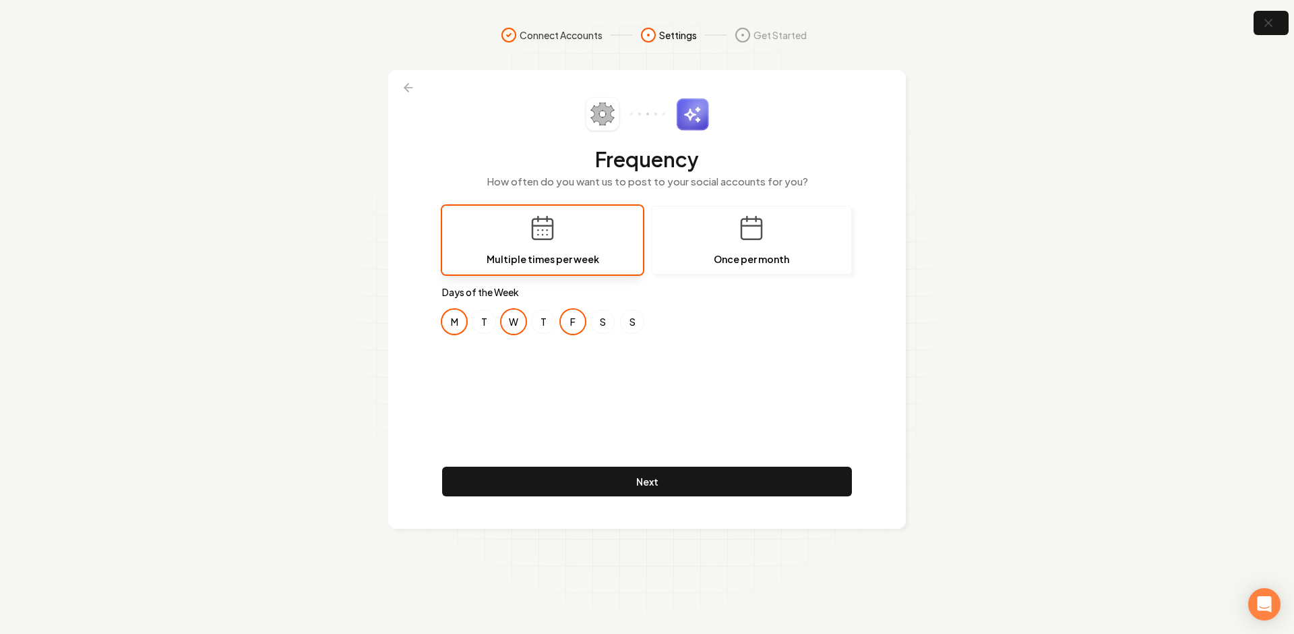
click at [458, 321] on button "M" at bounding box center [454, 321] width 24 height 24
click at [715, 440] on div "Frequency How often do you want us to post to your social accounts for you? Mul…" at bounding box center [647, 299] width 410 height 404
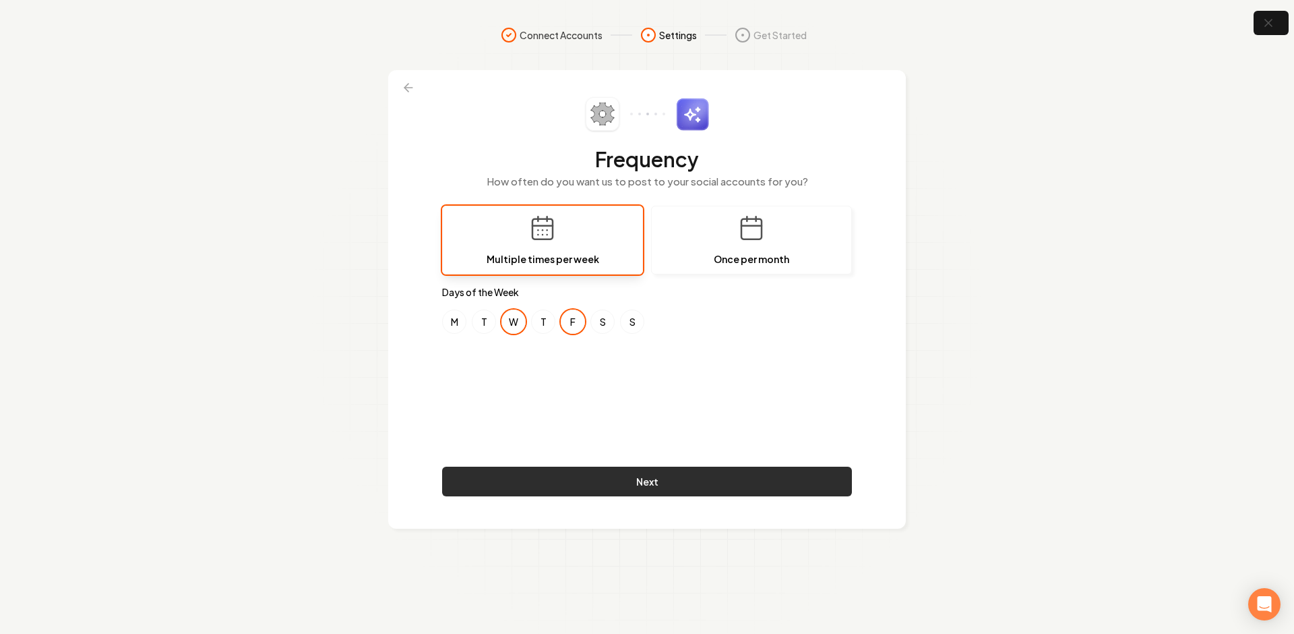
click at [619, 481] on button "Next" at bounding box center [647, 481] width 410 height 30
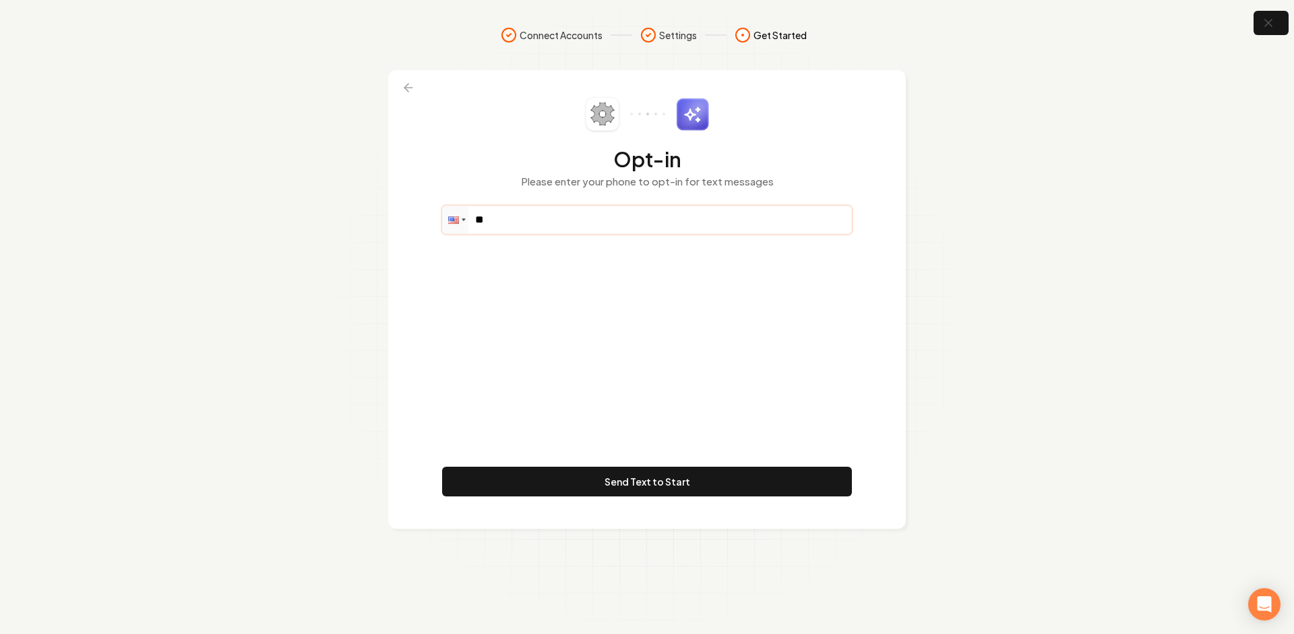
click at [524, 212] on input "**" at bounding box center [647, 219] width 409 height 27
paste input "**********"
type input "**********"
click at [612, 400] on div "**********" at bounding box center [647, 299] width 410 height 404
click at [611, 461] on div "**********" at bounding box center [647, 299] width 410 height 404
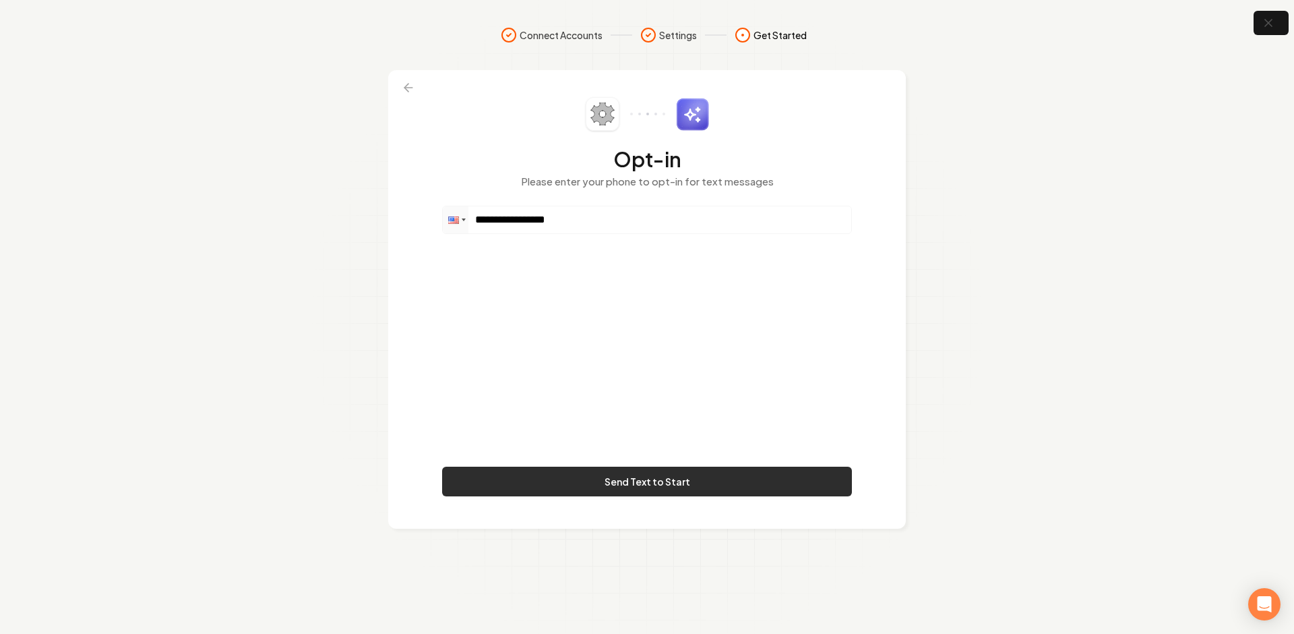
click at [611, 475] on button "Send Text to Start" at bounding box center [647, 481] width 410 height 30
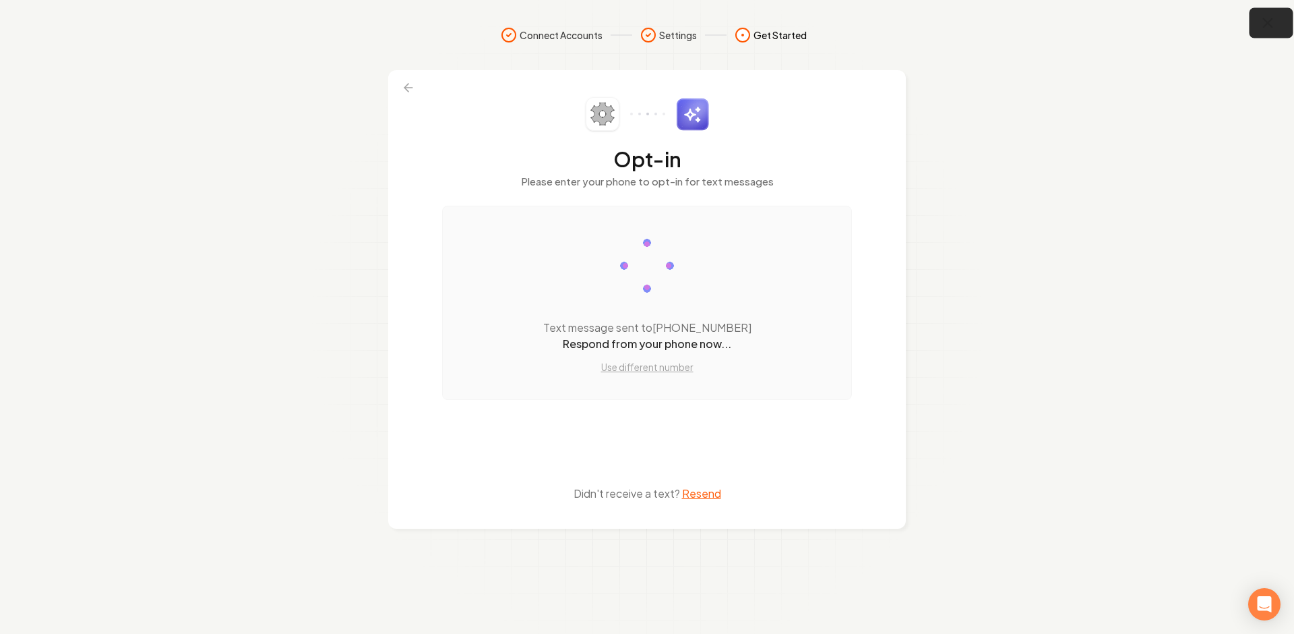
click at [1167, 28] on button "button" at bounding box center [1272, 23] width 44 height 30
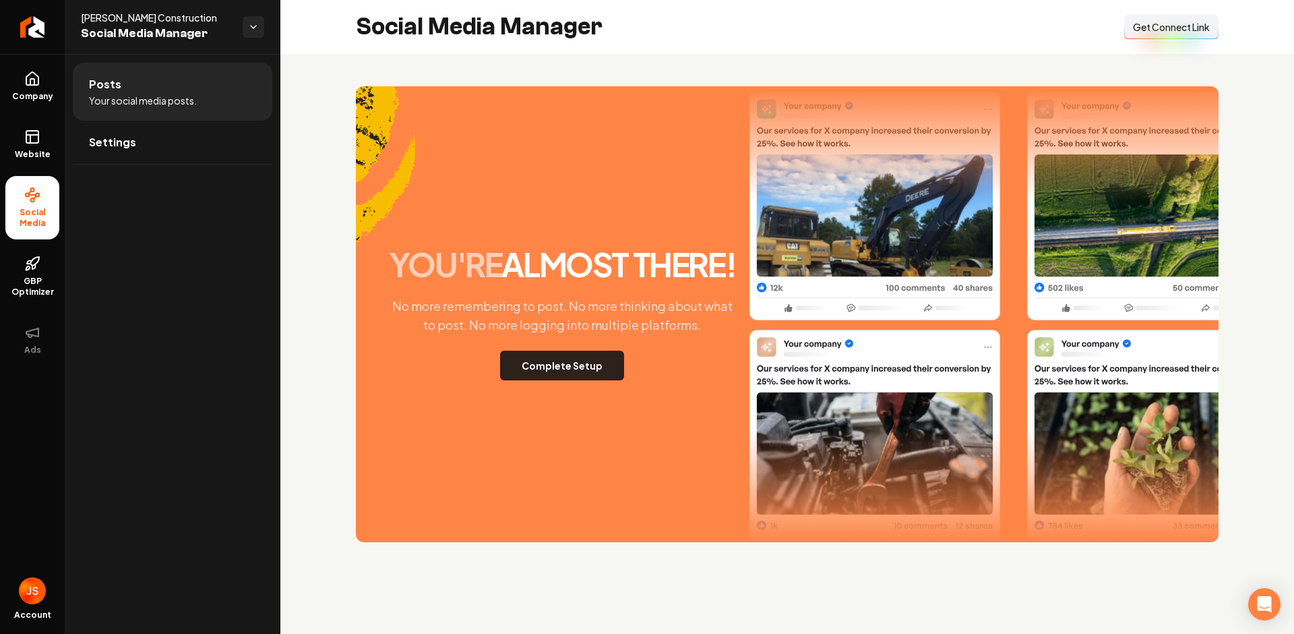
click at [553, 367] on button "Complete Setup" at bounding box center [562, 366] width 124 height 30
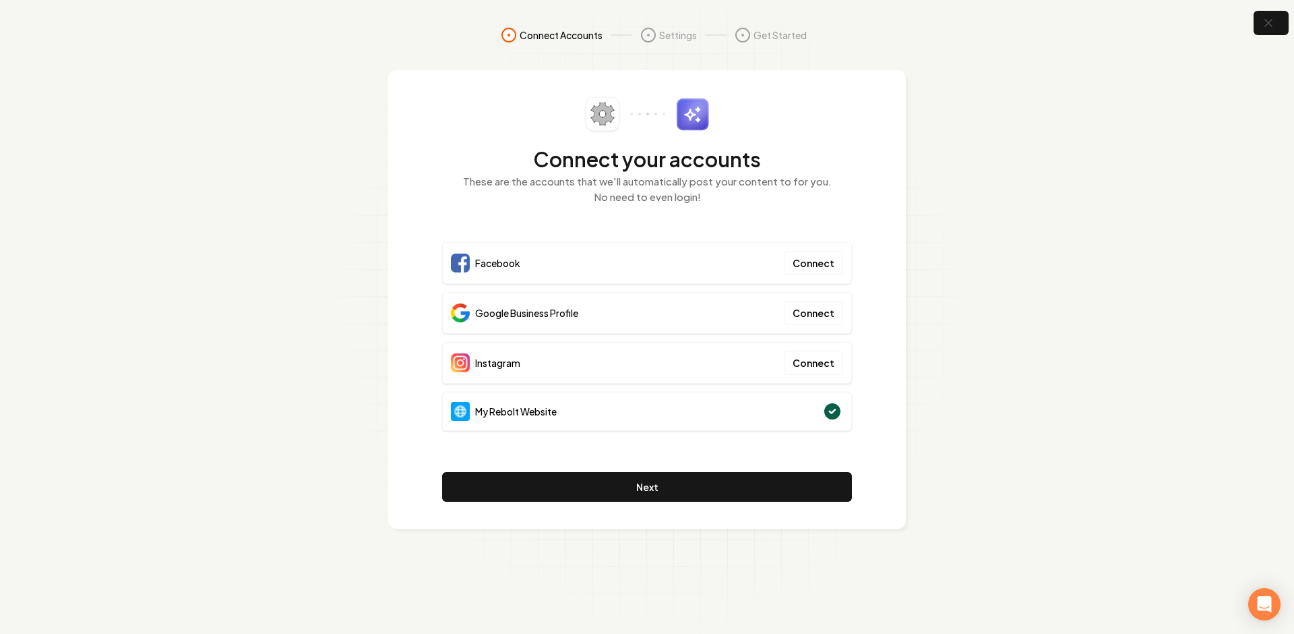
click at [582, 316] on div "Google Business Profile Connect" at bounding box center [647, 313] width 410 height 42
drag, startPoint x: 520, startPoint y: 313, endPoint x: 448, endPoint y: 314, distance: 71.5
click at [448, 314] on div "Google Business Profile Connect" at bounding box center [647, 313] width 410 height 42
click at [471, 310] on div "Google Business Profile" at bounding box center [514, 312] width 127 height 19
click at [573, 413] on div "My Rebolt Website" at bounding box center [647, 411] width 410 height 39
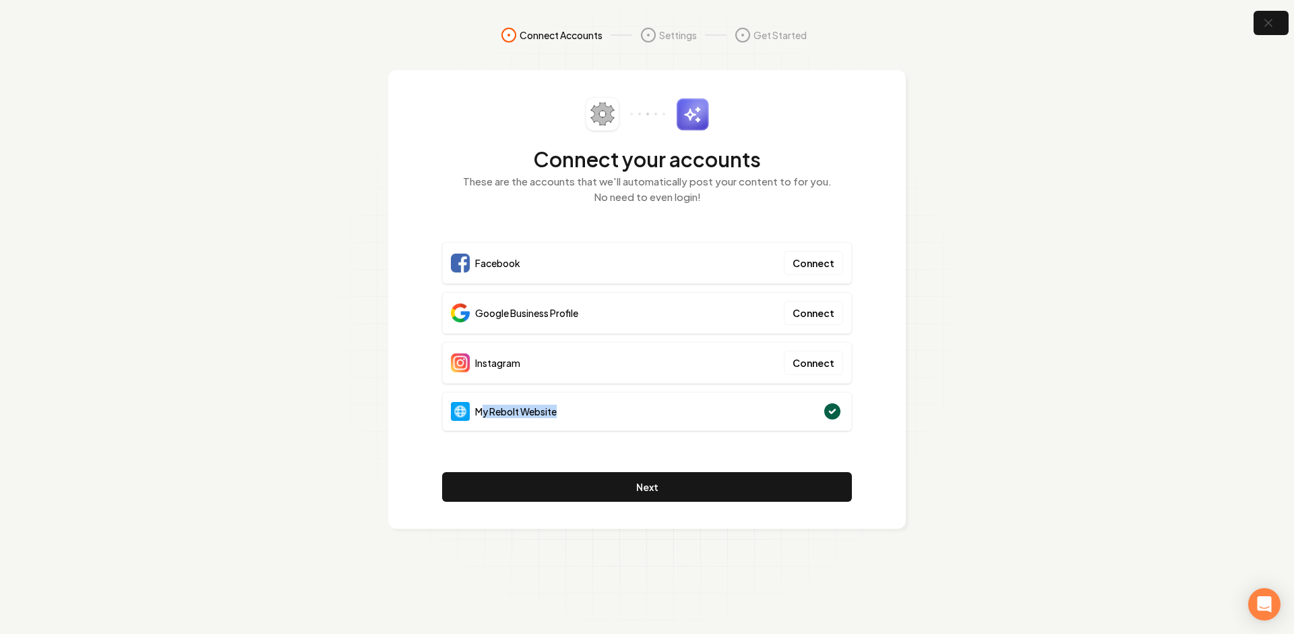
drag, startPoint x: 570, startPoint y: 413, endPoint x: 487, endPoint y: 412, distance: 82.2
click at [480, 409] on div "My Rebolt Website" at bounding box center [647, 411] width 410 height 39
click at [499, 414] on span "My Rebolt Website" at bounding box center [516, 410] width 82 height 13
drag, startPoint x: 526, startPoint y: 367, endPoint x: 490, endPoint y: 322, distance: 58.5
click at [449, 361] on div "Instagram Connect" at bounding box center [647, 363] width 410 height 42
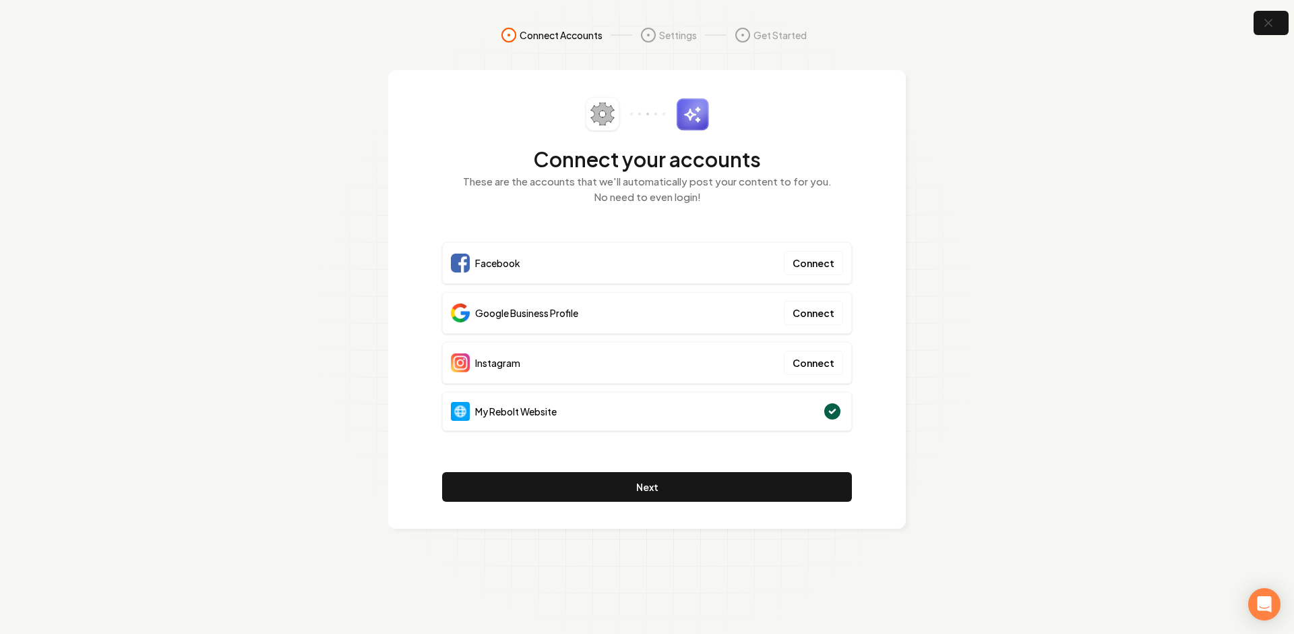
click at [515, 272] on div "Facebook" at bounding box center [485, 262] width 69 height 19
drag, startPoint x: 518, startPoint y: 262, endPoint x: 453, endPoint y: 256, distance: 65.7
click at [453, 256] on div "Facebook Connect" at bounding box center [647, 263] width 410 height 42
click at [486, 255] on div "Facebook" at bounding box center [485, 262] width 69 height 19
click at [515, 359] on span "Instagram" at bounding box center [497, 362] width 45 height 13
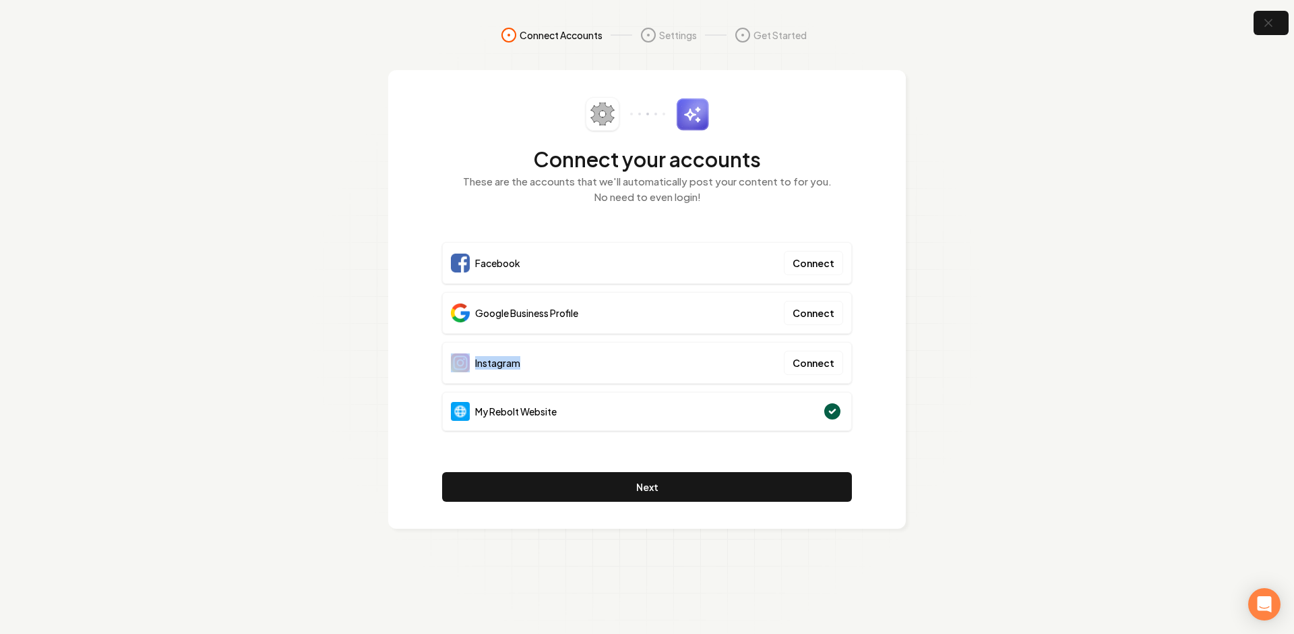
drag, startPoint x: 516, startPoint y: 363, endPoint x: 456, endPoint y: 353, distance: 61.5
click at [456, 353] on div "Instagram" at bounding box center [485, 362] width 69 height 19
click at [460, 357] on img at bounding box center [460, 362] width 19 height 19
click at [213, 113] on section "Connect Accounts Settings Get Started Connect your accounts These are the accou…" at bounding box center [647, 317] width 1294 height 634
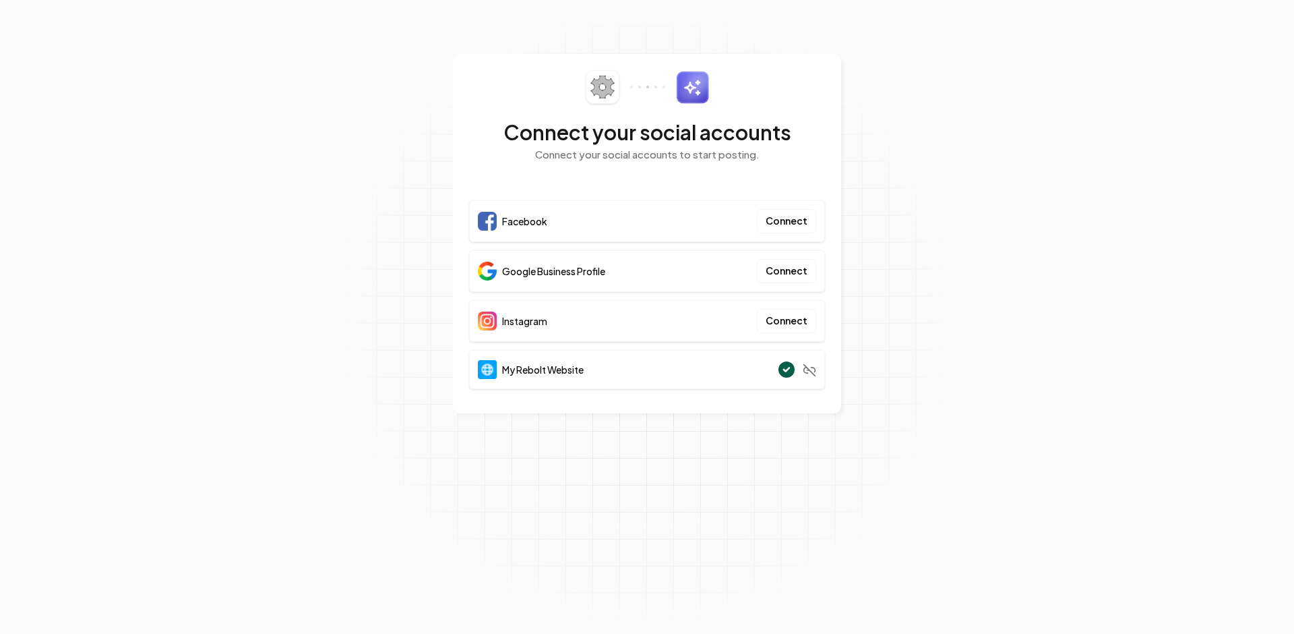
drag, startPoint x: 976, startPoint y: 235, endPoint x: 866, endPoint y: 327, distance: 144.1
click at [973, 236] on section "Connect your social accounts Connect your social accounts to start posting. Fac…" at bounding box center [647, 317] width 1294 height 634
click at [965, 373] on section "Connect your social accounts Connect your social accounts to start posting. Fac…" at bounding box center [647, 317] width 1294 height 634
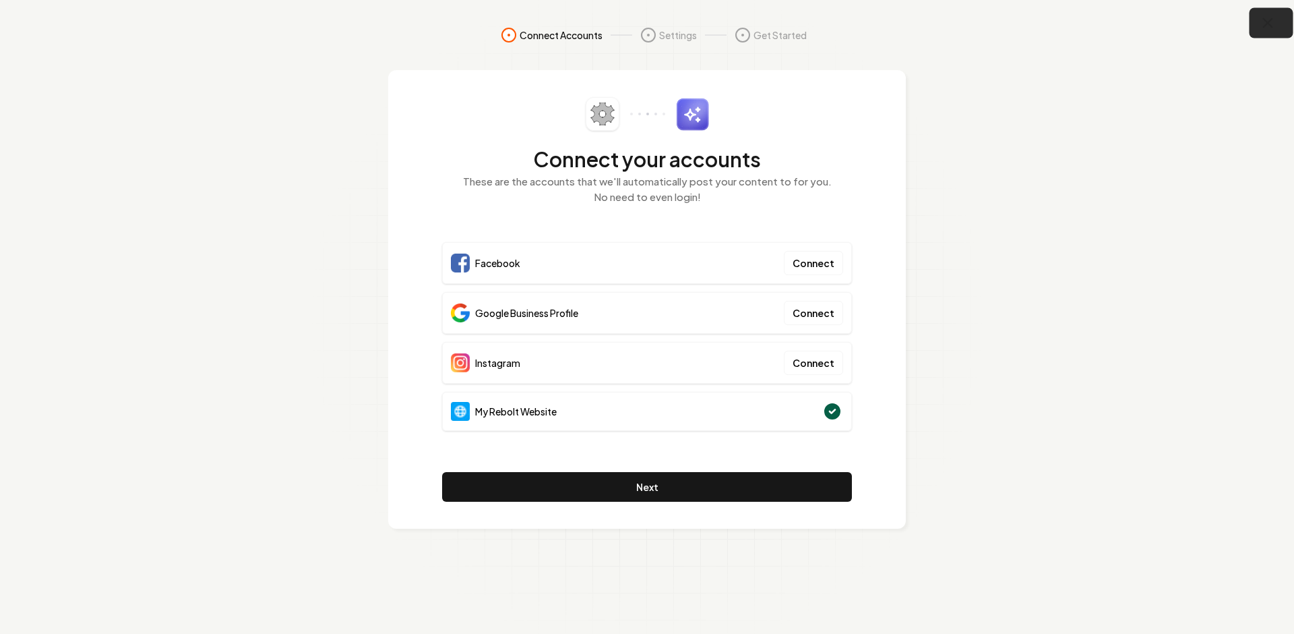
click at [1269, 21] on icon "button" at bounding box center [1268, 23] width 9 height 9
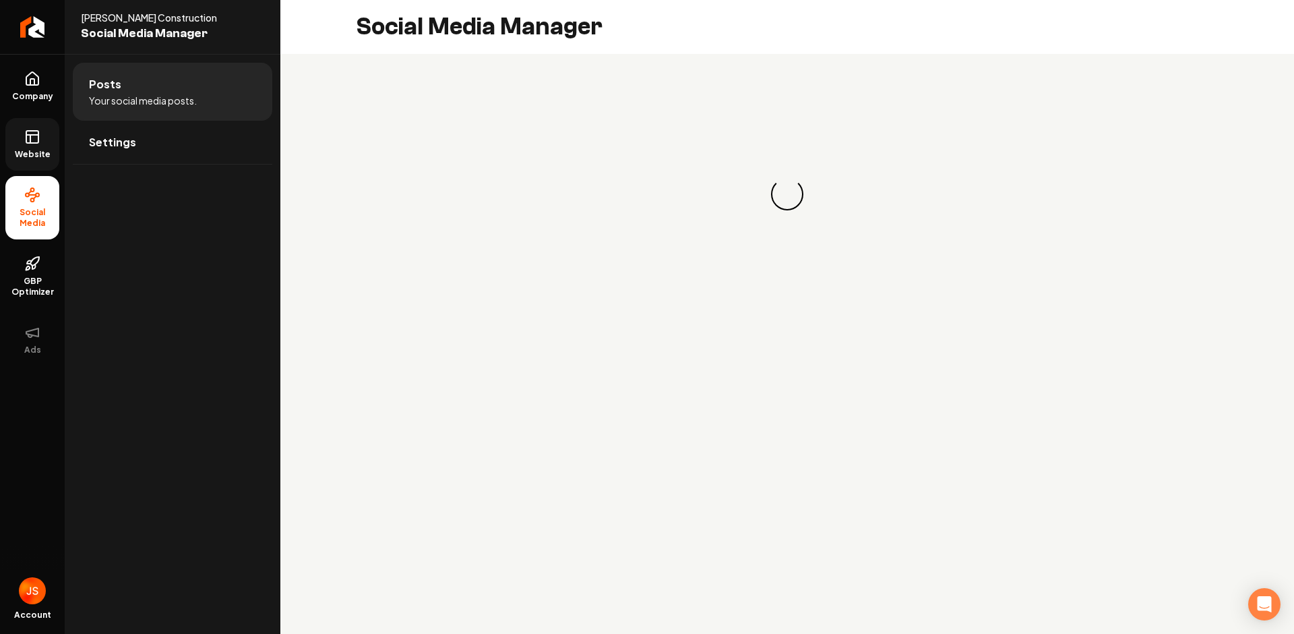
click at [50, 118] on link "Website" at bounding box center [32, 144] width 54 height 53
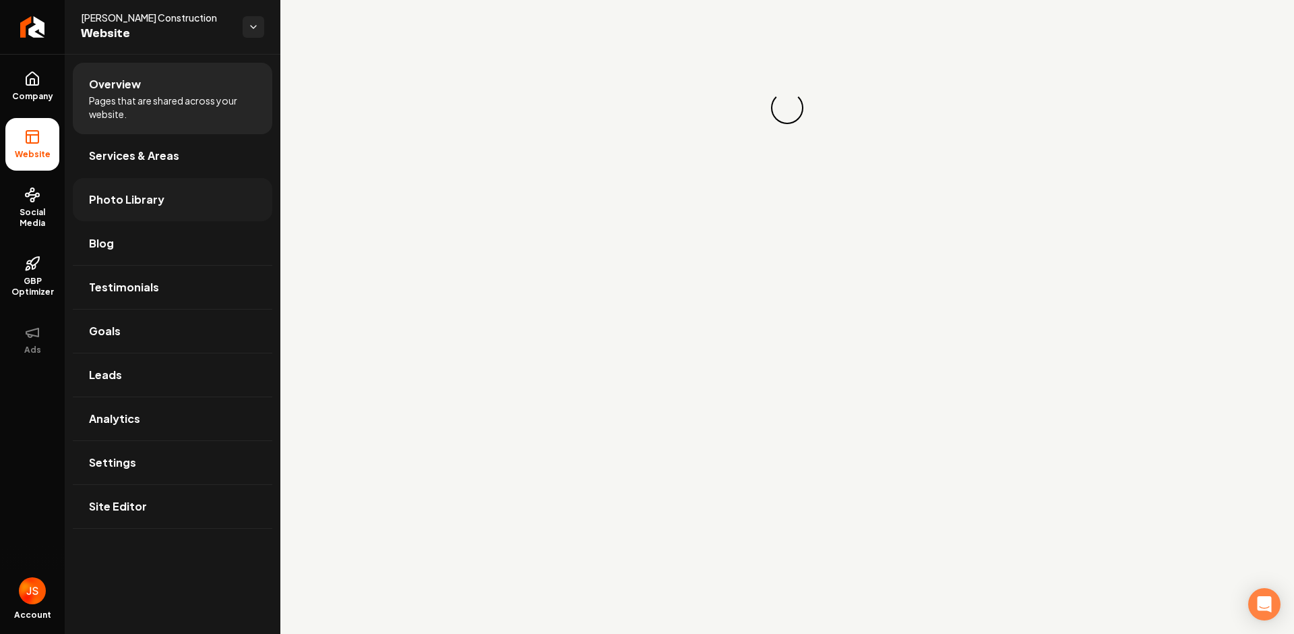
click at [115, 208] on link "Photo Library" at bounding box center [173, 199] width 200 height 43
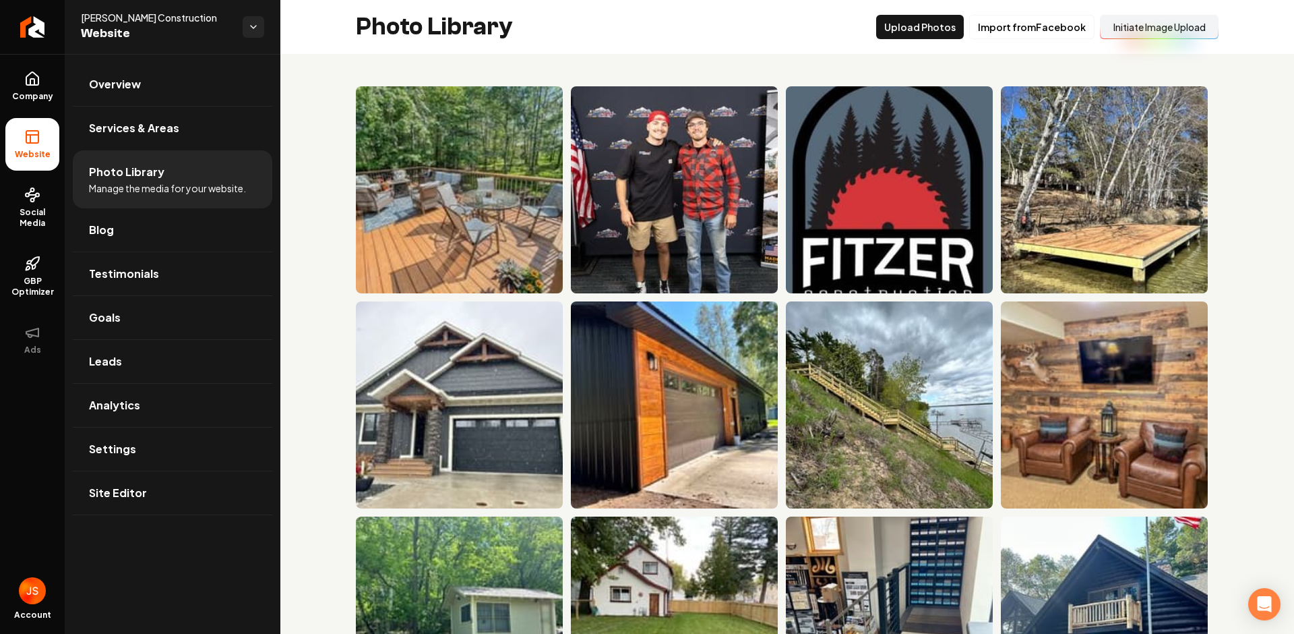
click at [1115, 24] on button "Initiate Image Upload" at bounding box center [1159, 27] width 119 height 24
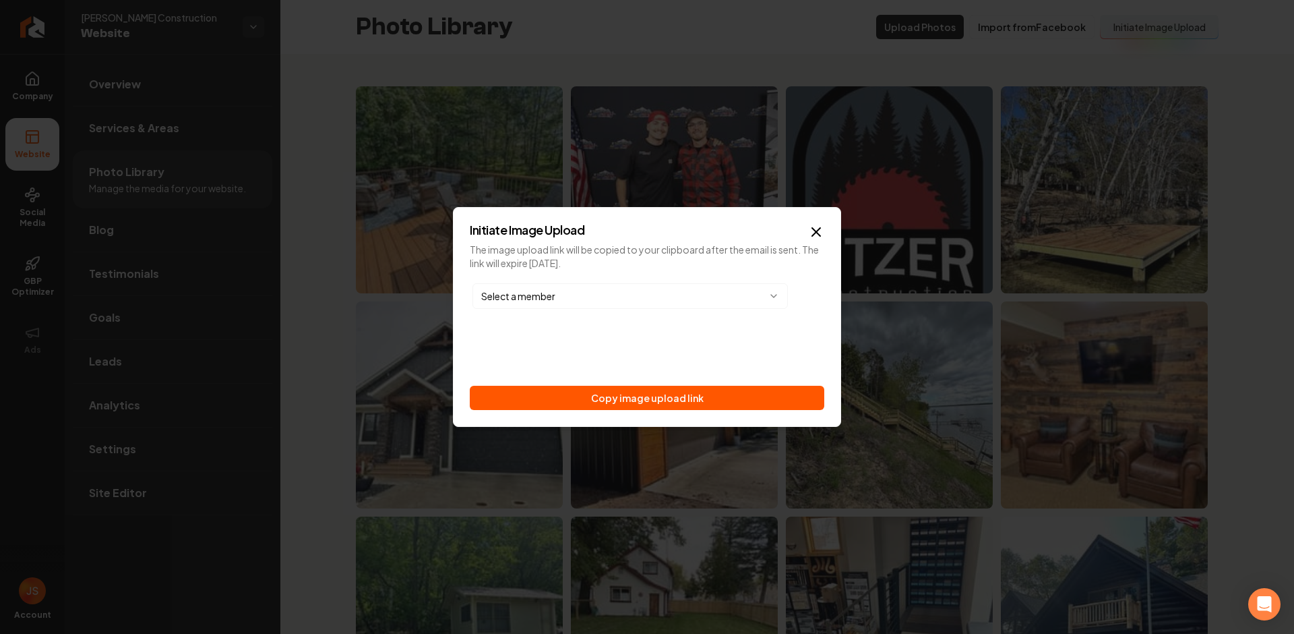
click at [633, 412] on div "Initiate Image Upload The image upload link will be copied to your clipboard af…" at bounding box center [647, 317] width 388 height 220
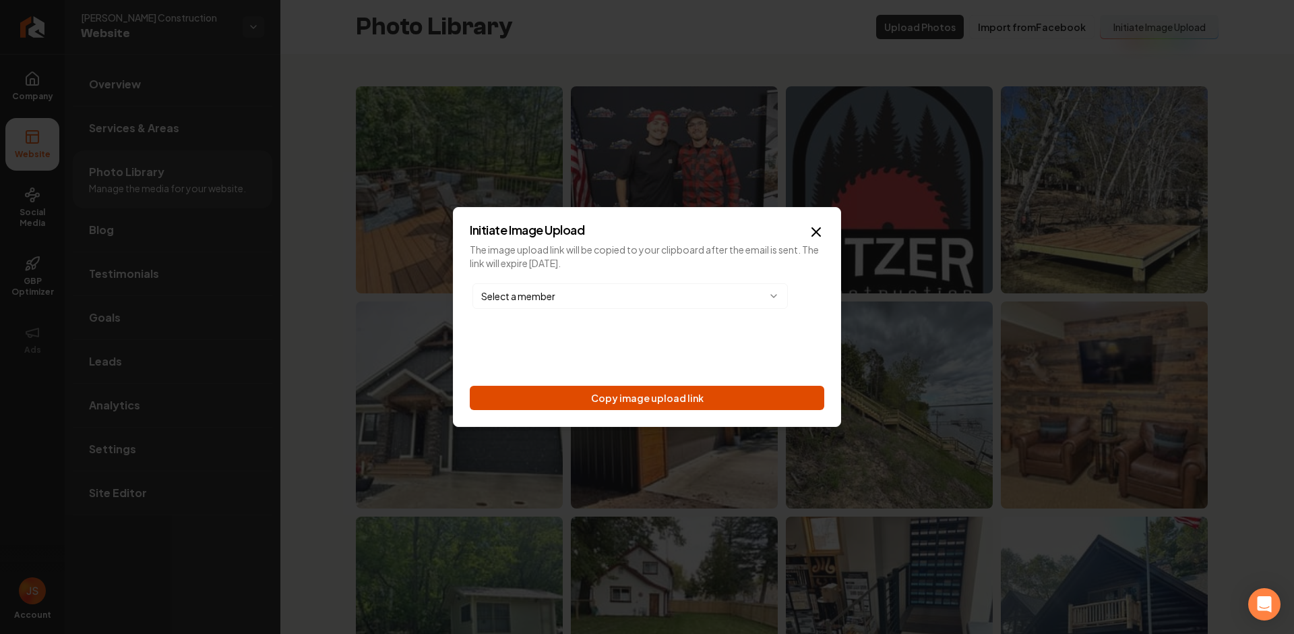
click at [638, 396] on button "Copy image upload link" at bounding box center [647, 398] width 355 height 24
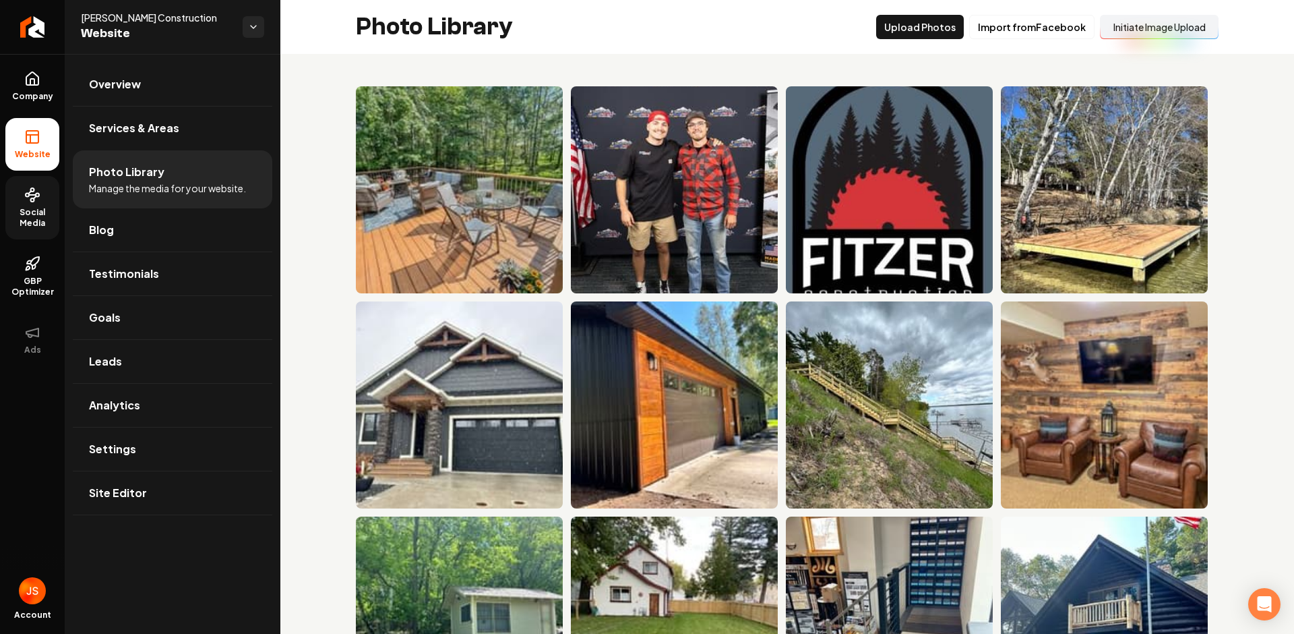
click at [11, 201] on link "Social Media" at bounding box center [32, 207] width 54 height 63
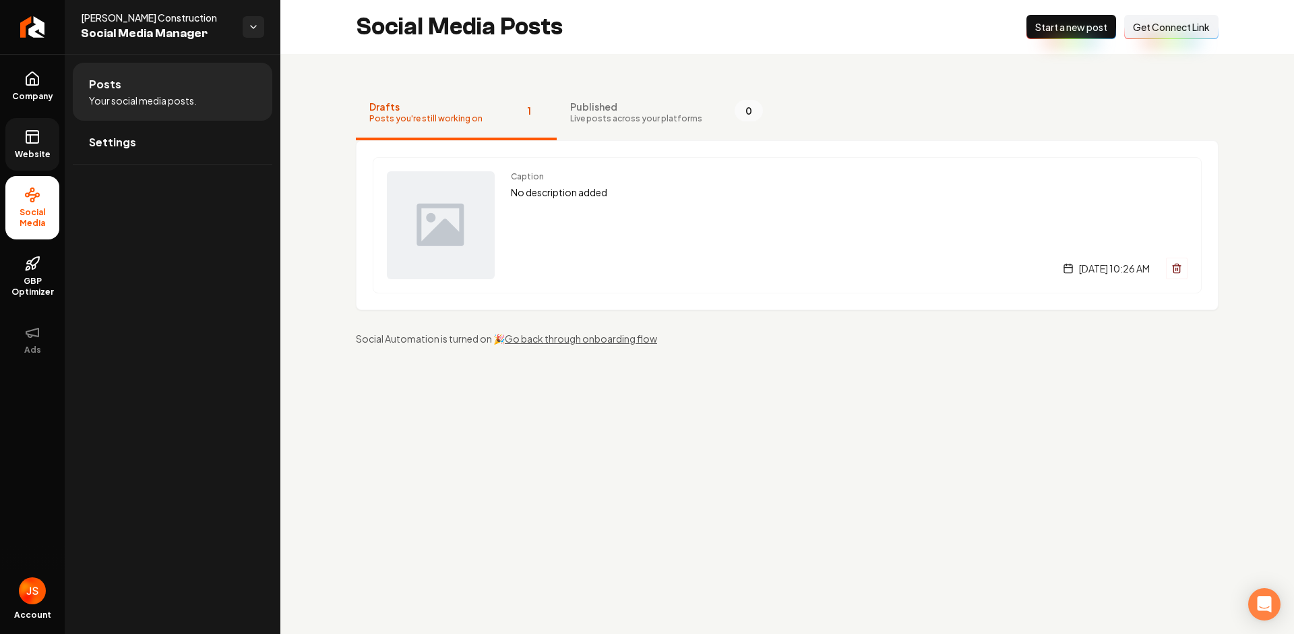
click at [1128, 26] on button "Connect Link Get Connect Link" at bounding box center [1171, 27] width 94 height 24
click at [23, 125] on link "Website" at bounding box center [32, 144] width 54 height 53
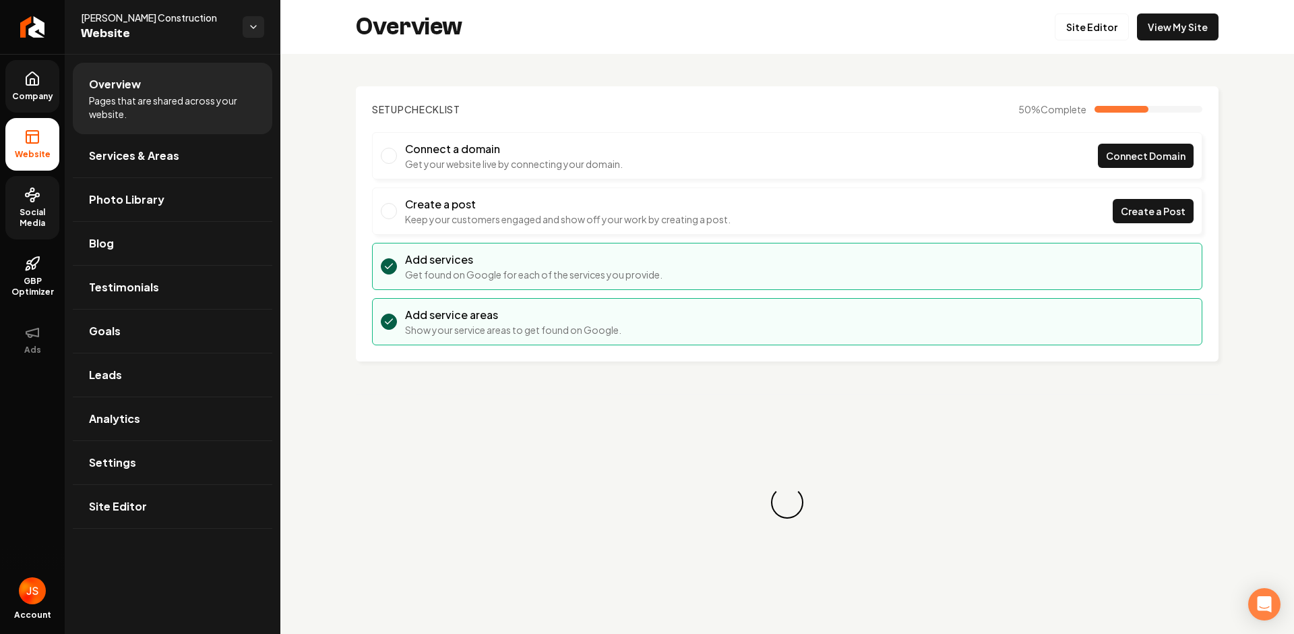
click at [25, 103] on link "Company" at bounding box center [32, 86] width 54 height 53
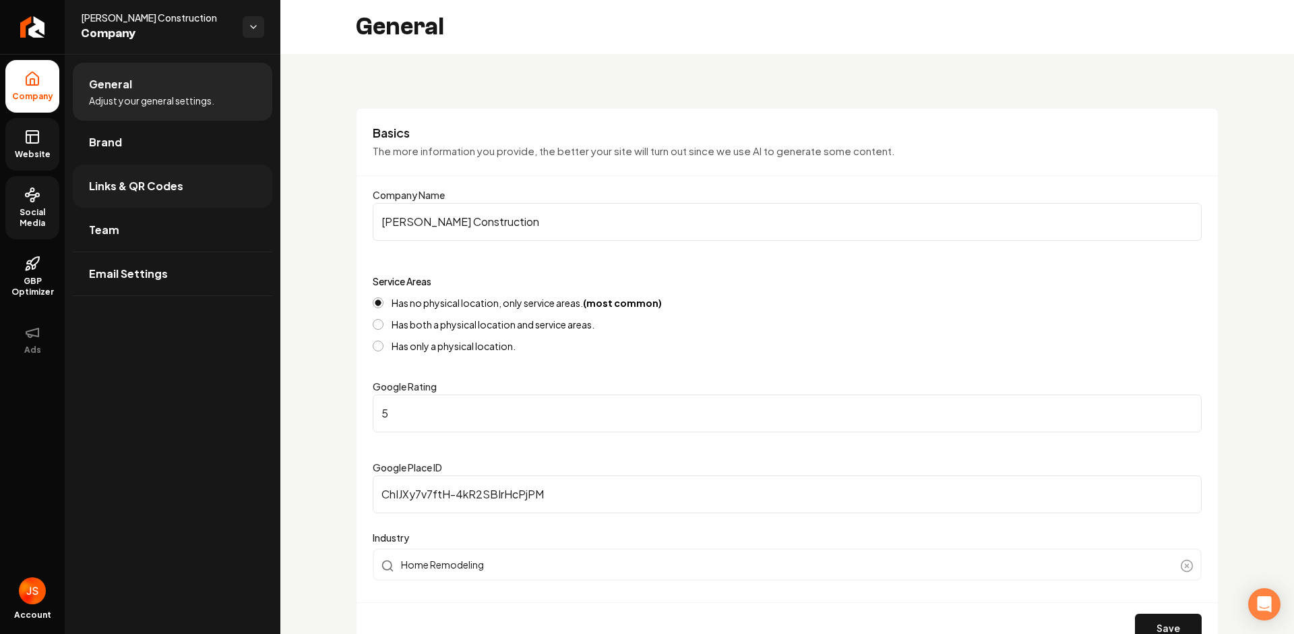
click at [113, 191] on span "Links & QR Codes" at bounding box center [136, 186] width 94 height 16
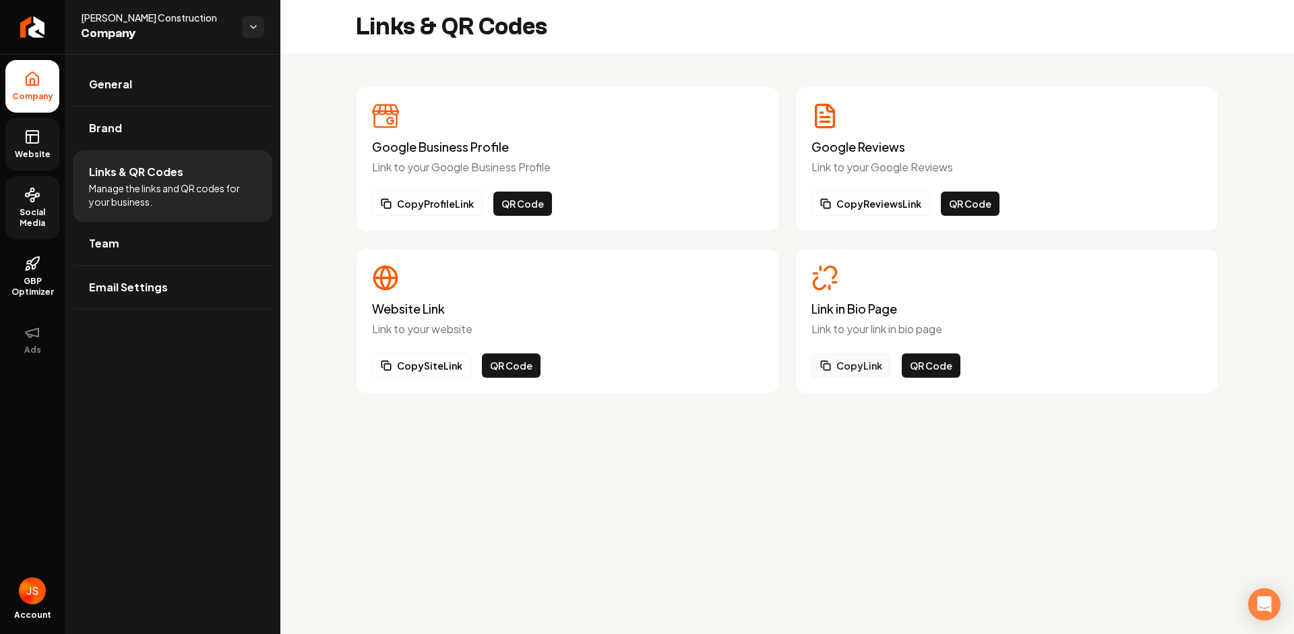
click at [857, 371] on button "Copy Link" at bounding box center [852, 365] width 80 height 24
click at [38, 213] on span "Social Media" at bounding box center [32, 218] width 54 height 22
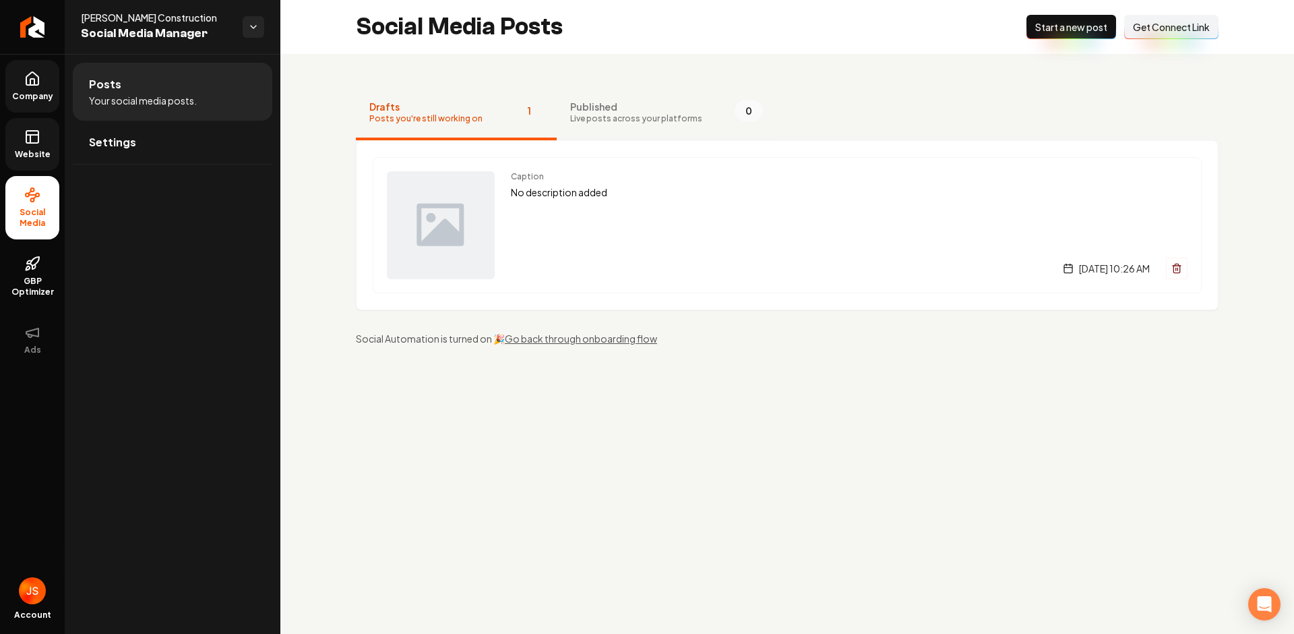
click at [595, 110] on span "Published" at bounding box center [636, 106] width 132 height 13
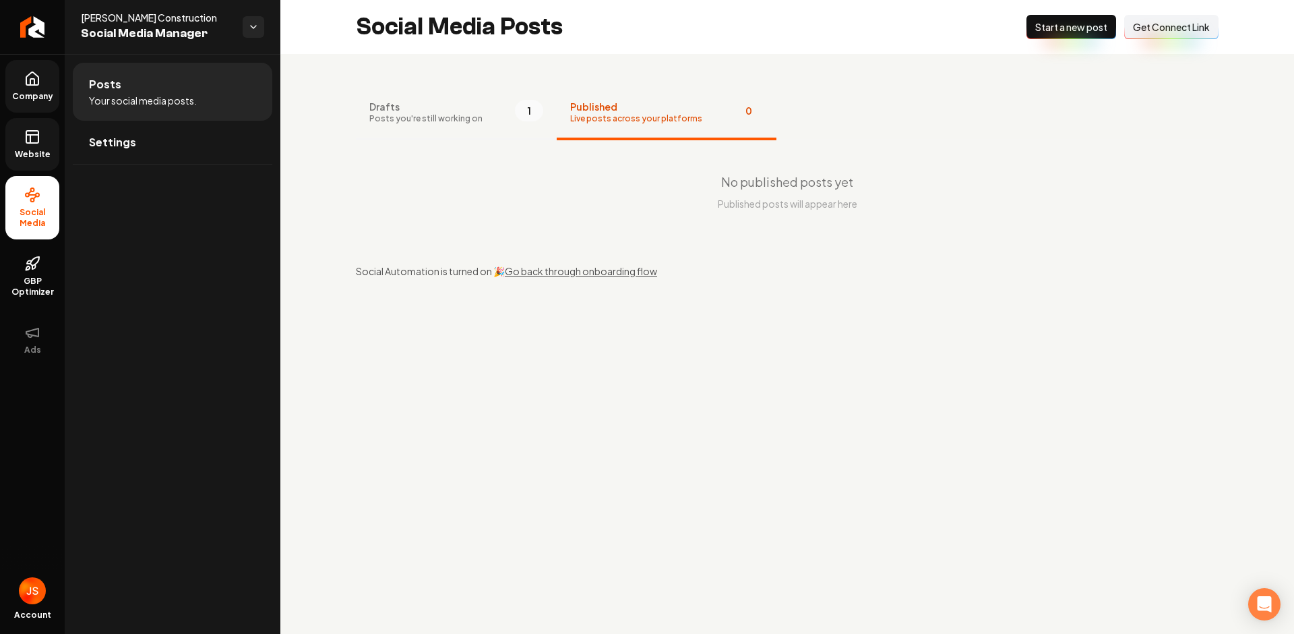
drag, startPoint x: 471, startPoint y: 119, endPoint x: 291, endPoint y: 125, distance: 180.1
click at [470, 119] on span "Posts you're still working on" at bounding box center [425, 118] width 113 height 11
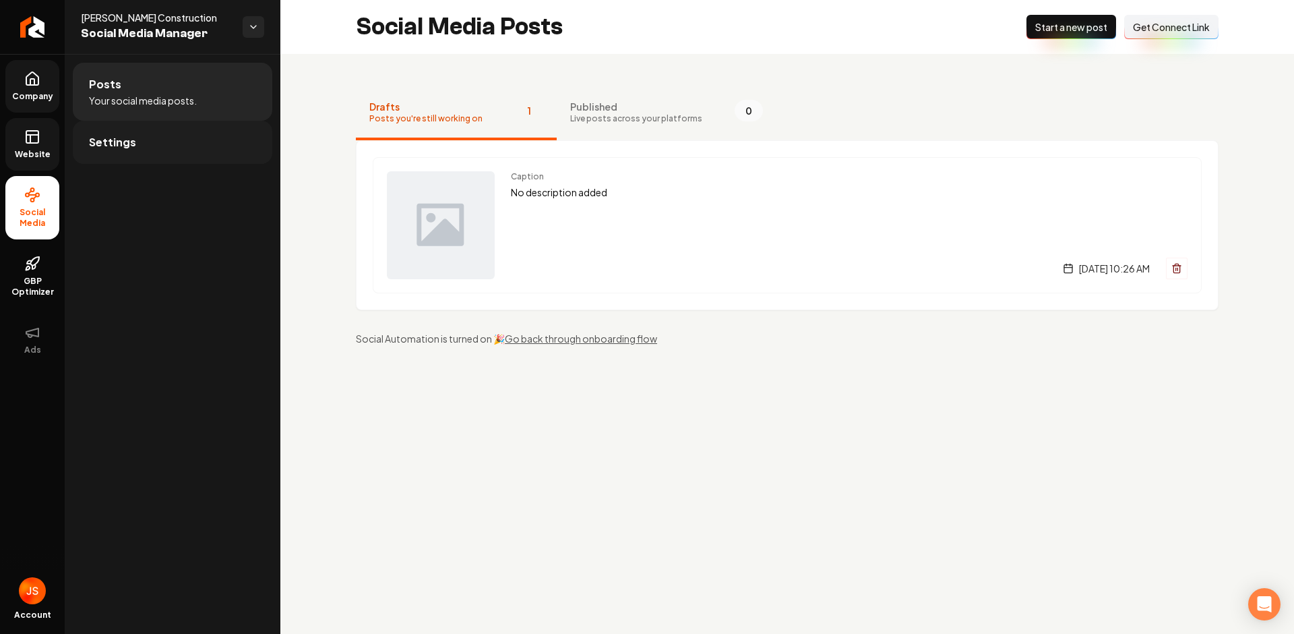
click at [171, 144] on link "Settings" at bounding box center [173, 142] width 200 height 43
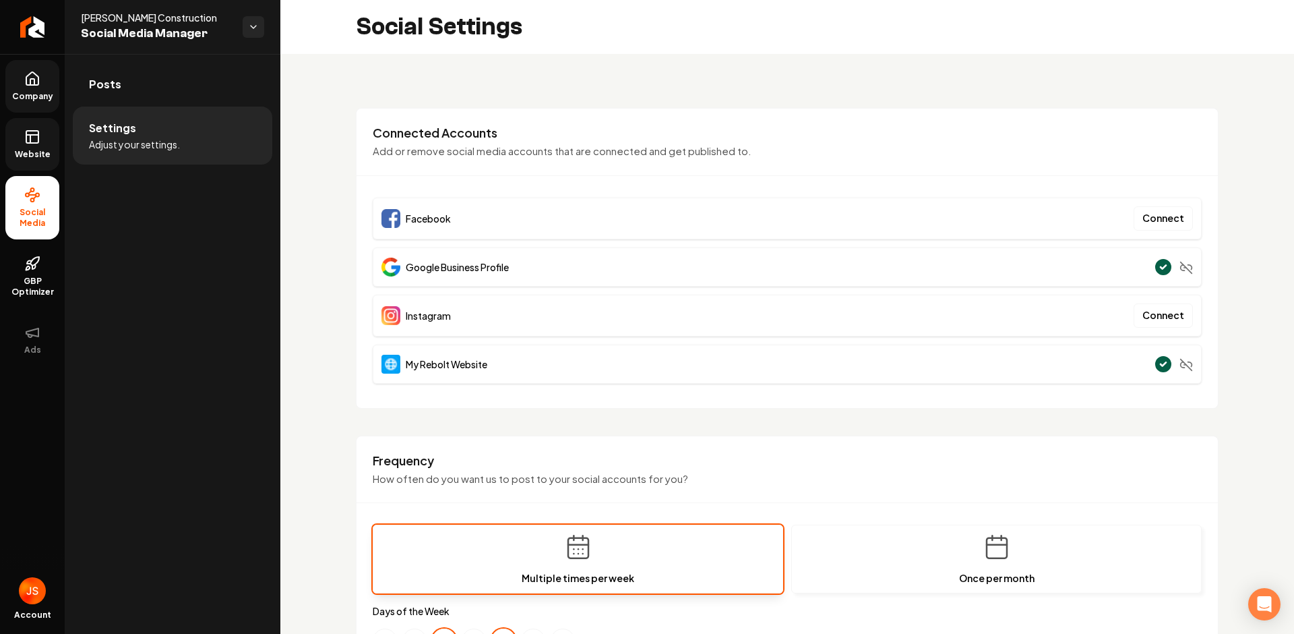
click at [44, 141] on link "Website" at bounding box center [32, 144] width 54 height 53
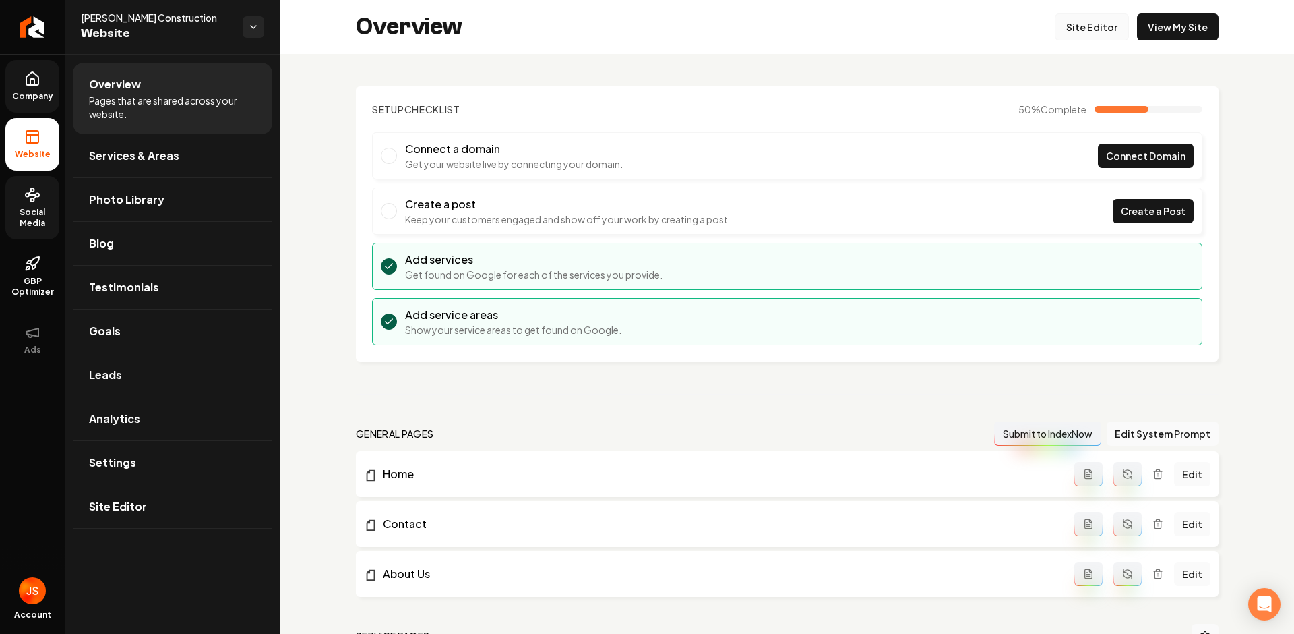
click at [1107, 31] on link "Site Editor" at bounding box center [1092, 26] width 74 height 27
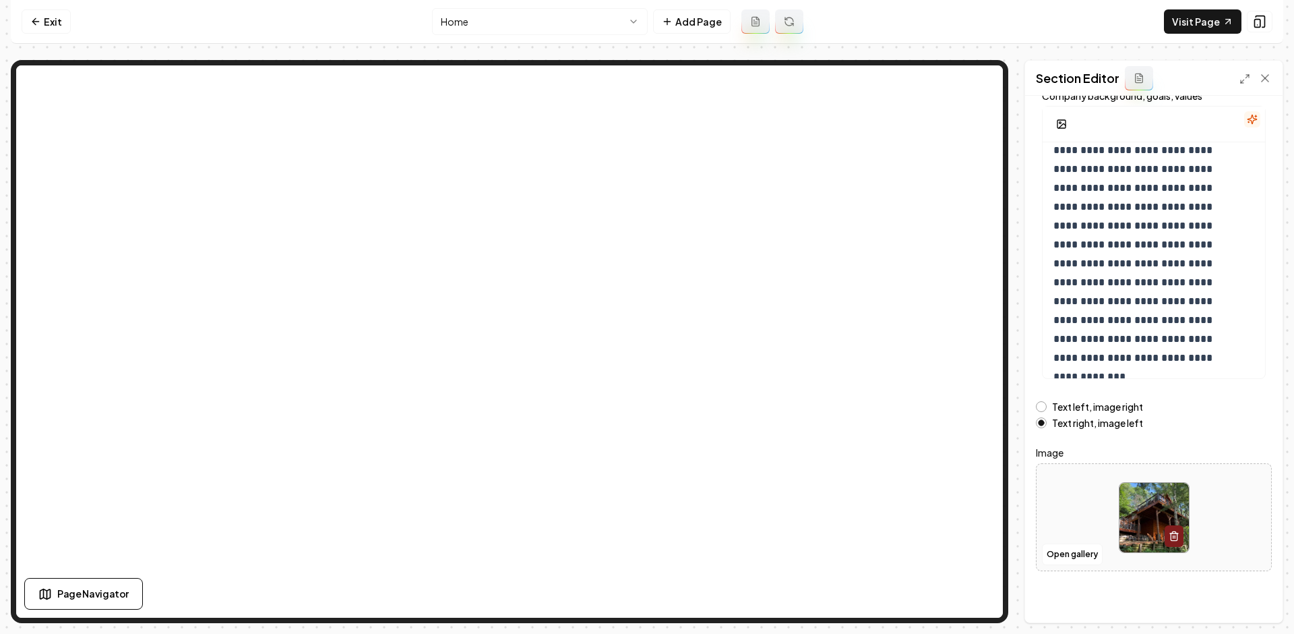
scroll to position [94, 0]
click at [1052, 557] on button "Open gallery" at bounding box center [1072, 552] width 61 height 22
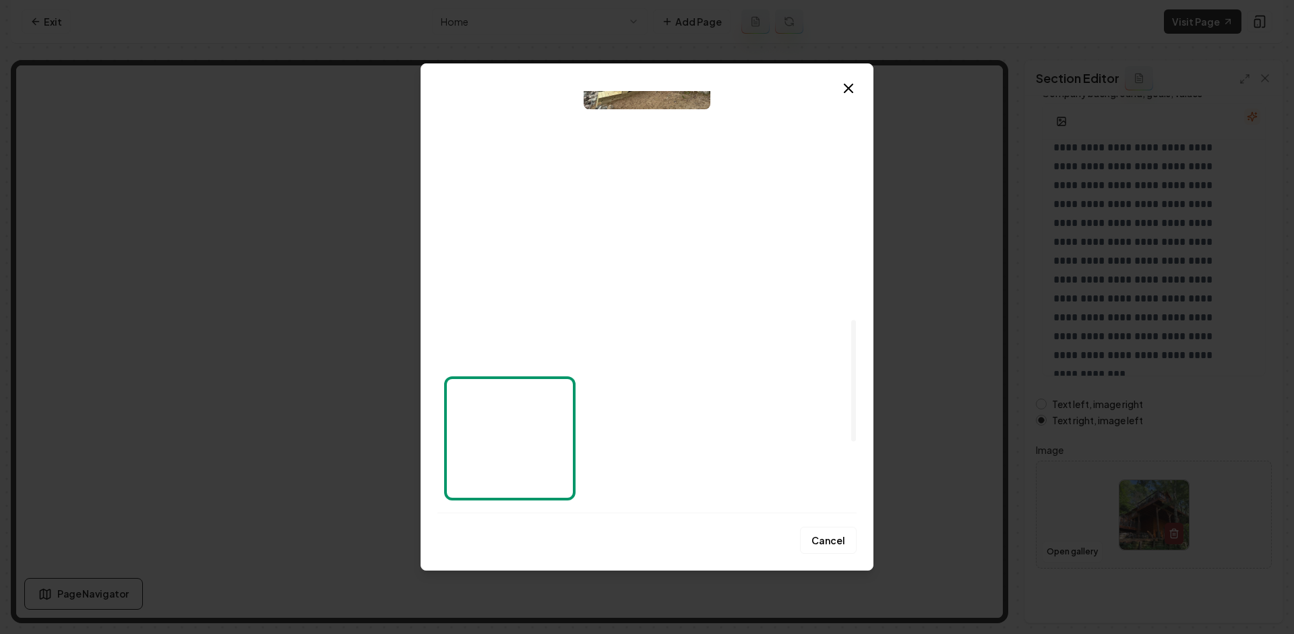
scroll to position [766, 0]
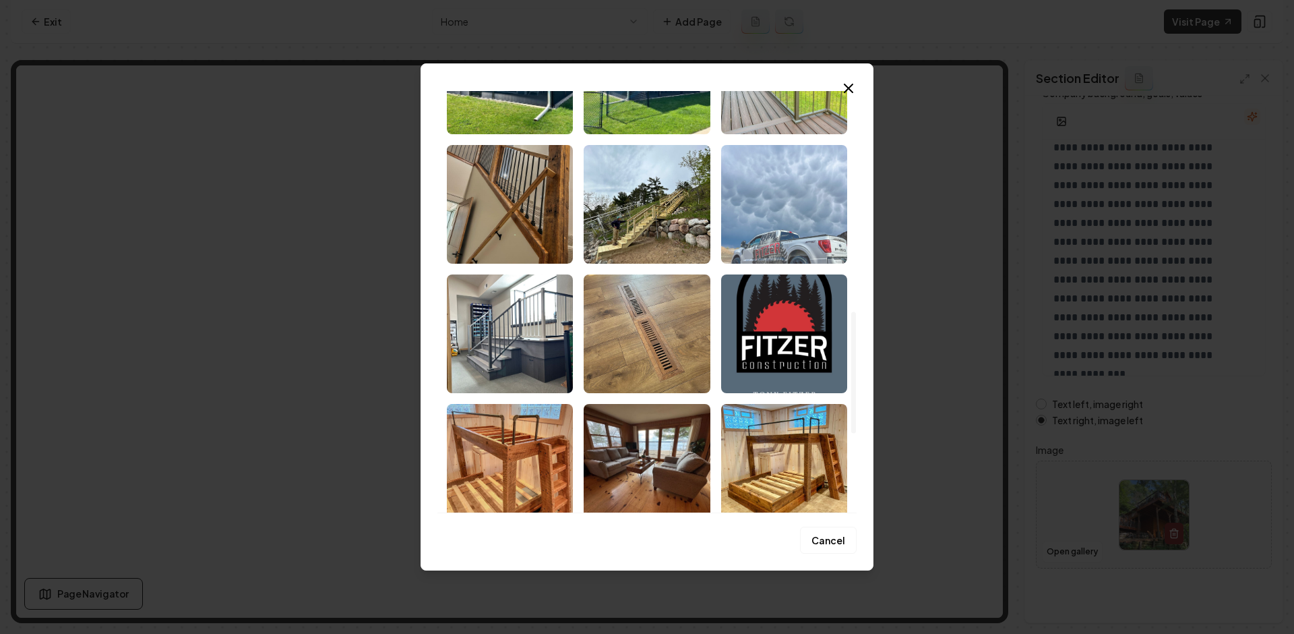
click at [803, 220] on img "Select image image_68c1a3e55c7cd75eb848ca76.jpeg" at bounding box center [784, 204] width 126 height 119
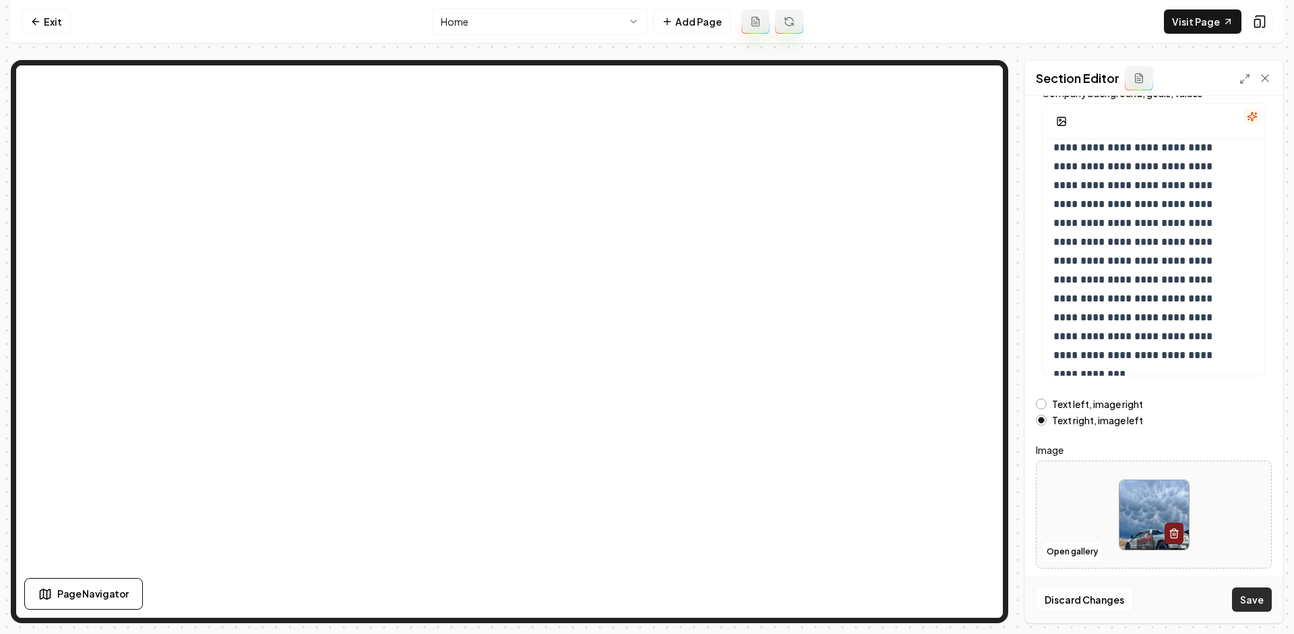
click at [1249, 597] on button "Save" at bounding box center [1252, 599] width 40 height 24
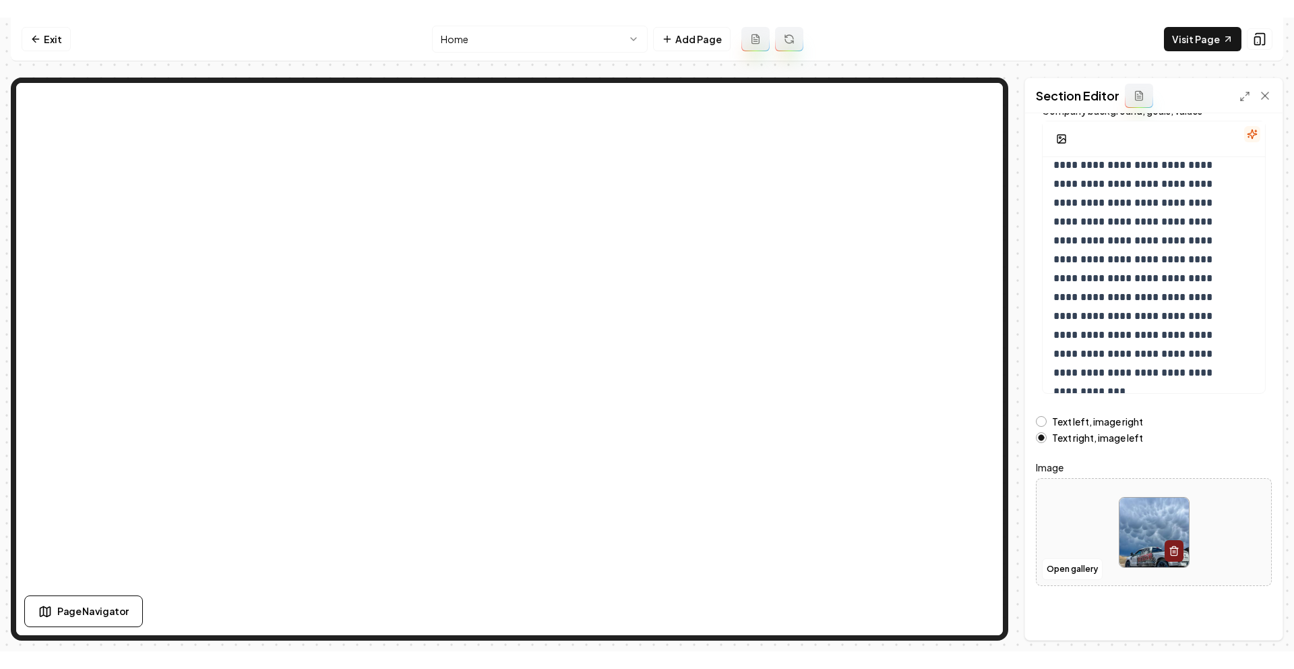
scroll to position [0, 0]
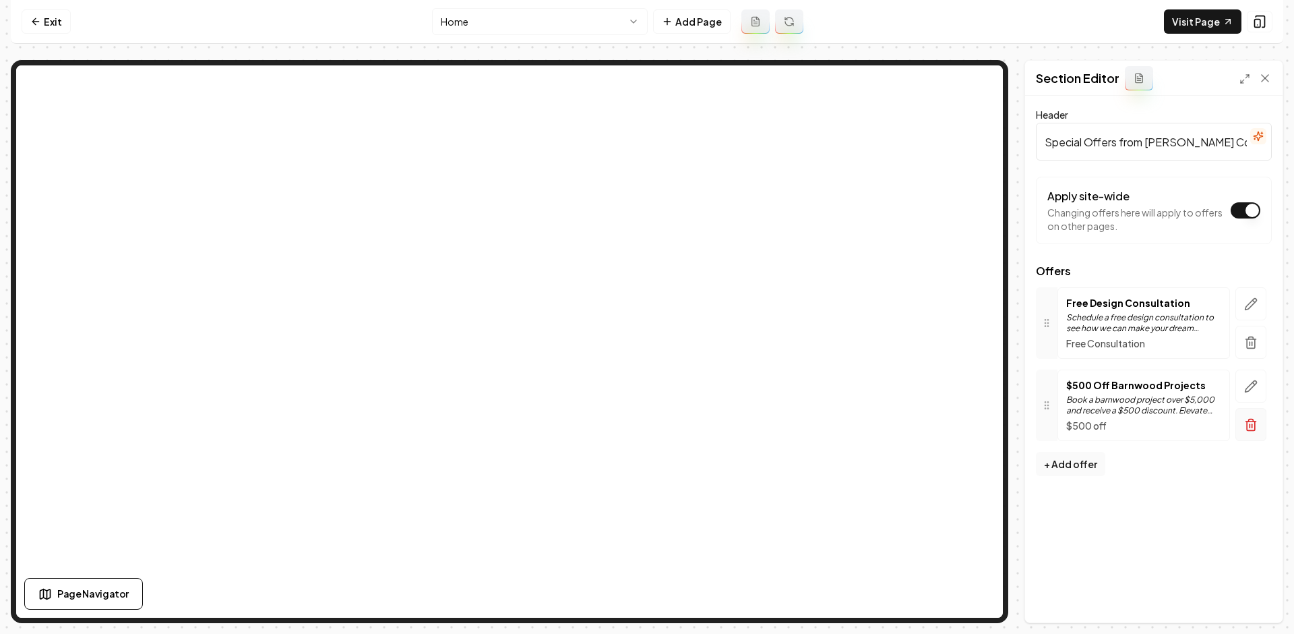
click at [1253, 431] on icon "button" at bounding box center [1250, 424] width 13 height 13
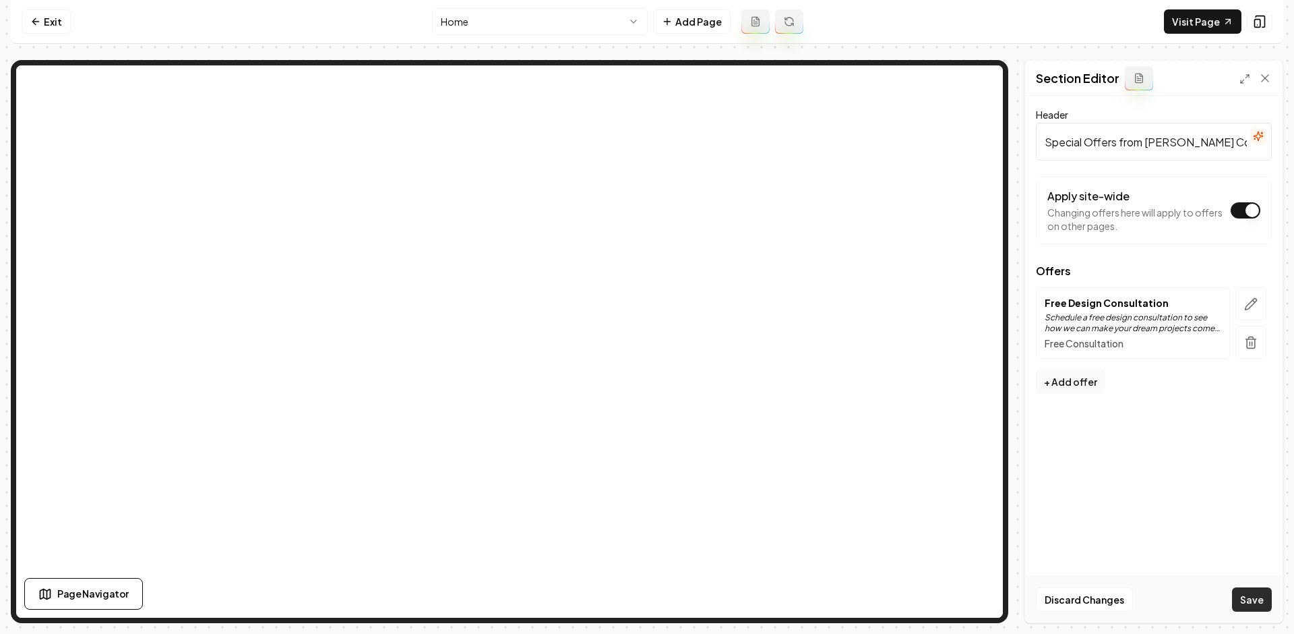
click at [1261, 601] on button "Save" at bounding box center [1252, 599] width 40 height 24
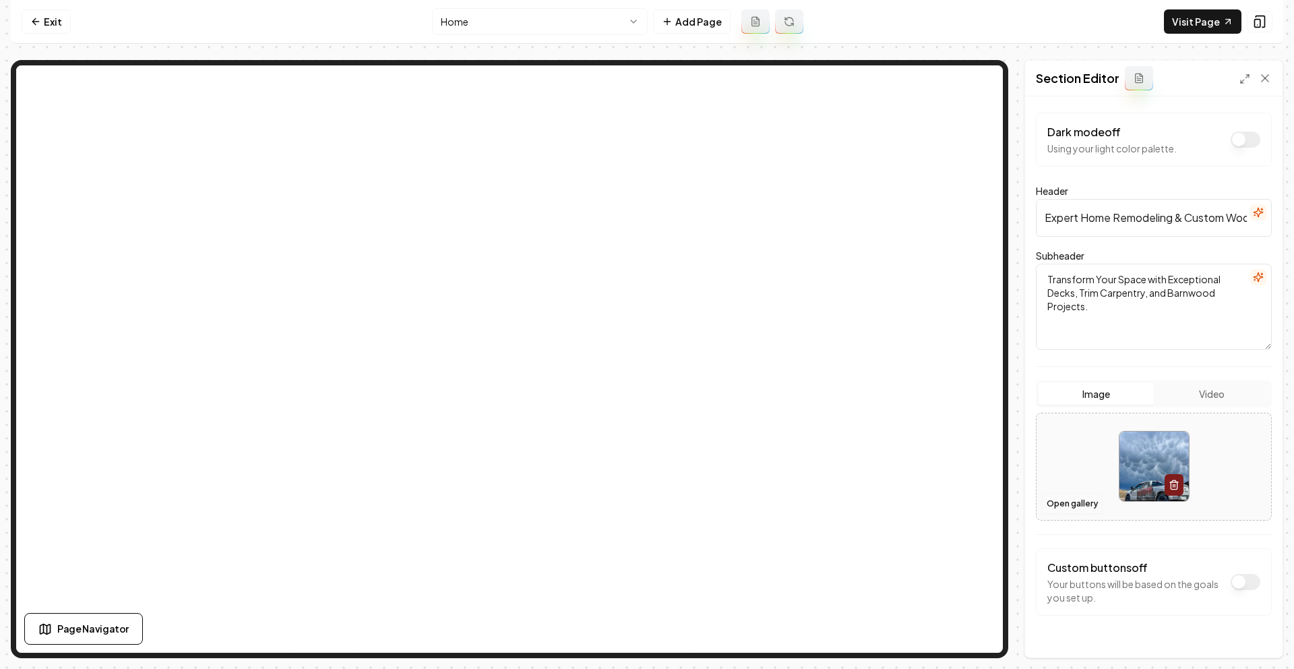
click at [1079, 504] on button "Open gallery" at bounding box center [1072, 504] width 61 height 22
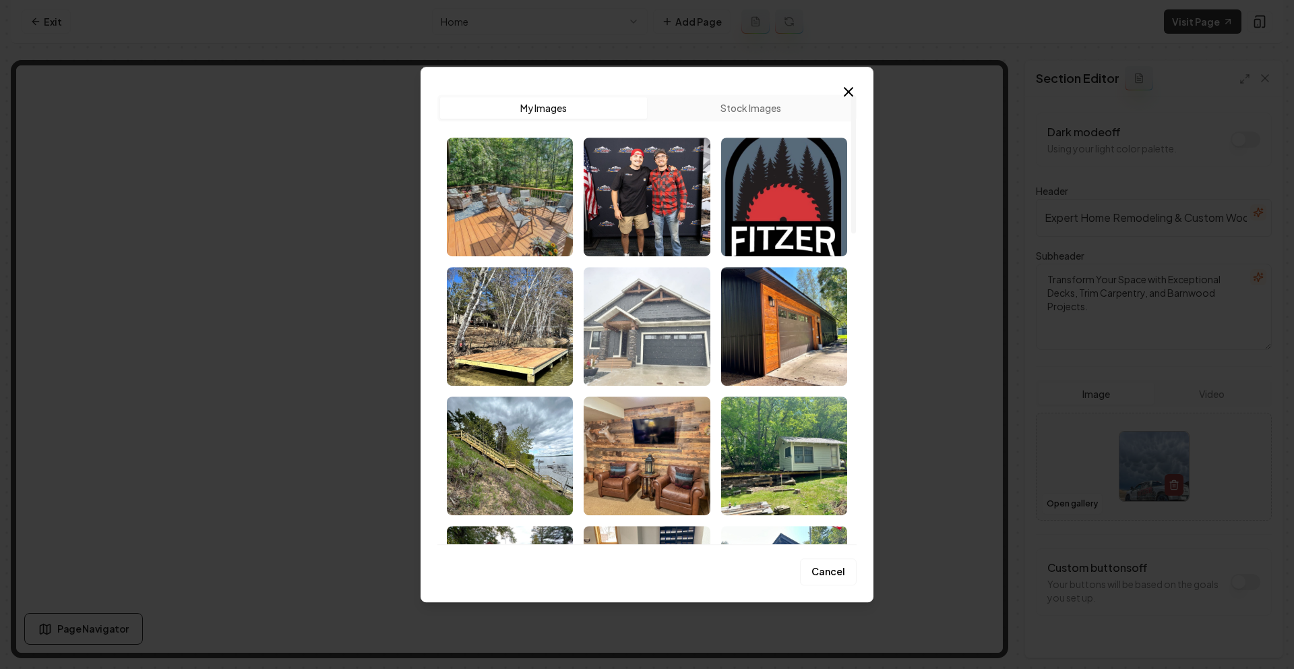
click at [685, 315] on img "Select image image_68c1a3e65c7cd75eb848cef4.jpeg" at bounding box center [647, 326] width 126 height 119
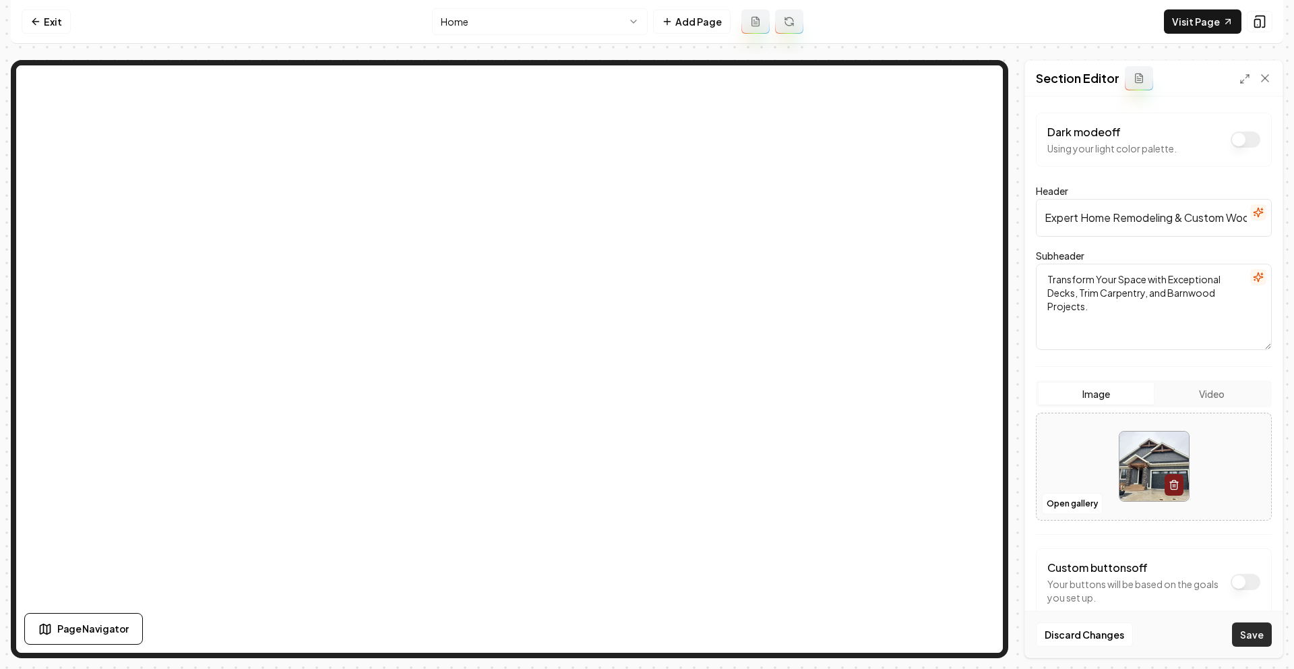
click at [1248, 631] on button "Save" at bounding box center [1252, 634] width 40 height 24
click at [49, 22] on link "Exit" at bounding box center [46, 21] width 49 height 24
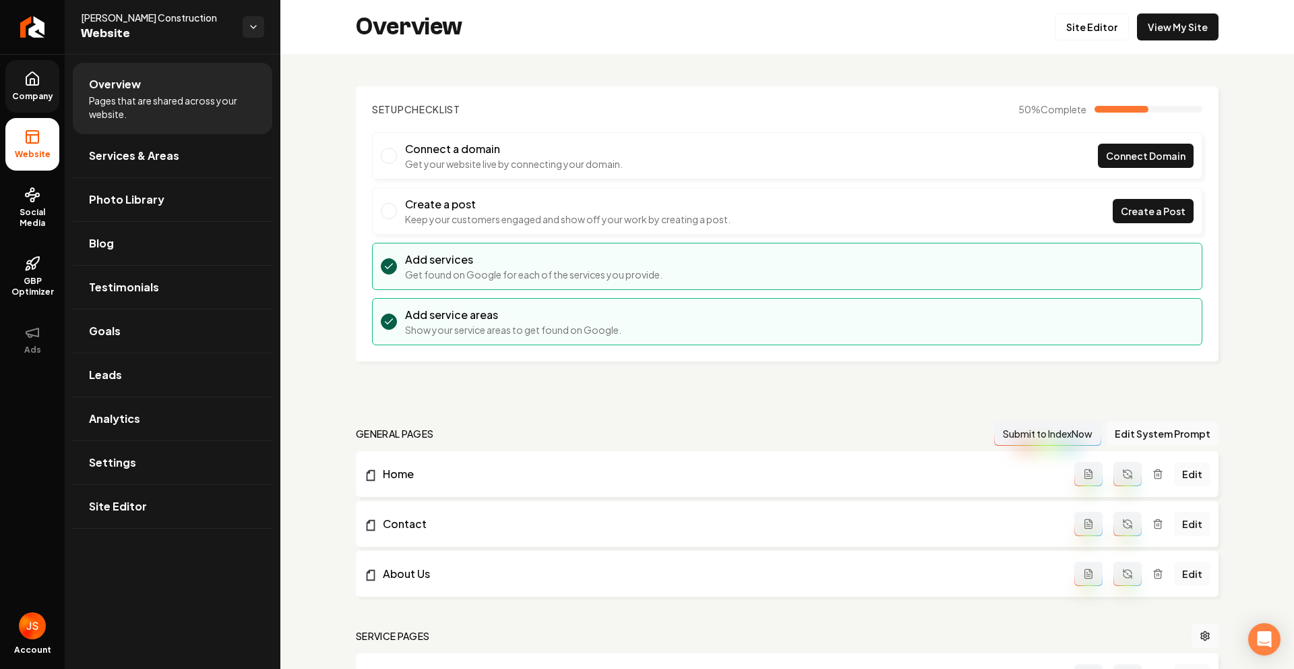
click at [49, 91] on span "Company" at bounding box center [33, 96] width 52 height 11
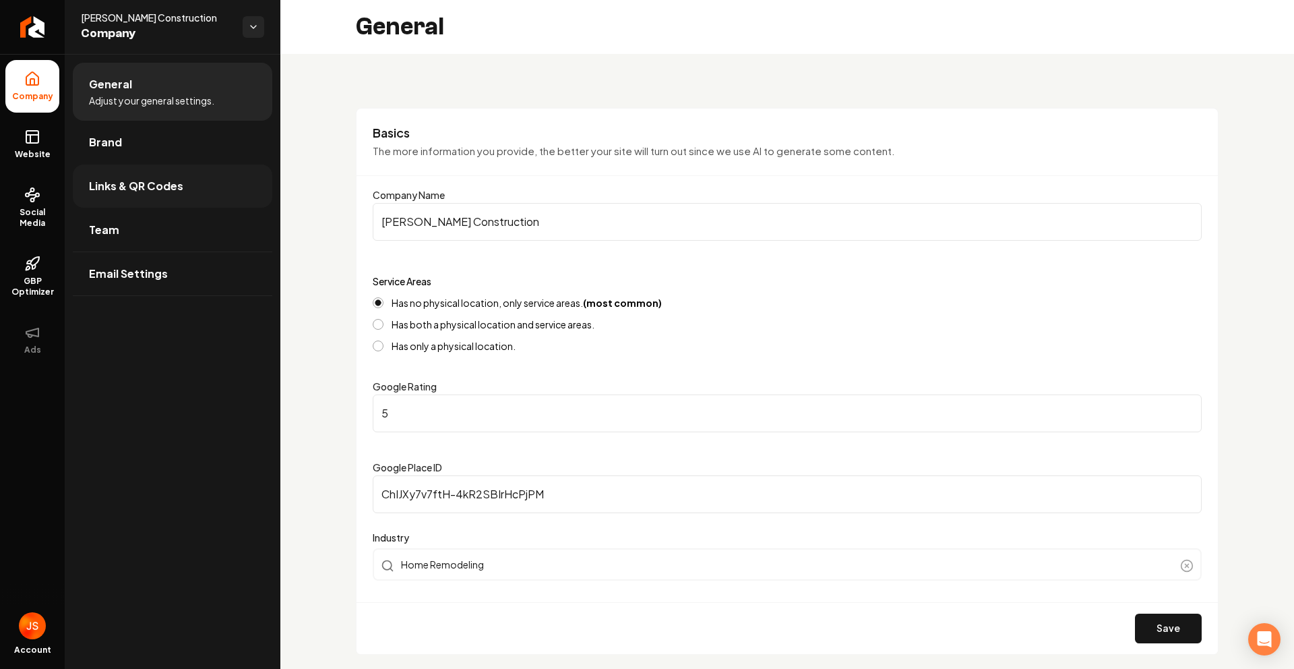
click at [95, 175] on link "Links & QR Codes" at bounding box center [173, 185] width 200 height 43
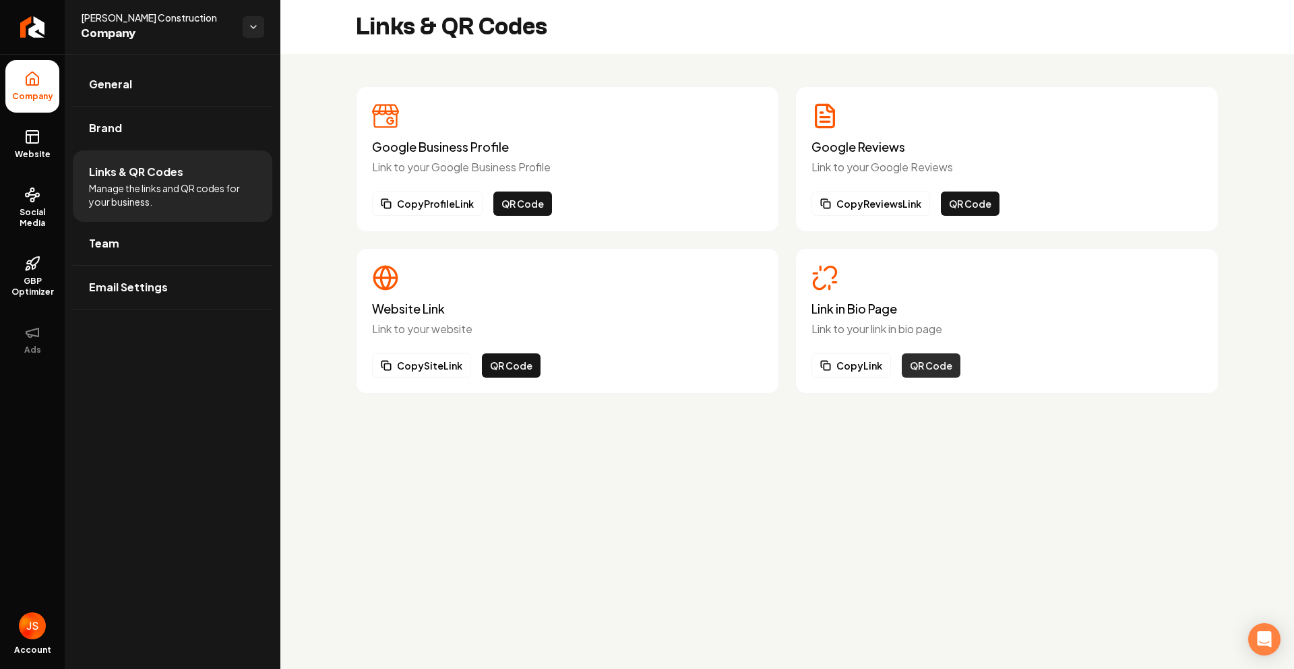
click at [916, 365] on button "QR Code" at bounding box center [931, 365] width 59 height 24
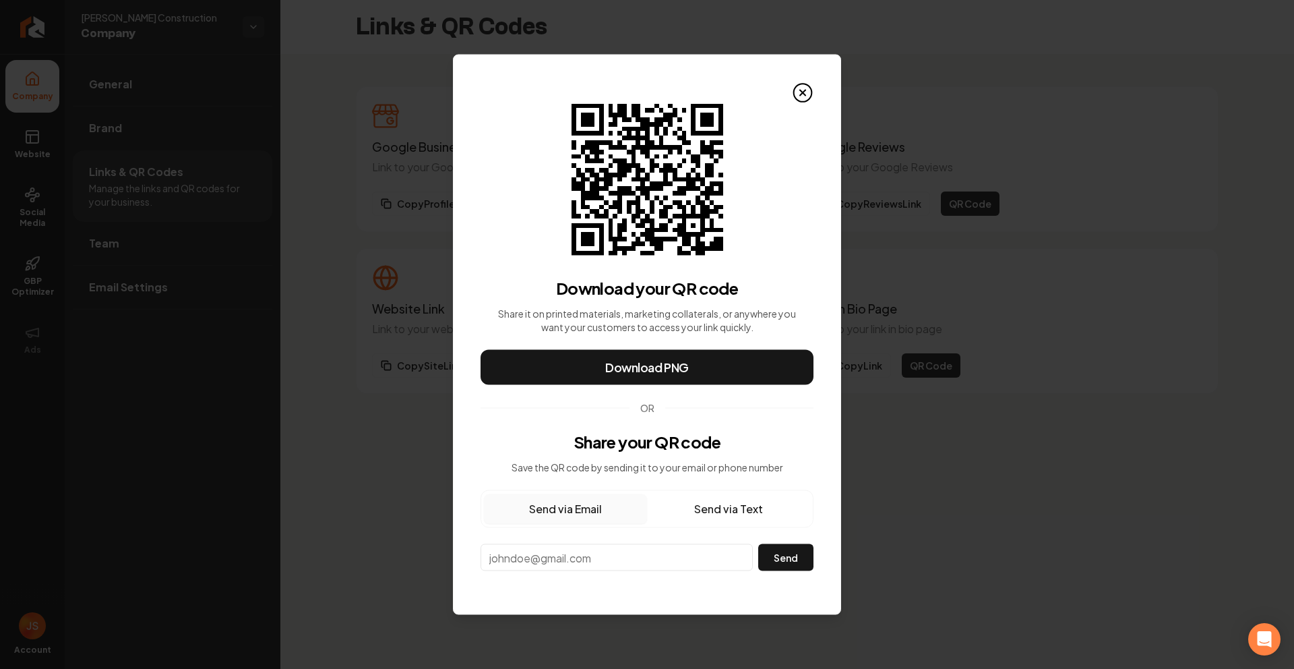
click at [577, 562] on input "email" at bounding box center [617, 557] width 272 height 27
paste input "[PERSON_NAME] Constructio"
type input "[PERSON_NAME] Constructio"
paste input "[EMAIL_ADDRESS][DOMAIN_NAME]"
type input "[EMAIL_ADDRESS][DOMAIN_NAME]"
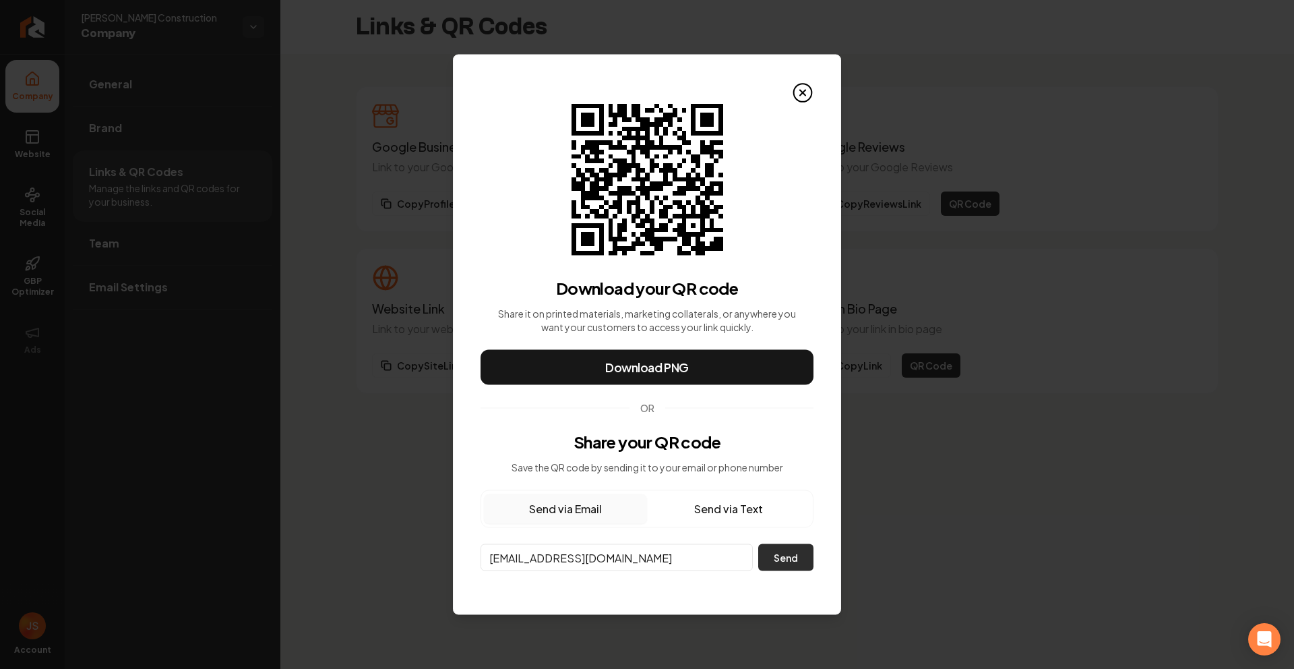
click at [779, 558] on button "Send" at bounding box center [785, 557] width 55 height 27
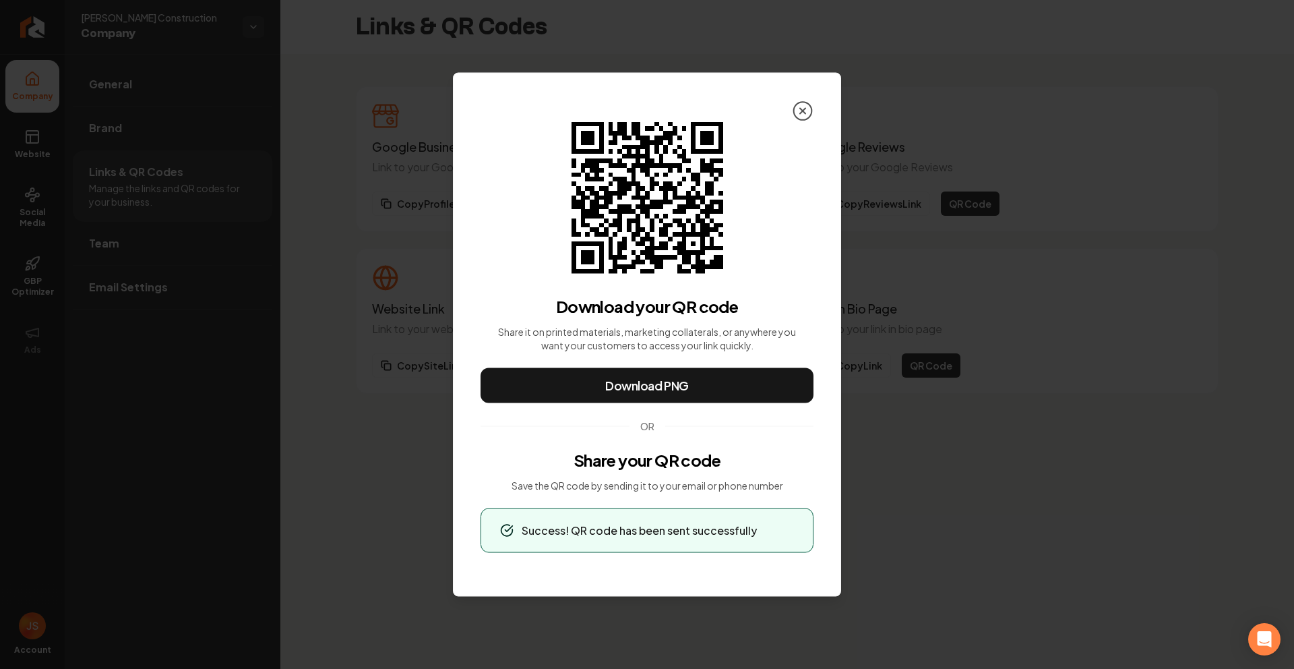
click at [806, 114] on icon at bounding box center [803, 111] width 22 height 22
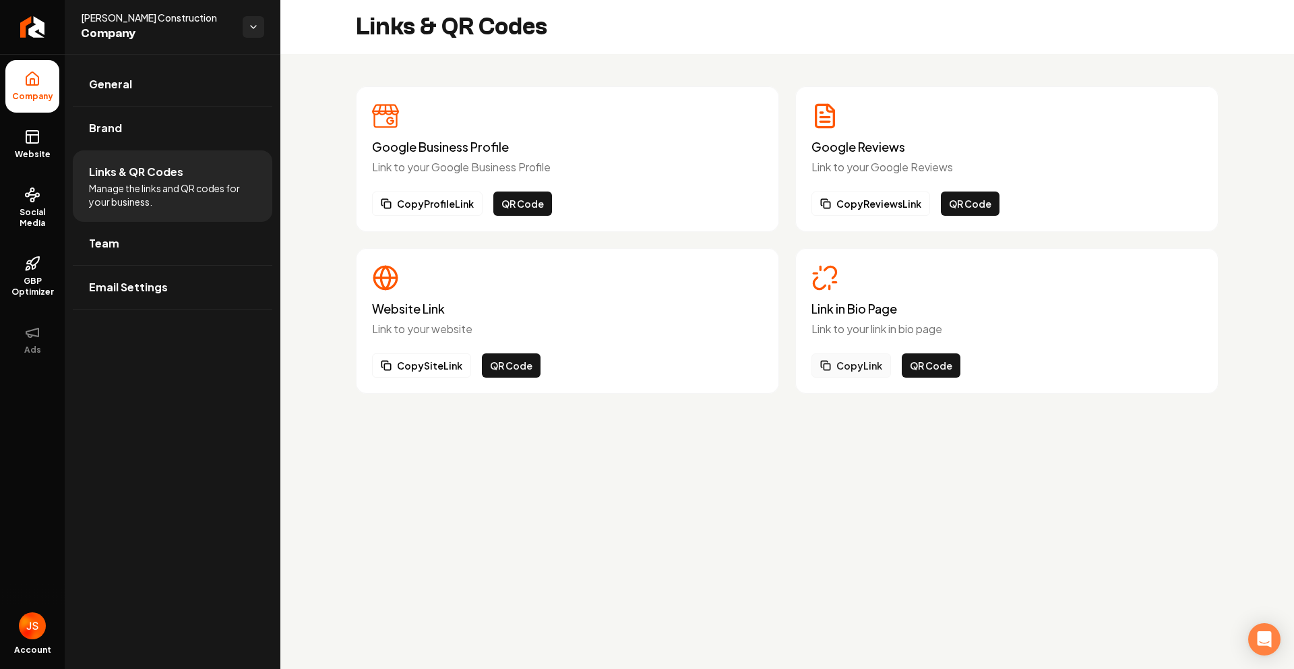
click at [853, 364] on button "Copy Link" at bounding box center [852, 365] width 80 height 24
click at [32, 200] on icon at bounding box center [32, 195] width 16 height 16
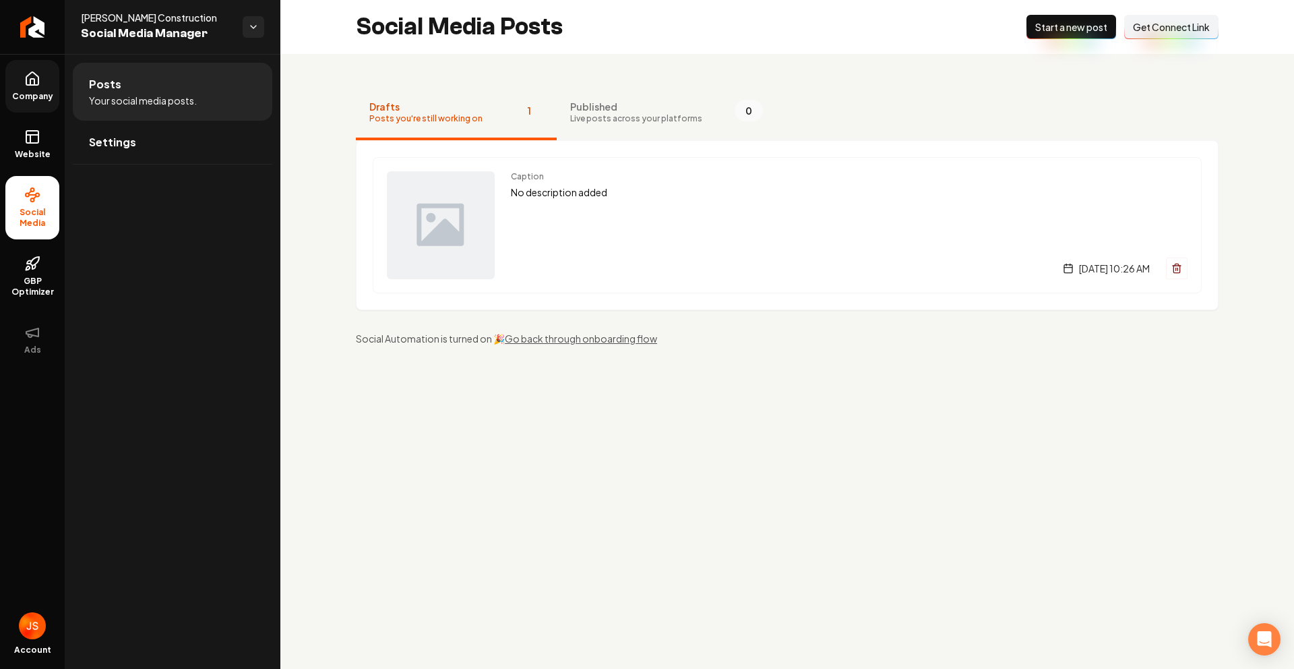
click at [1168, 34] on button "Connect Link Get Connect Link" at bounding box center [1171, 27] width 94 height 24
click at [32, 146] on link "Website" at bounding box center [32, 144] width 54 height 53
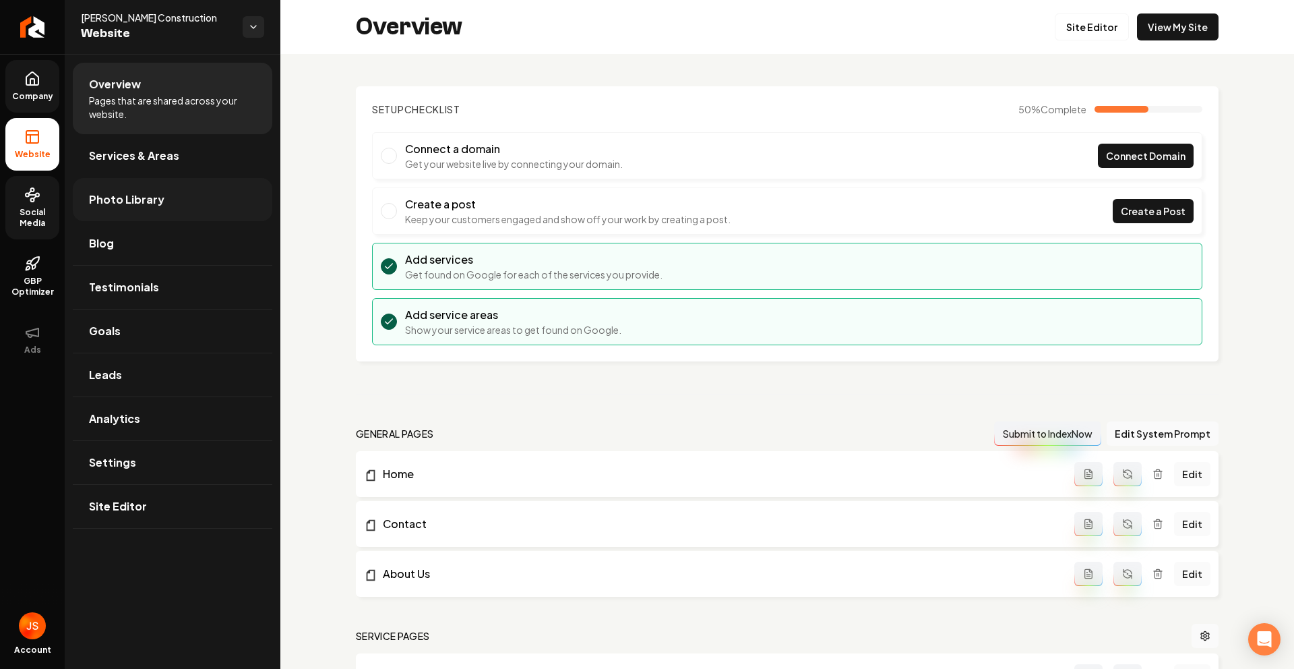
click at [117, 200] on span "Photo Library" at bounding box center [127, 199] width 76 height 16
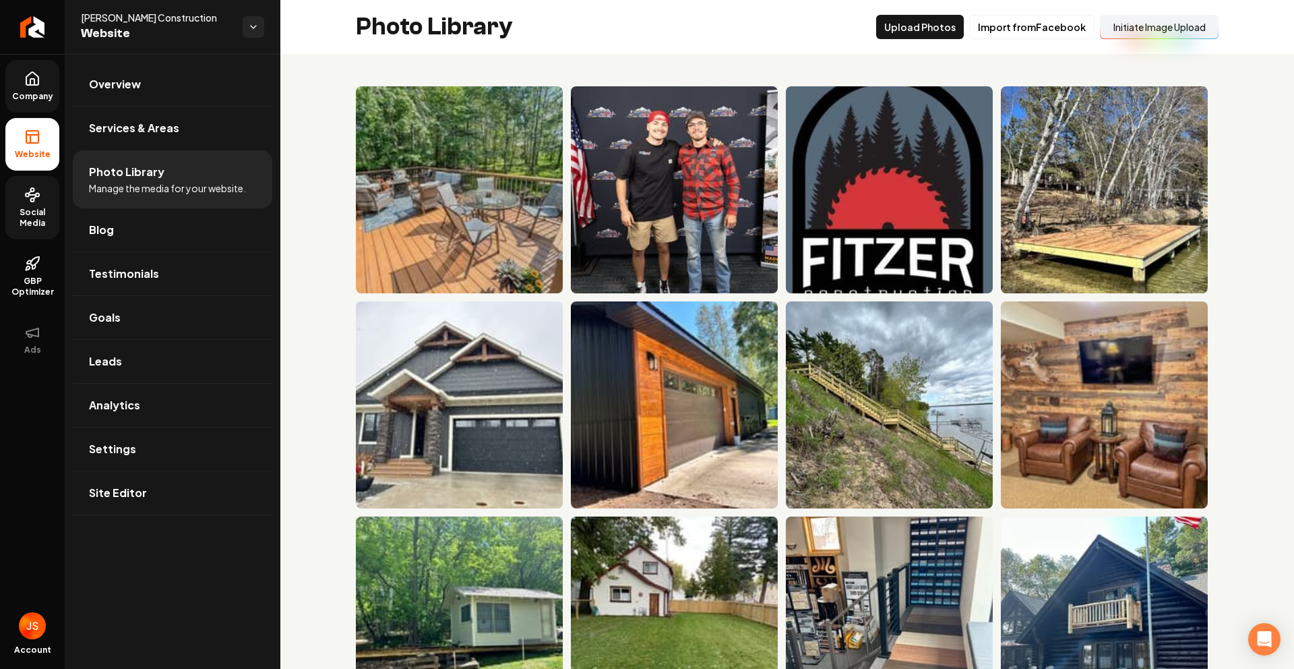
click at [1146, 23] on button "Initiate Image Upload" at bounding box center [1159, 27] width 119 height 24
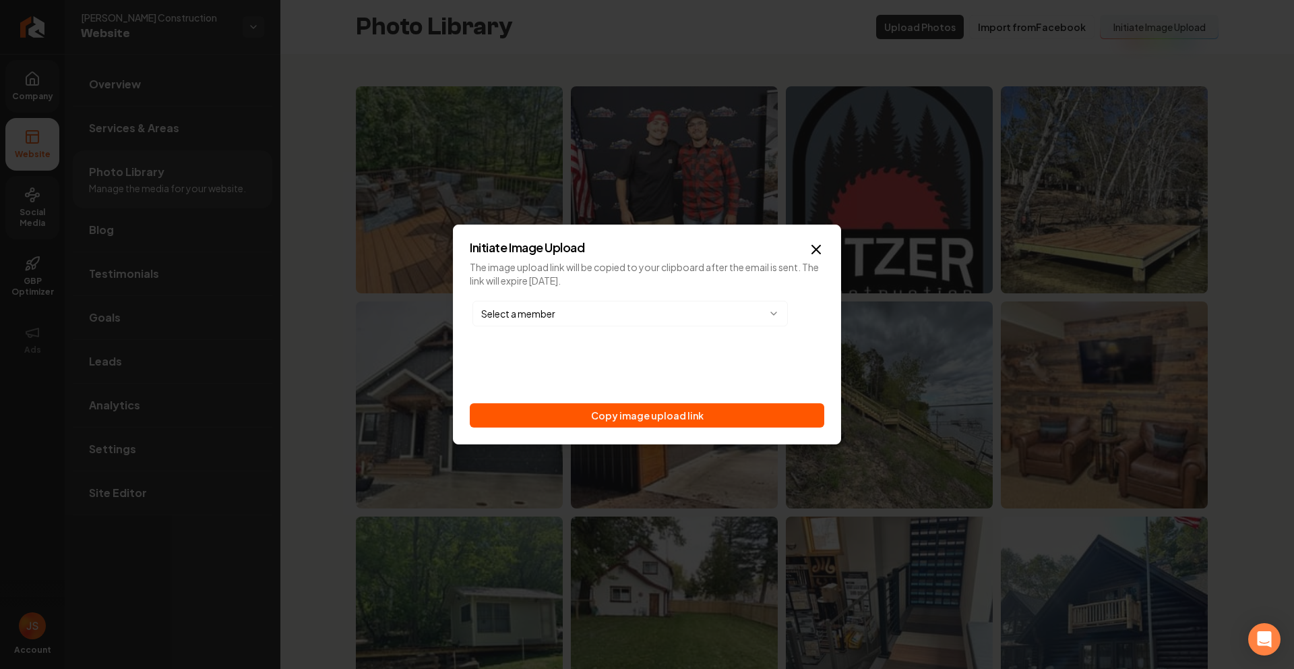
drag, startPoint x: 675, startPoint y: 413, endPoint x: 501, endPoint y: 66, distance: 387.7
click at [675, 413] on button "Copy image upload link" at bounding box center [647, 415] width 355 height 24
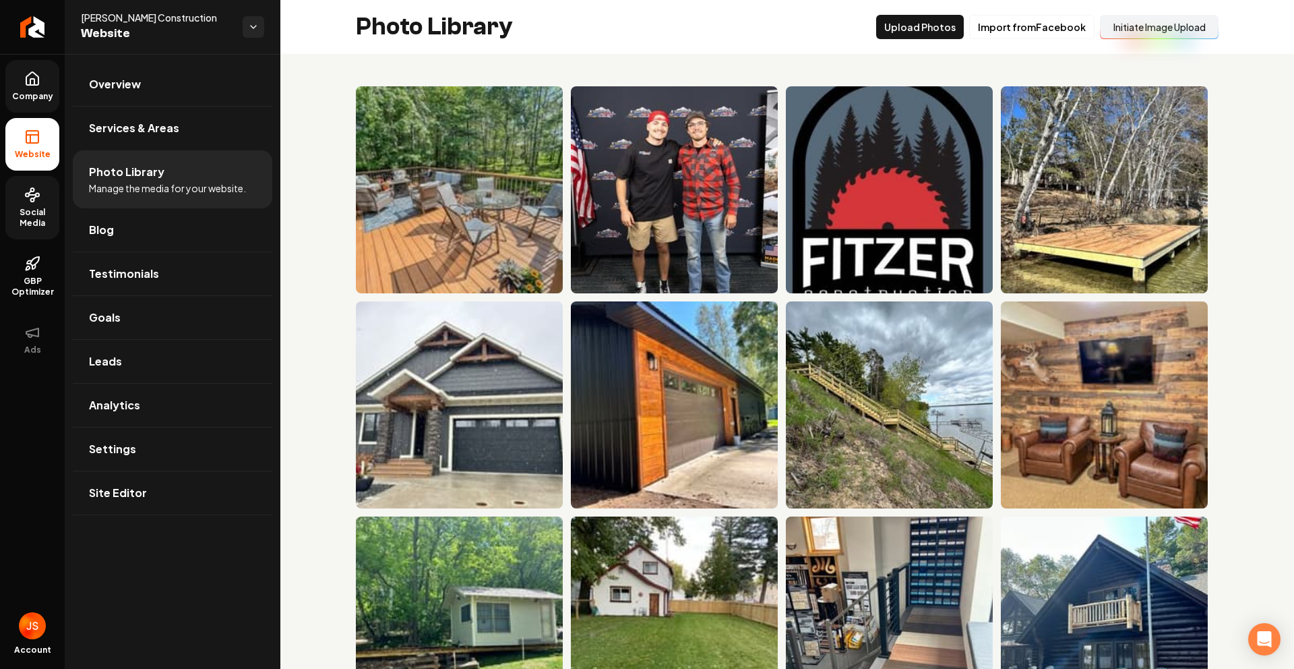
click at [20, 96] on span "Company" at bounding box center [33, 96] width 52 height 11
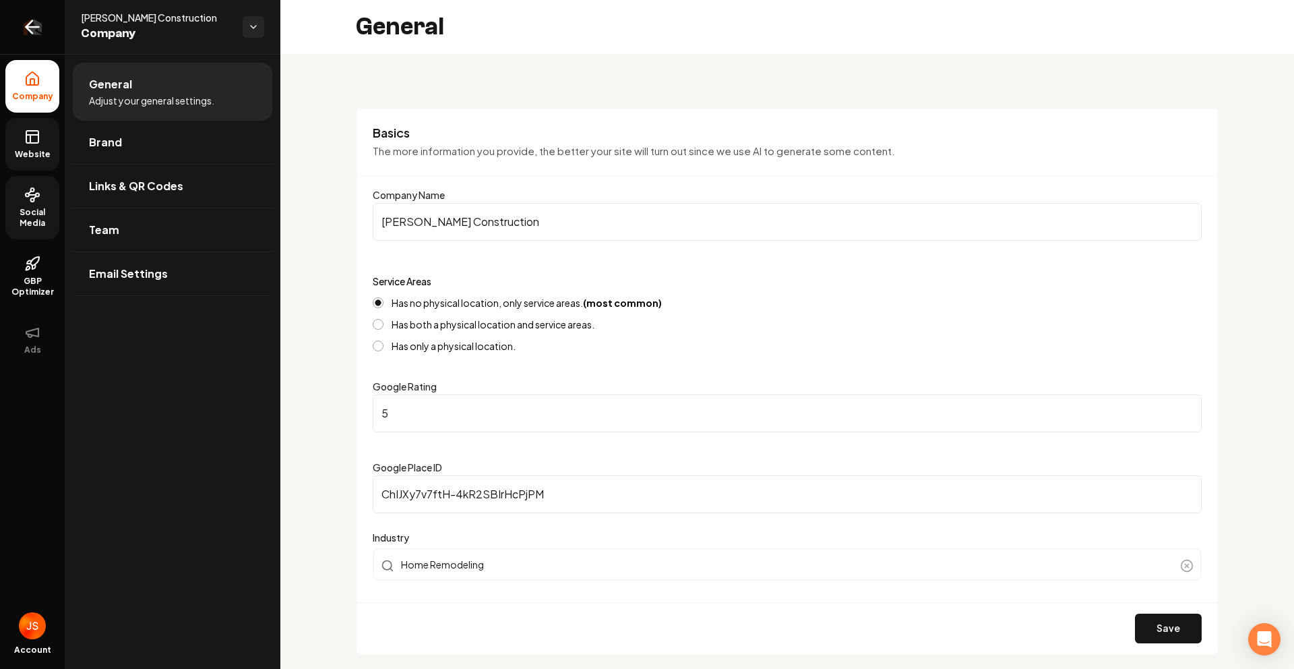
click at [48, 42] on link "Return to dashboard" at bounding box center [32, 27] width 65 height 54
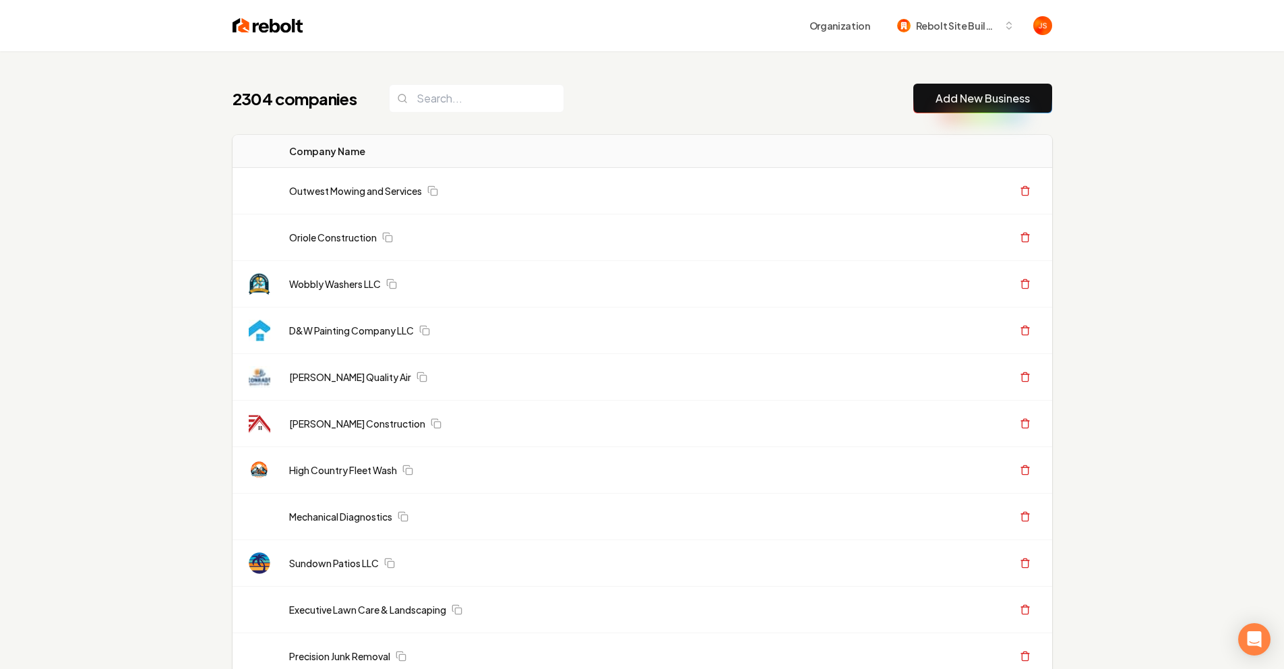
click at [673, 144] on th "Company Name" at bounding box center [561, 151] width 566 height 33
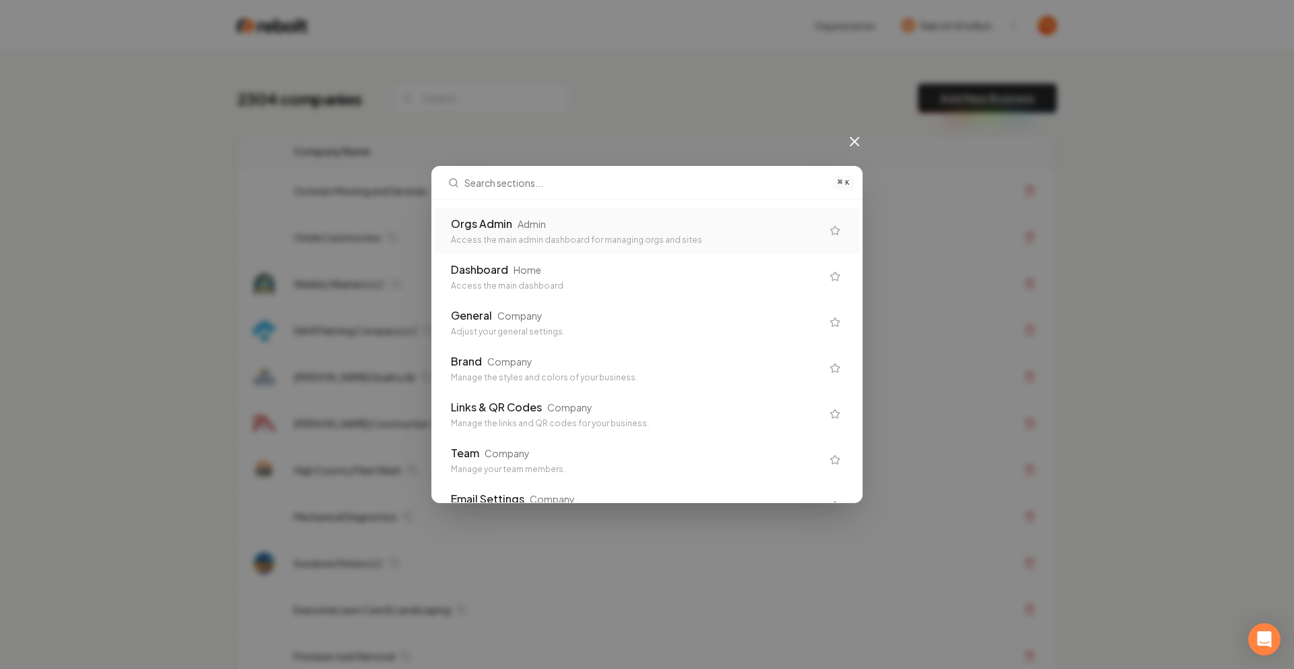
click at [545, 222] on div "Orgs Admin Admin" at bounding box center [636, 224] width 371 height 16
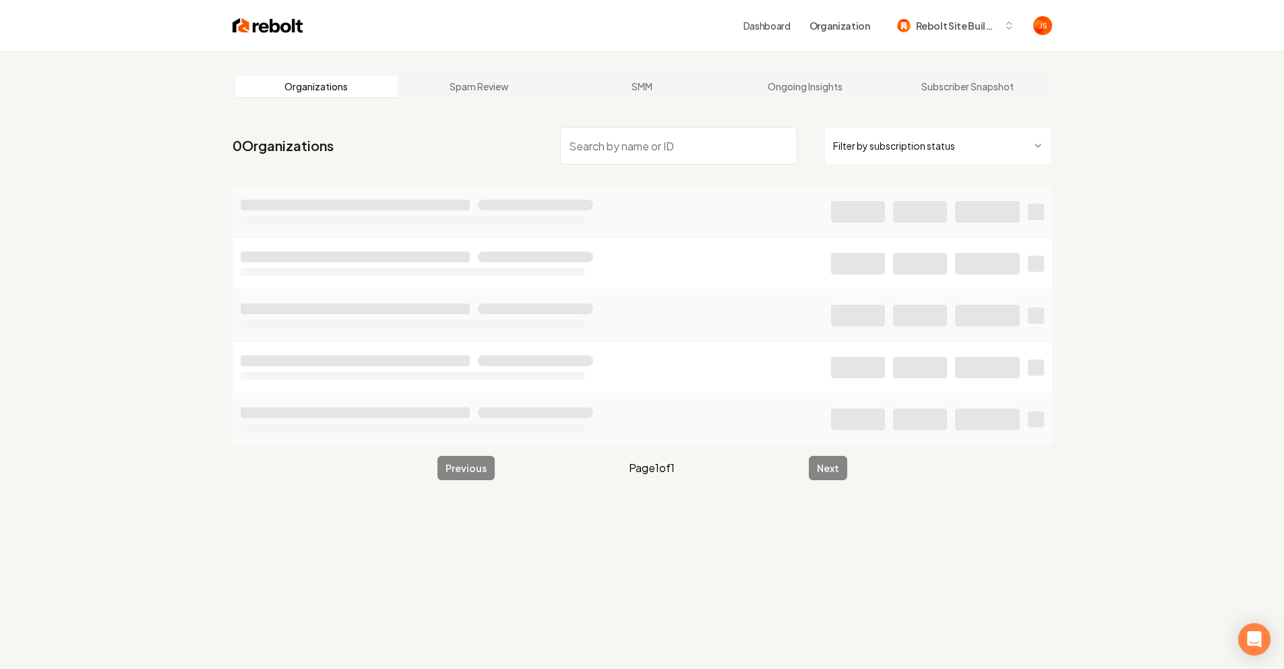
click at [932, 157] on html "Dashboard Organization Rebolt Site Builder Organizations Spam Review SMM Ongoin…" at bounding box center [642, 334] width 1284 height 669
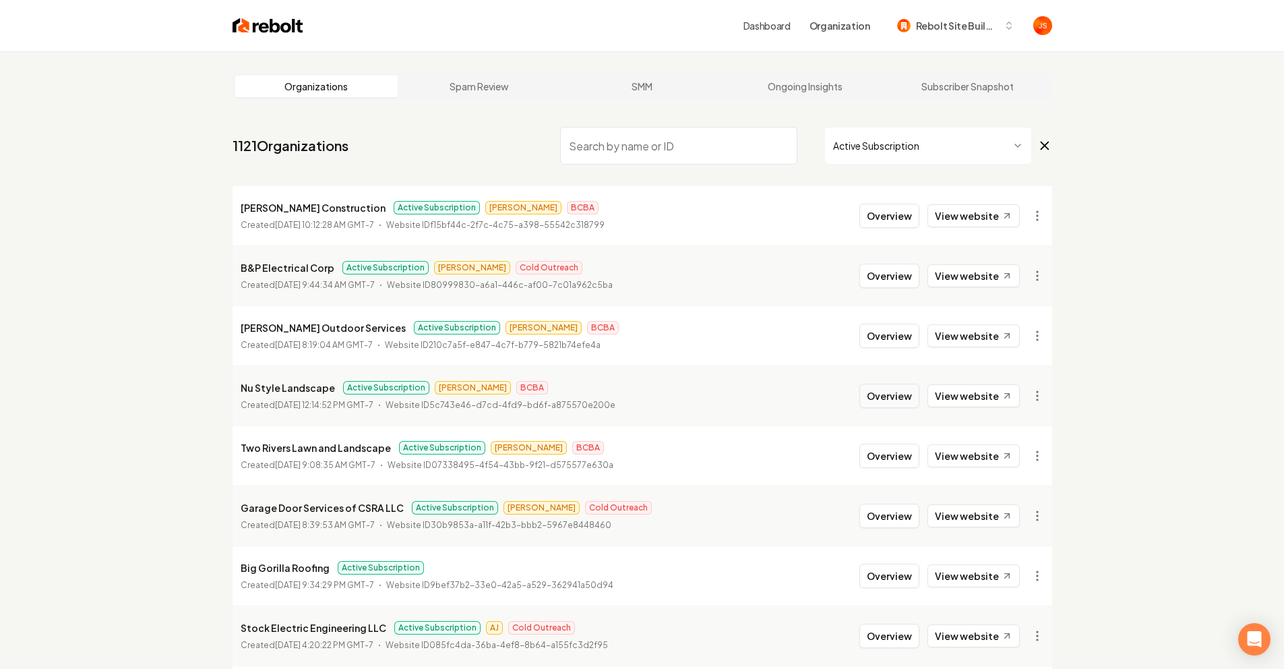
click at [908, 397] on button "Overview" at bounding box center [890, 396] width 60 height 24
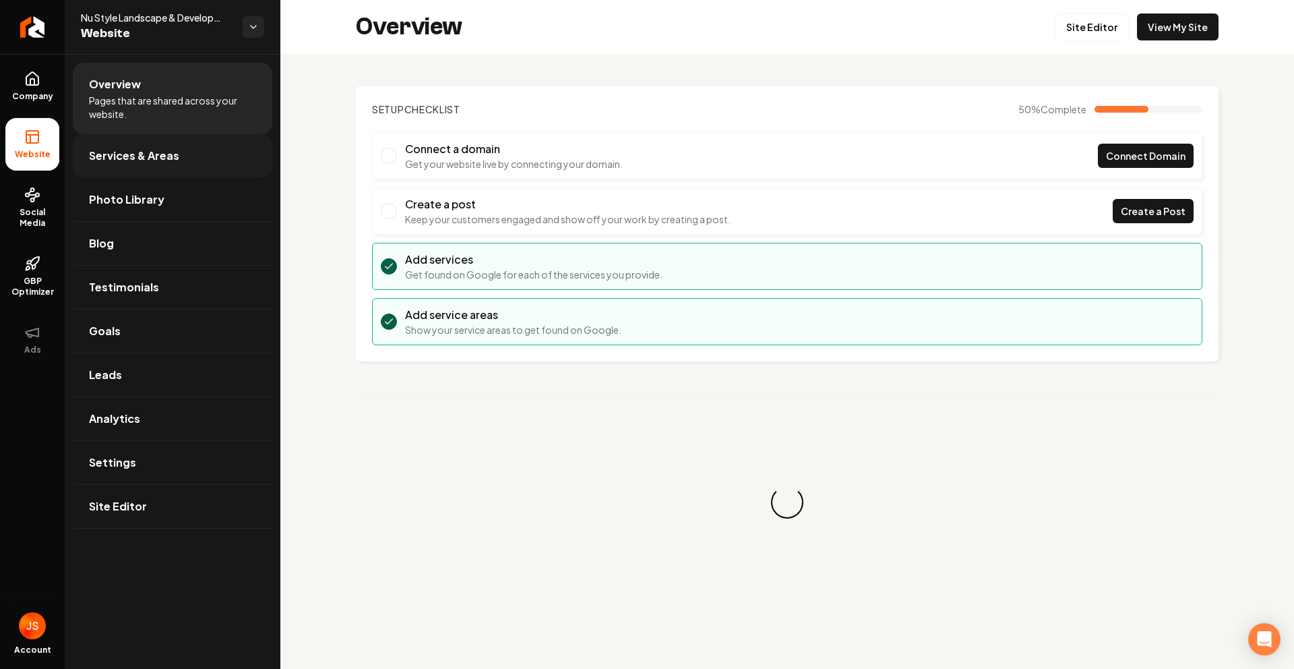
click at [128, 149] on span "Services & Areas" at bounding box center [134, 156] width 90 height 16
